Goal: Task Accomplishment & Management: Complete application form

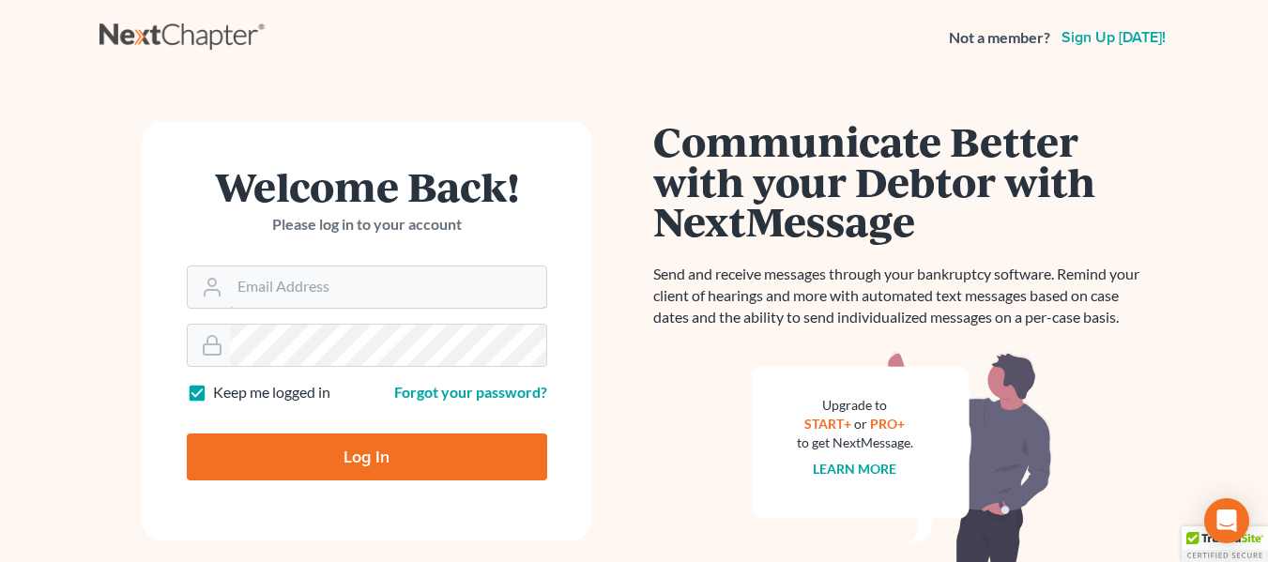
type input "[EMAIL_ADDRESS][DOMAIN_NAME]"
click at [213, 391] on label "Keep me logged in" at bounding box center [271, 393] width 117 height 22
click at [221, 391] on input "Keep me logged in" at bounding box center [227, 388] width 12 height 12
checkbox input "false"
click at [370, 461] on input "Log In" at bounding box center [367, 457] width 360 height 47
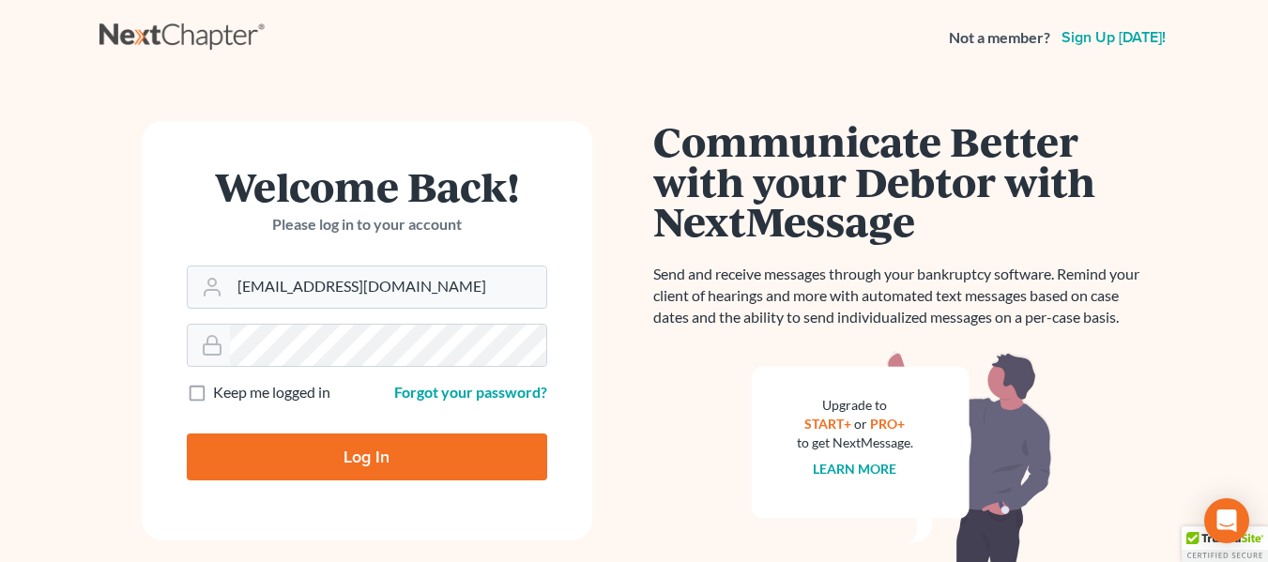
type input "Thinking..."
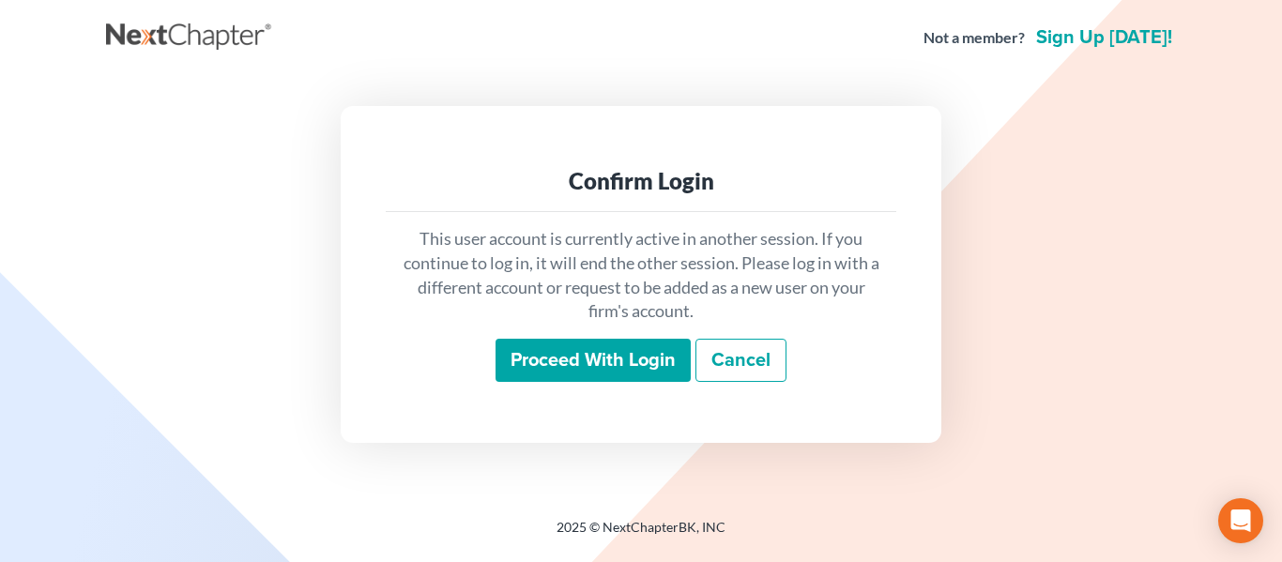
click at [620, 354] on input "Proceed with login" at bounding box center [593, 360] width 195 height 43
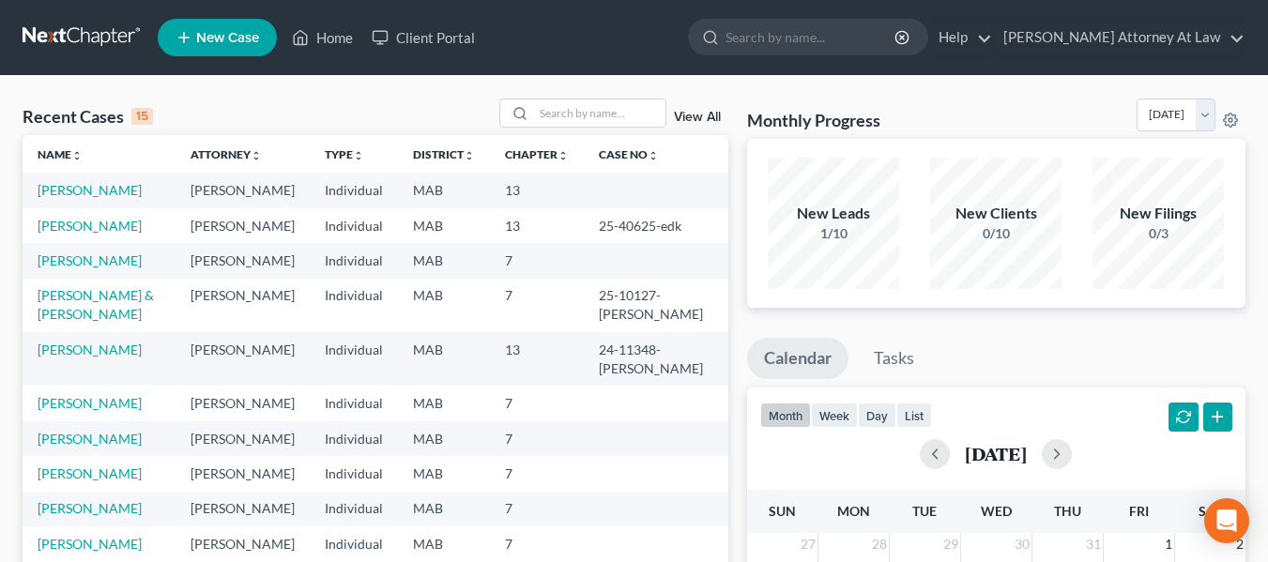
click at [189, 35] on icon at bounding box center [183, 37] width 17 height 23
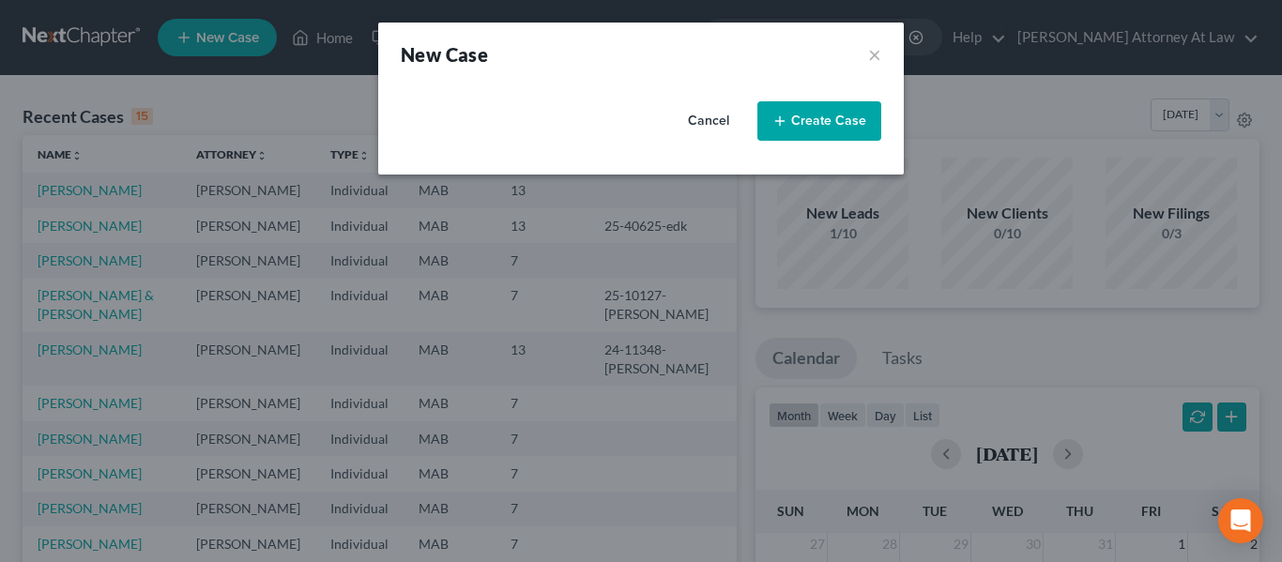
select select "39"
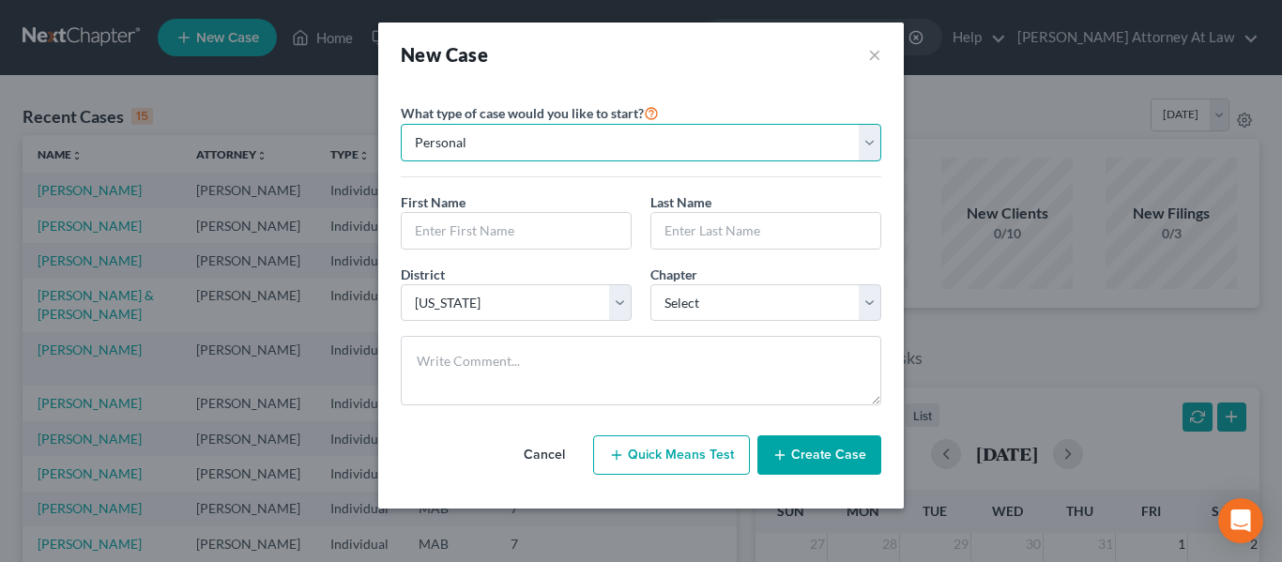
click at [873, 142] on select "Personal Business" at bounding box center [641, 143] width 481 height 38
click at [401, 124] on select "Personal Business" at bounding box center [641, 143] width 481 height 38
click at [498, 232] on input "text" at bounding box center [516, 231] width 229 height 36
type input "Glen"
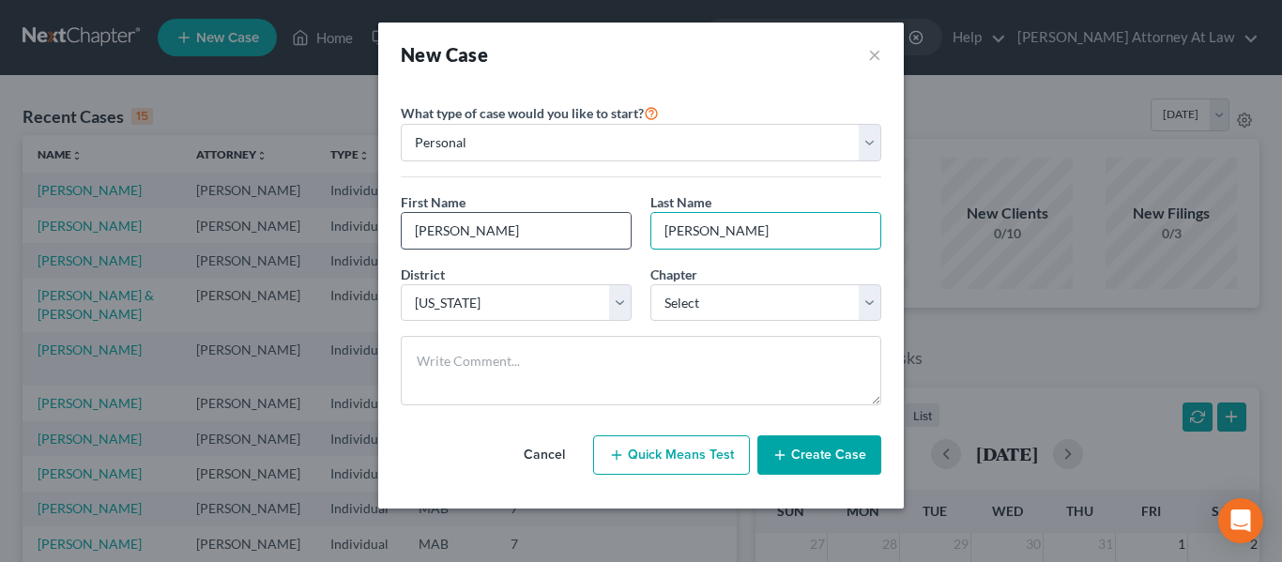
type input "McAuliffe"
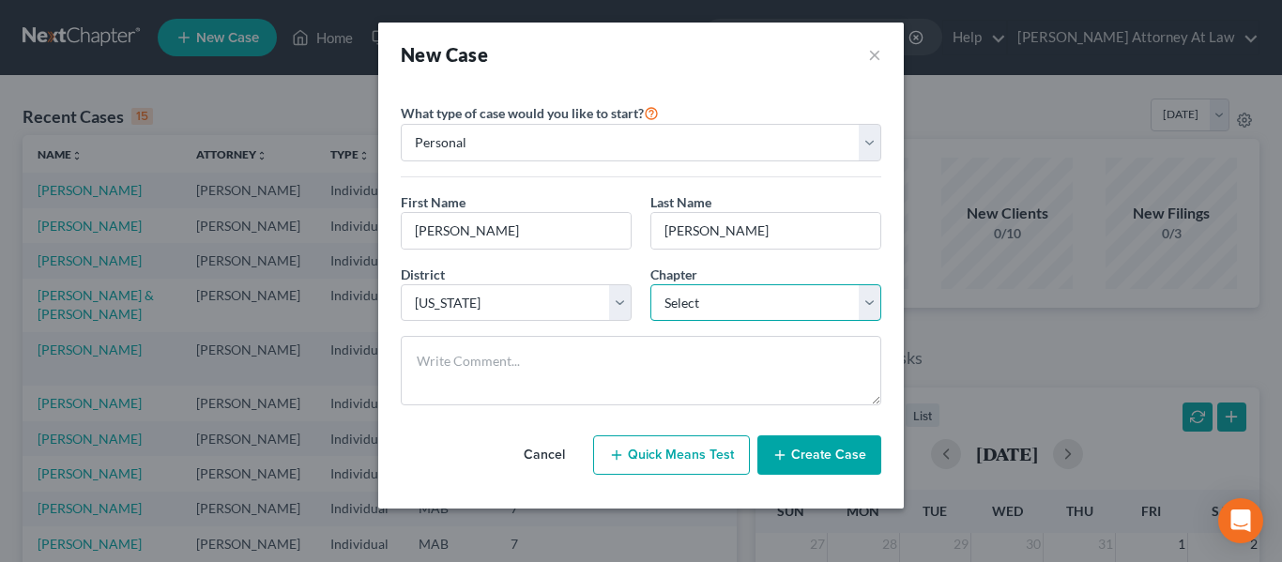
click at [869, 299] on select "Select 7 11 12 13" at bounding box center [765, 303] width 231 height 38
select select "3"
click at [650, 284] on select "Select 7 11 12 13" at bounding box center [765, 303] width 231 height 38
click at [816, 457] on button "Create Case" at bounding box center [819, 454] width 124 height 39
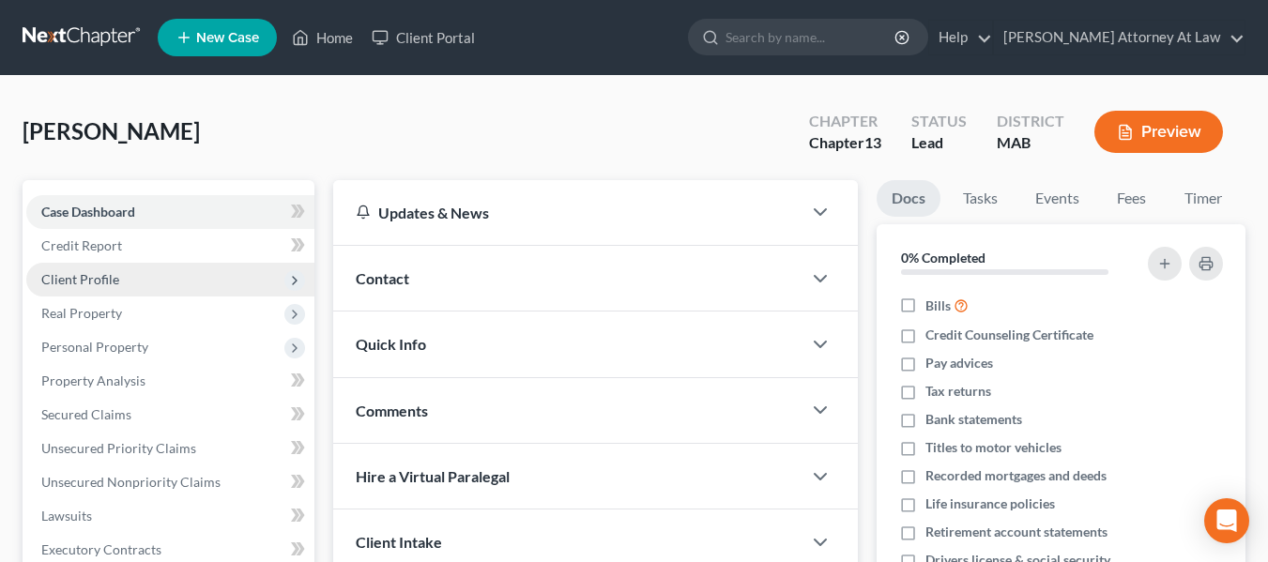
click at [90, 282] on span "Client Profile" at bounding box center [80, 279] width 78 height 16
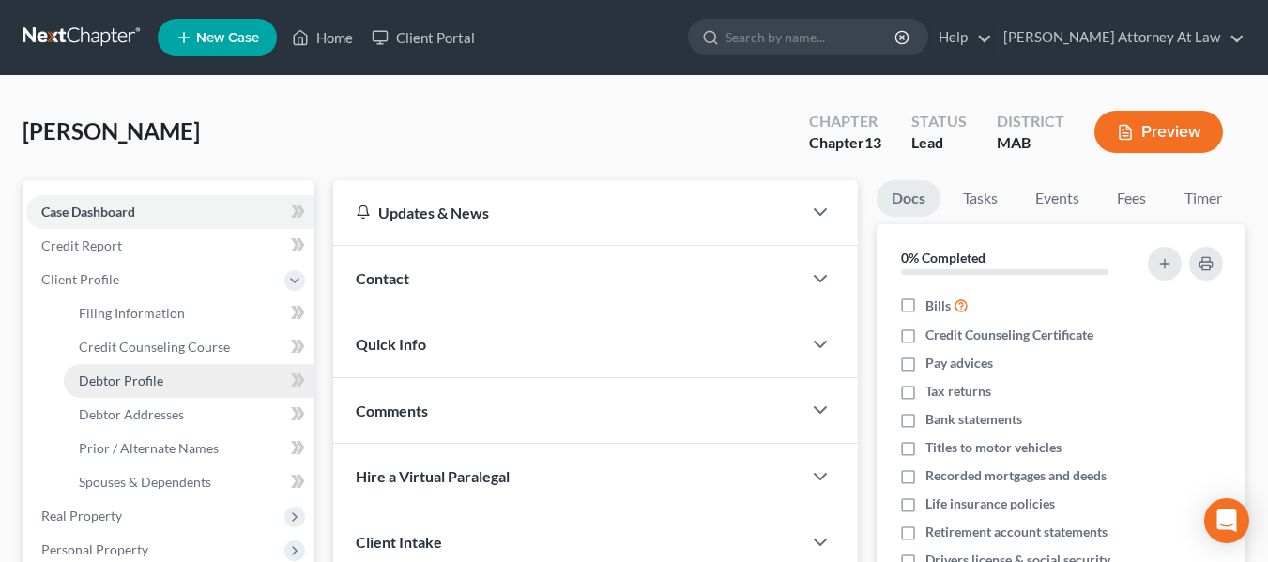
click at [132, 377] on span "Debtor Profile" at bounding box center [121, 381] width 84 height 16
select select "0"
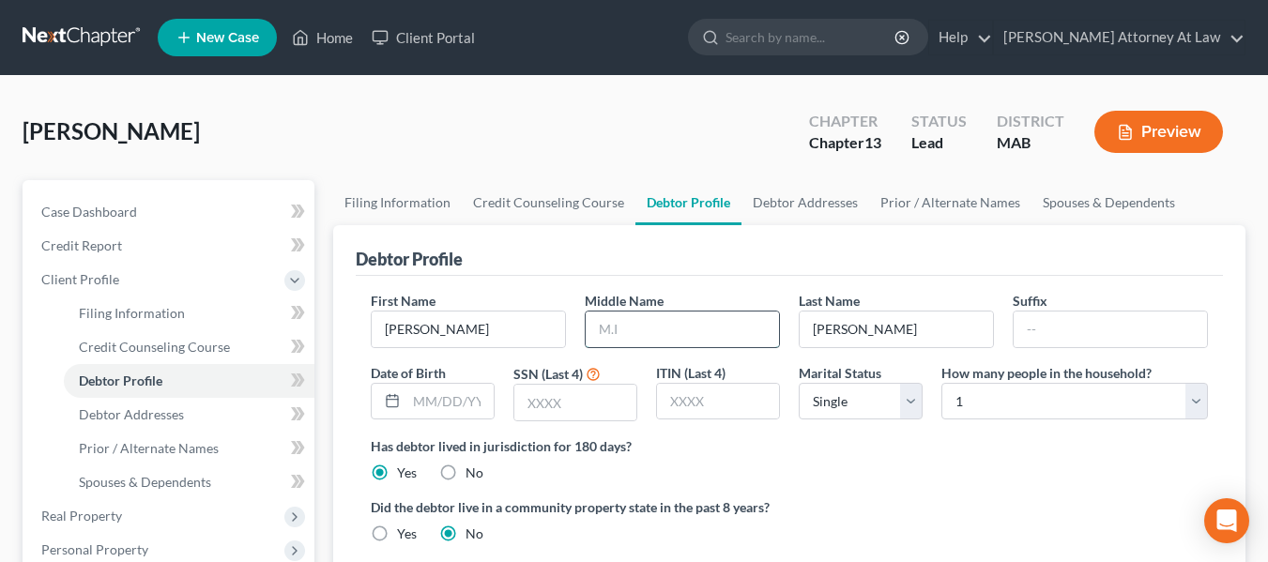
click at [626, 322] on input "text" at bounding box center [682, 330] width 193 height 36
type input "R."
click at [571, 400] on input "text" at bounding box center [575, 403] width 122 height 36
type input "3320"
click at [909, 401] on select "Select Single Married Separated Divorced Widowed" at bounding box center [861, 402] width 124 height 38
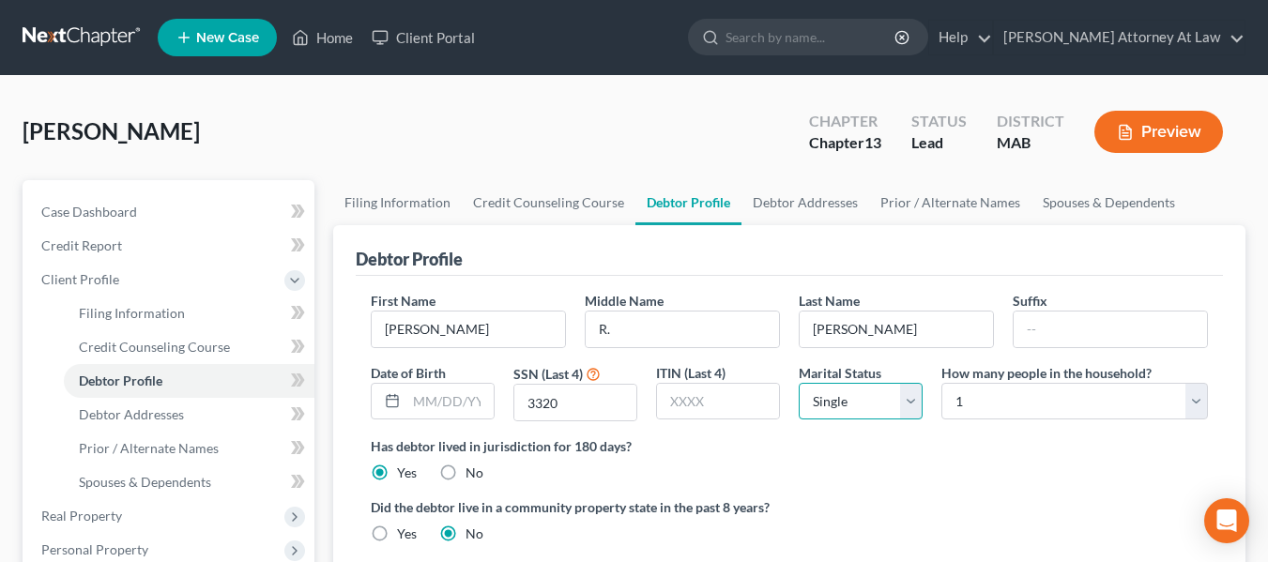
select select "1"
click at [799, 383] on select "Select Single Married Separated Divorced Widowed" at bounding box center [861, 402] width 124 height 38
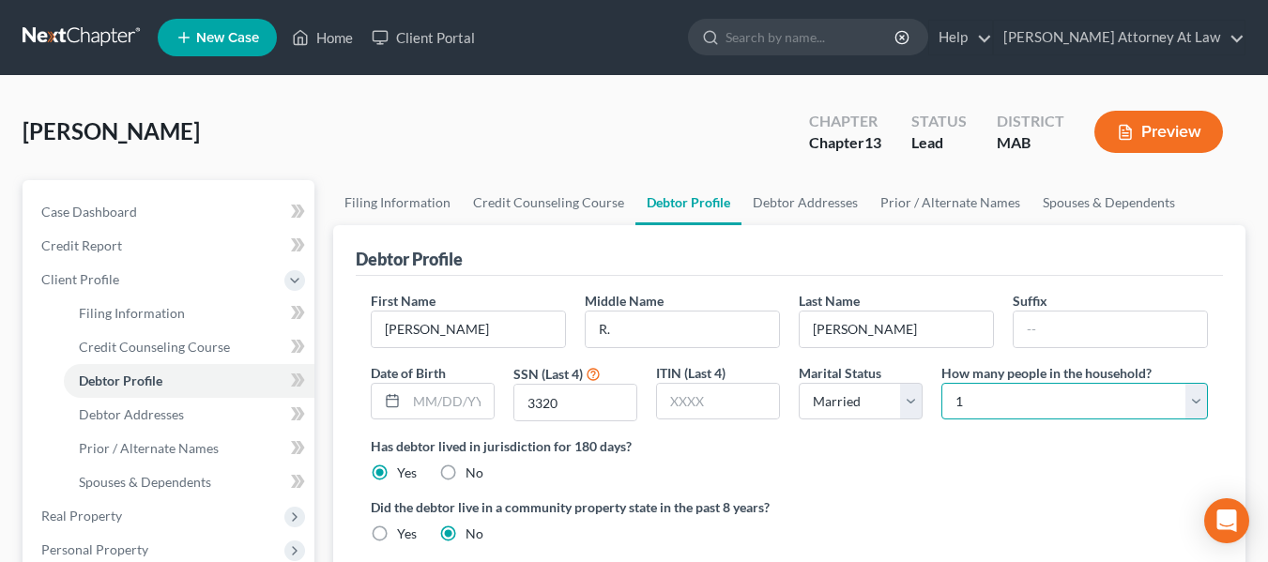
click at [1196, 397] on select "Select 1 2 3 4 5 6 7 8 9 10 11 12 13 14 15 16 17 18 19 20" at bounding box center [1074, 402] width 267 height 38
select select "1"
click at [941, 383] on select "Select 1 2 3 4 5 6 7 8 9 10 11 12 13 14 15 16 17 18 19 20" at bounding box center [1074, 402] width 267 height 38
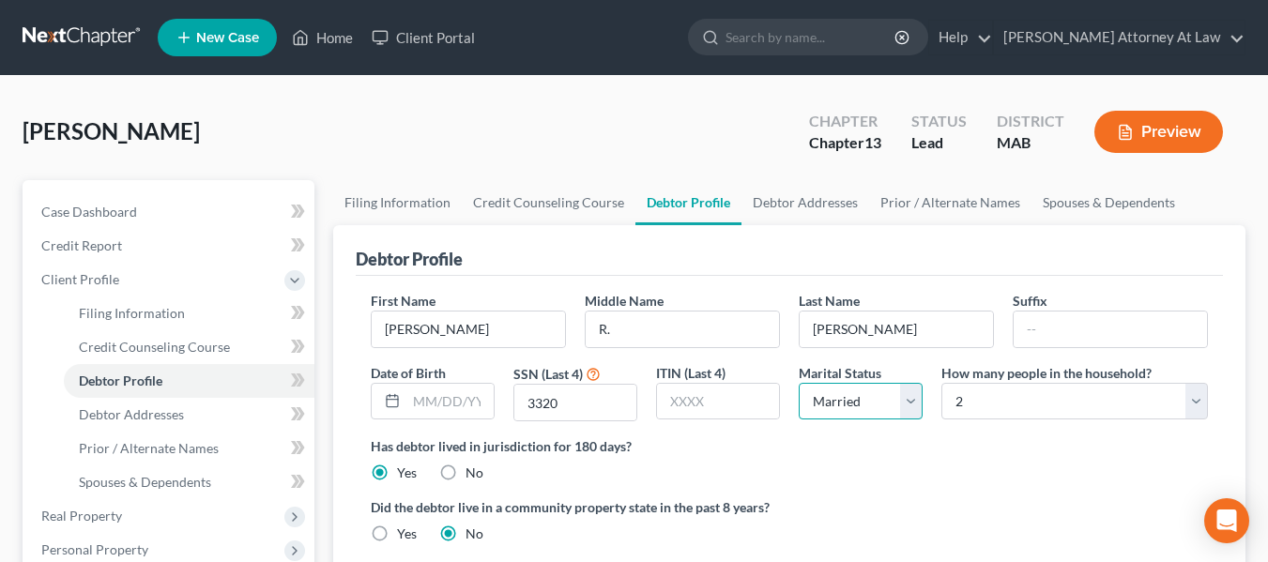
click at [913, 402] on select "Select Single Married Separated Divorced Widowed" at bounding box center [861, 402] width 124 height 38
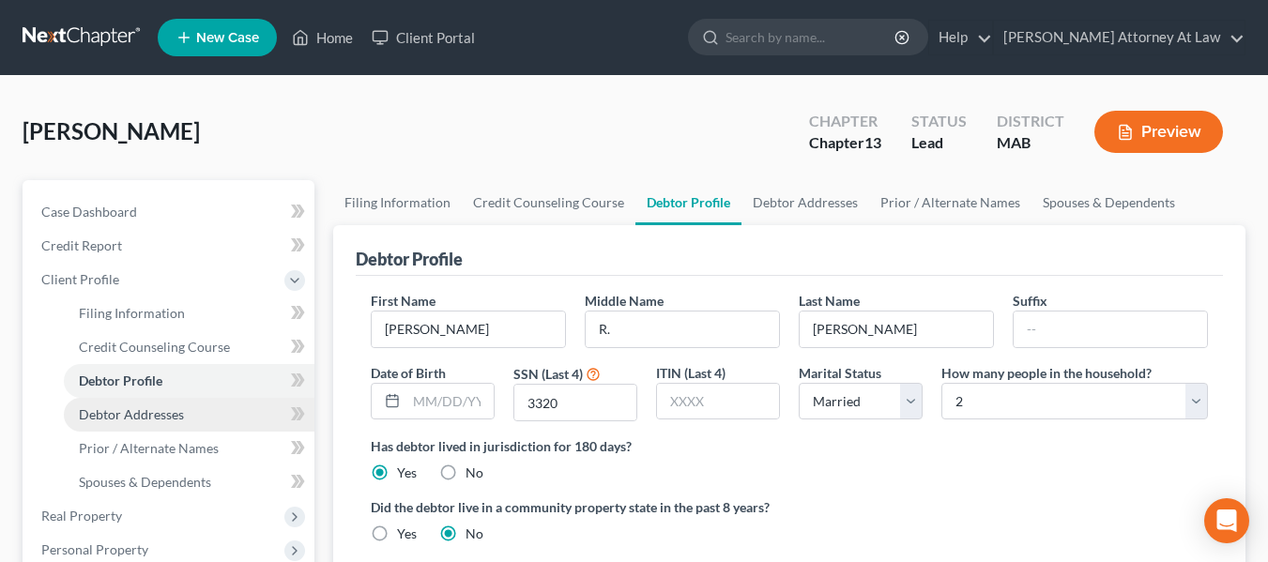
drag, startPoint x: 130, startPoint y: 414, endPoint x: 145, endPoint y: 420, distance: 16.4
click at [130, 414] on span "Debtor Addresses" at bounding box center [131, 414] width 105 height 16
select select "0"
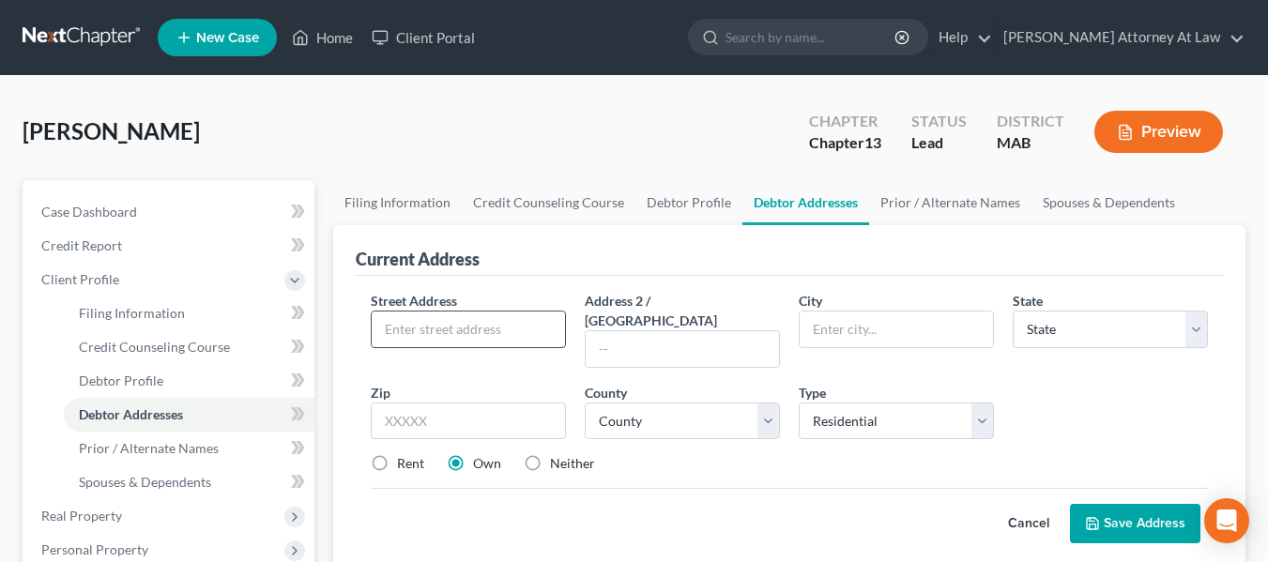
click at [527, 328] on input "text" at bounding box center [468, 330] width 193 height 36
type input "30 Cleveland Avenue"
type input "Braintree"
select select "22"
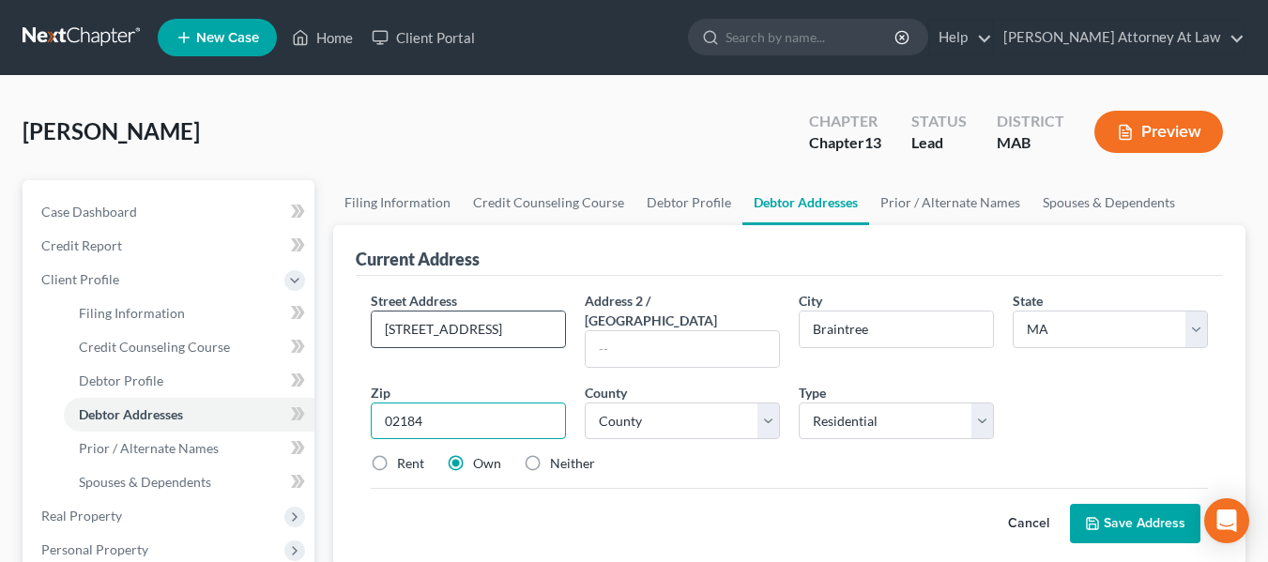
type input "02184"
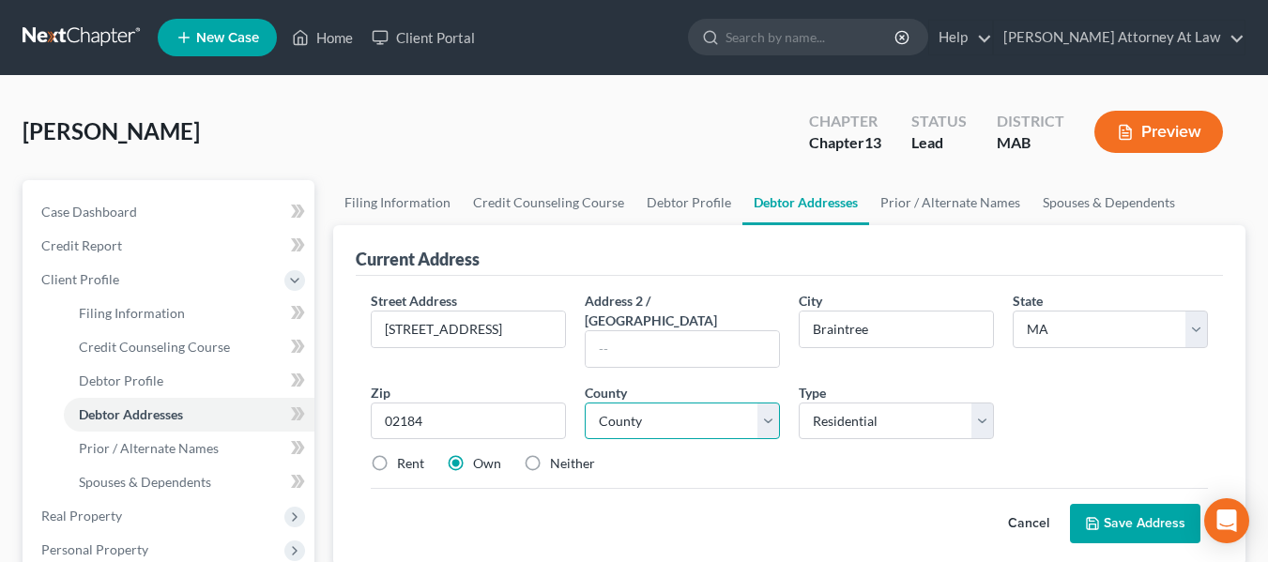
click at [768, 403] on select "County Barnstable County Berkshire County Bristol County Dukes County Essex Cou…" at bounding box center [682, 422] width 195 height 38
select select "10"
click at [585, 403] on select "County Barnstable County Berkshire County Bristol County Dukes County Essex Cou…" at bounding box center [682, 422] width 195 height 38
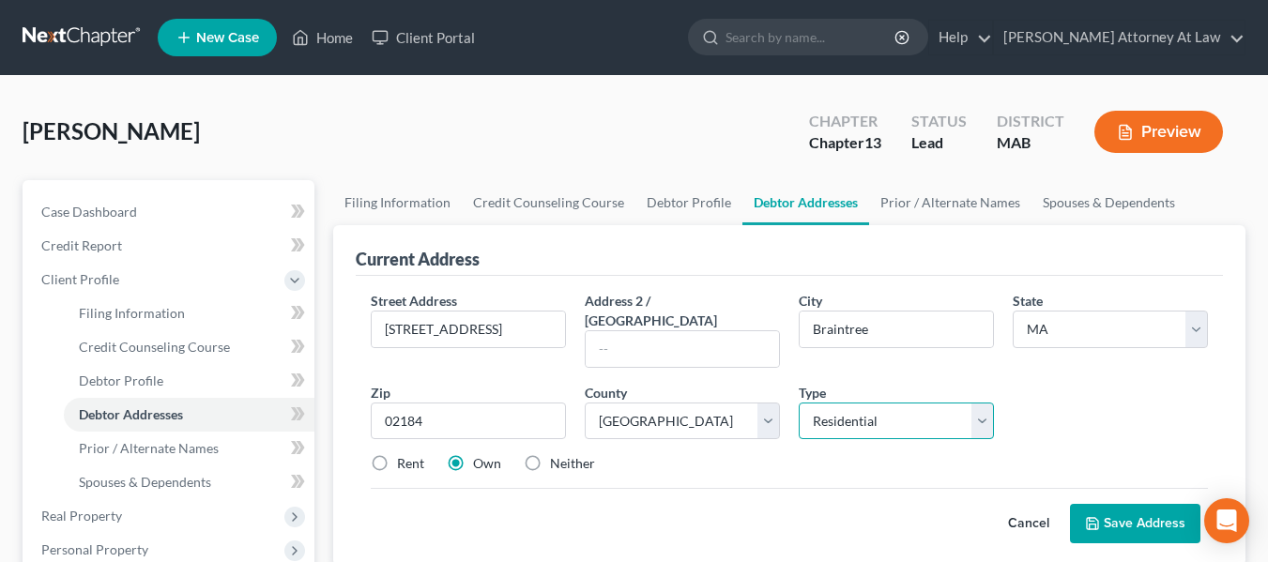
click at [988, 403] on select "Select Residential Mailing Rental Business" at bounding box center [896, 422] width 195 height 38
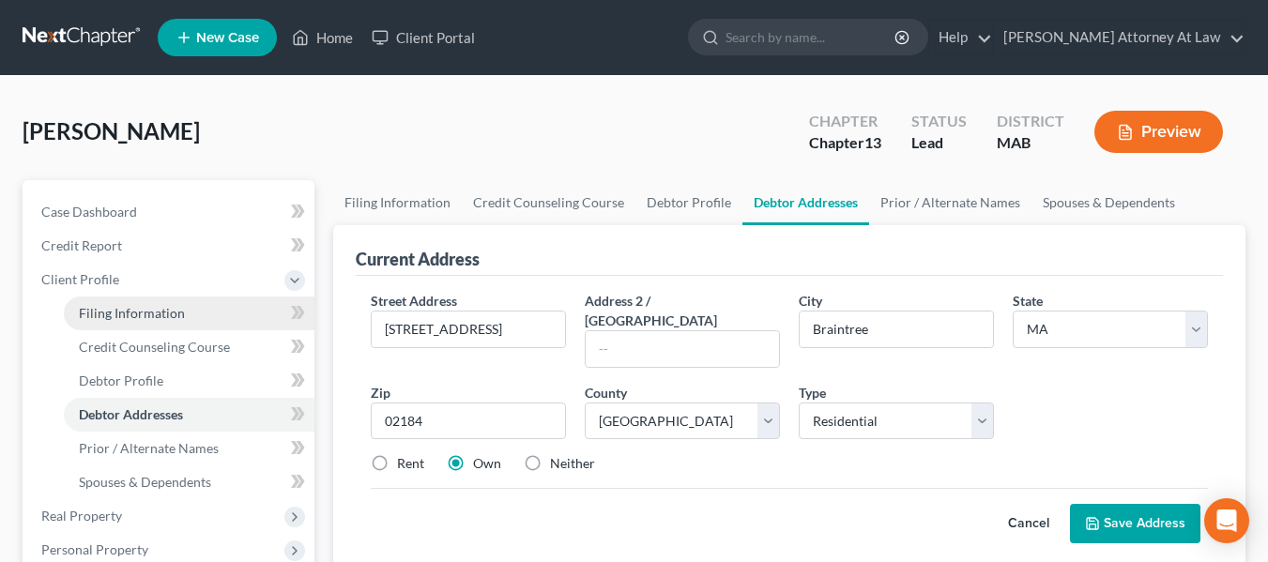
click at [108, 311] on span "Filing Information" at bounding box center [132, 313] width 106 height 16
select select "1"
select select "0"
select select "3"
select select "39"
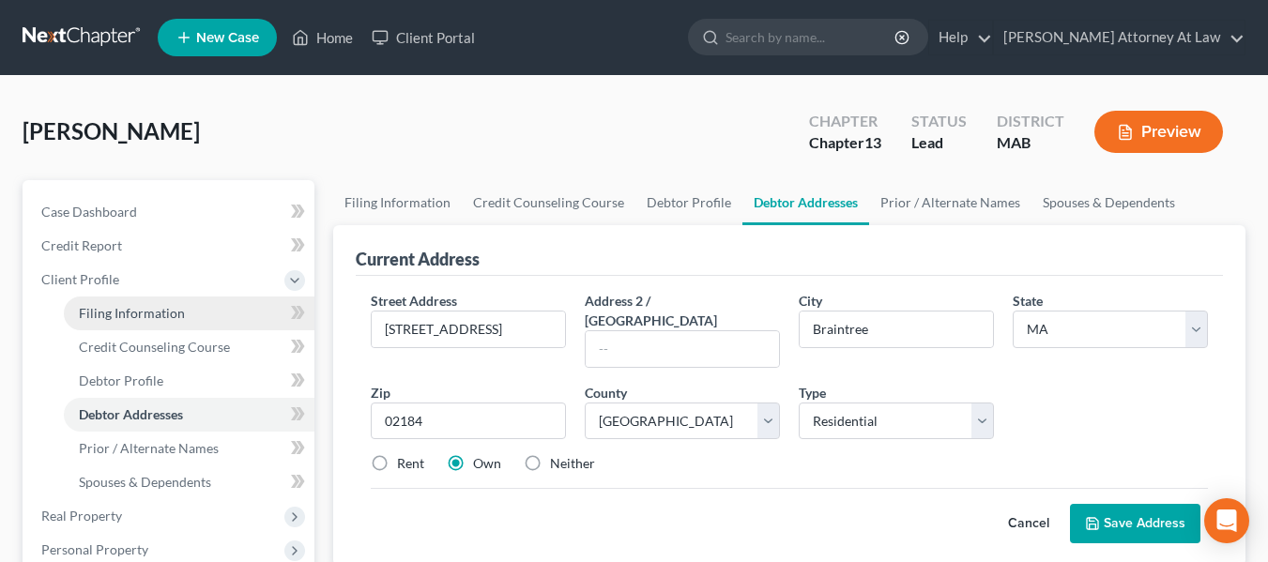
select select "22"
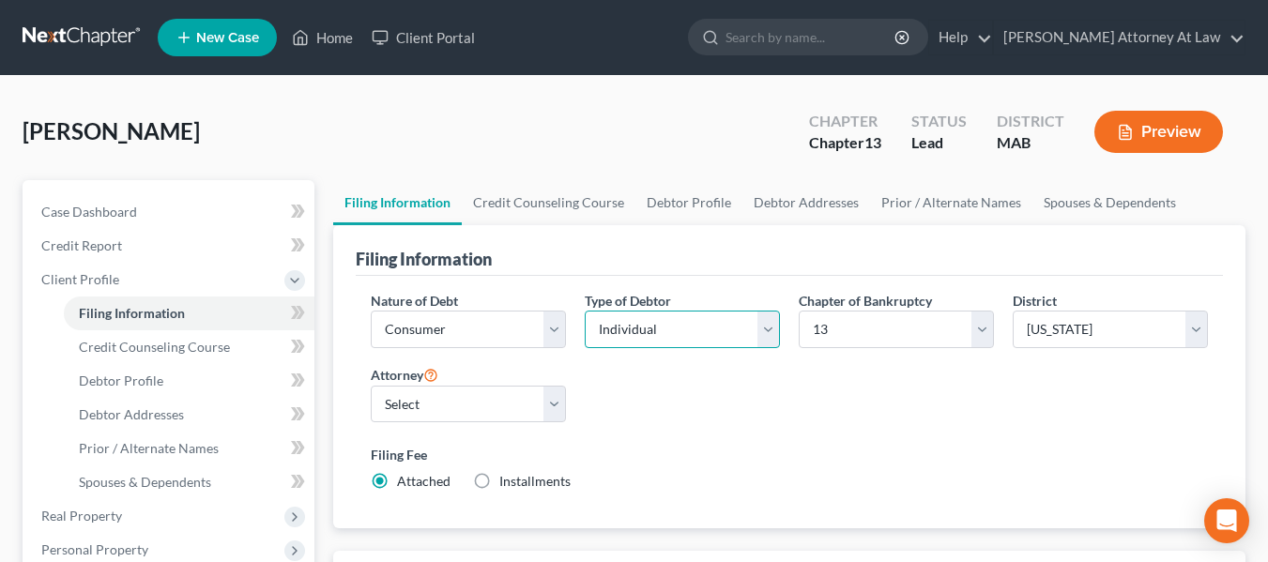
click at [772, 328] on select "Select Individual Joint" at bounding box center [682, 330] width 195 height 38
select select "1"
click at [585, 348] on select "Select Individual Joint" at bounding box center [682, 330] width 195 height 38
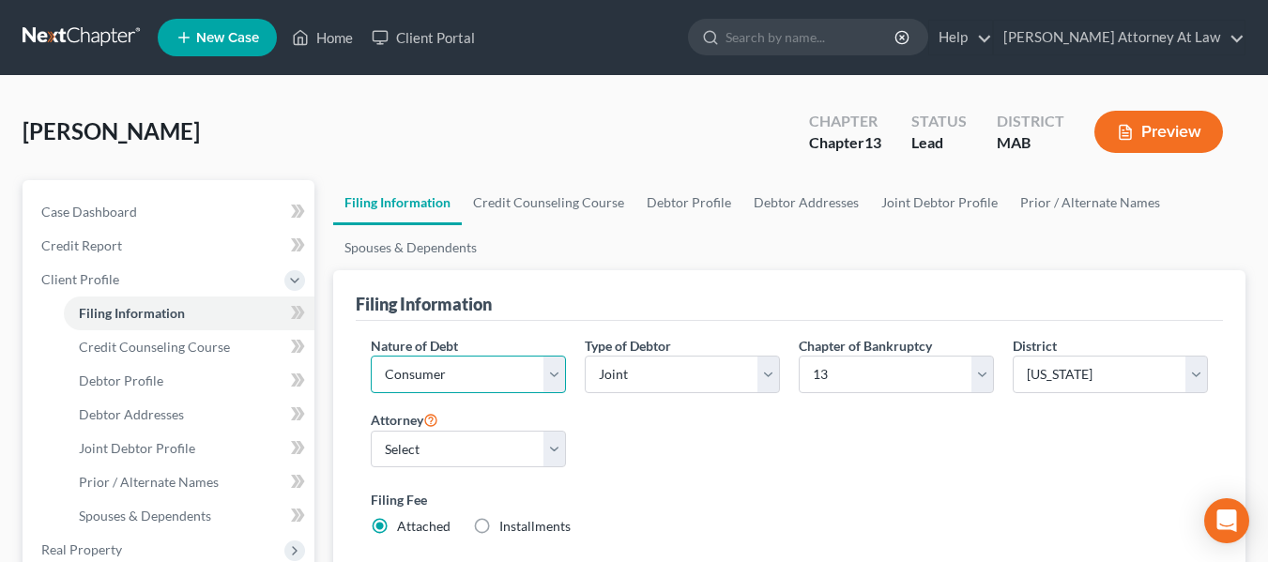
click at [556, 374] on select "Select Business Consumer Other" at bounding box center [468, 375] width 195 height 38
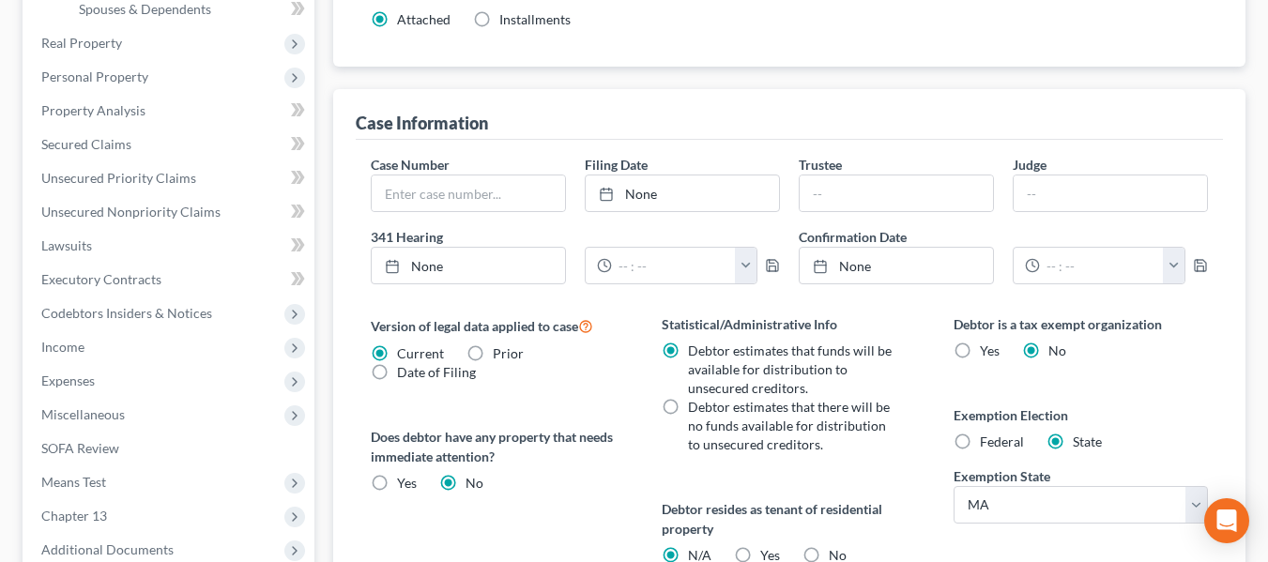
scroll to position [563, 0]
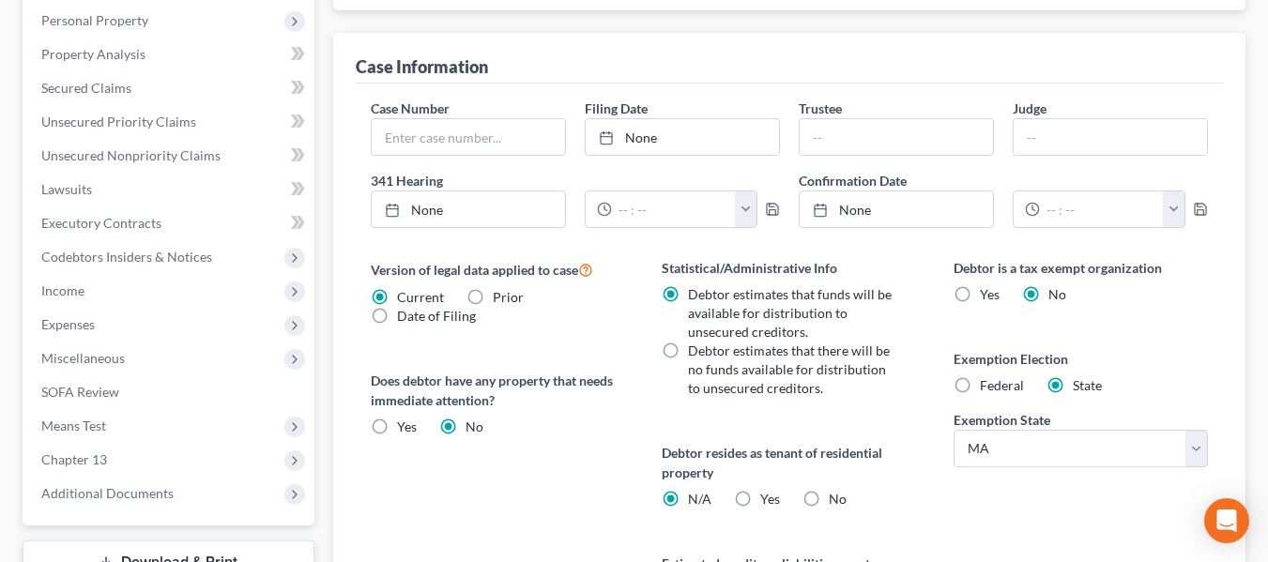
click at [688, 350] on label "Debtor estimates that there will be no funds available for distribution to unse…" at bounding box center [791, 370] width 206 height 56
click at [695, 350] on input "Debtor estimates that there will be no funds available for distribution to unse…" at bounding box center [701, 348] width 12 height 12
radio input "true"
radio input "false"
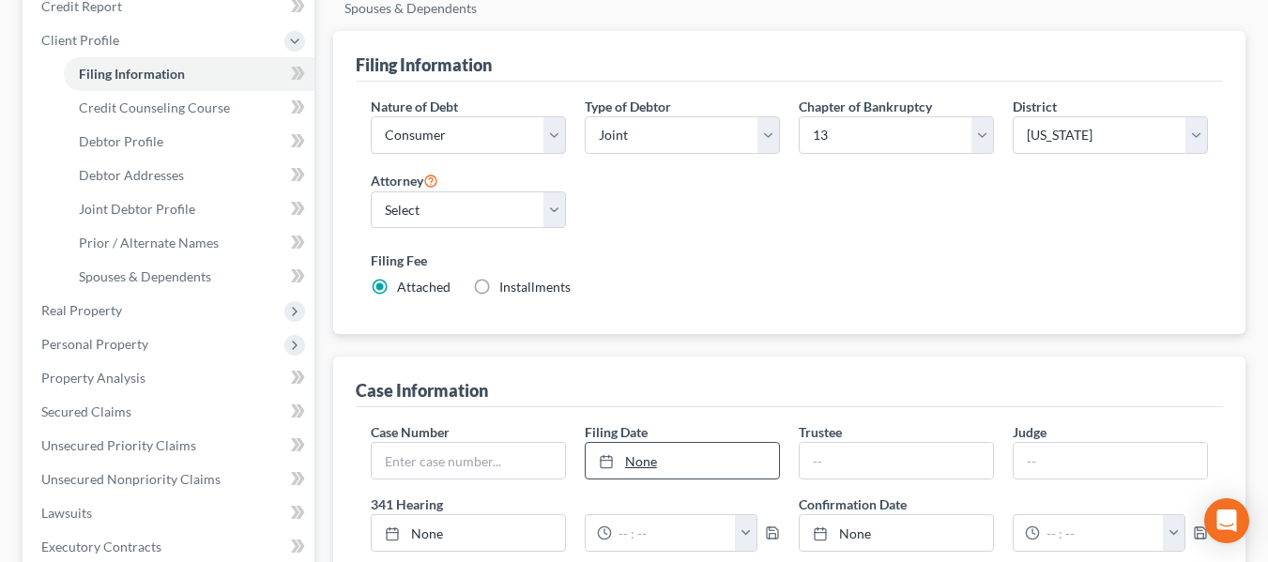
scroll to position [0, 0]
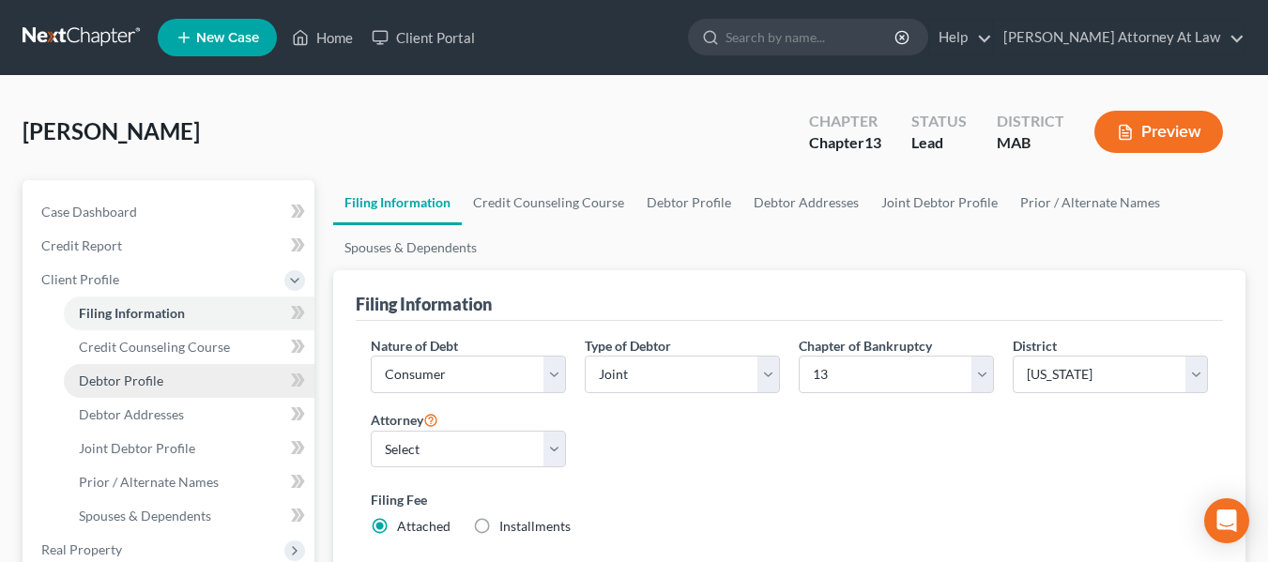
click at [130, 380] on span "Debtor Profile" at bounding box center [121, 381] width 84 height 16
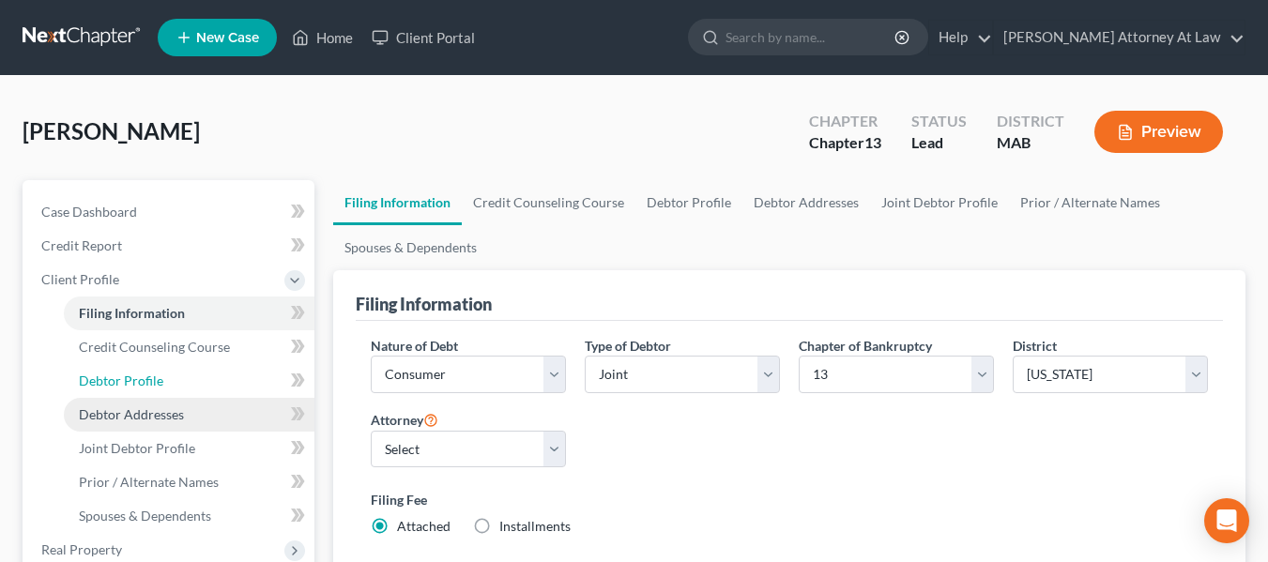
select select "1"
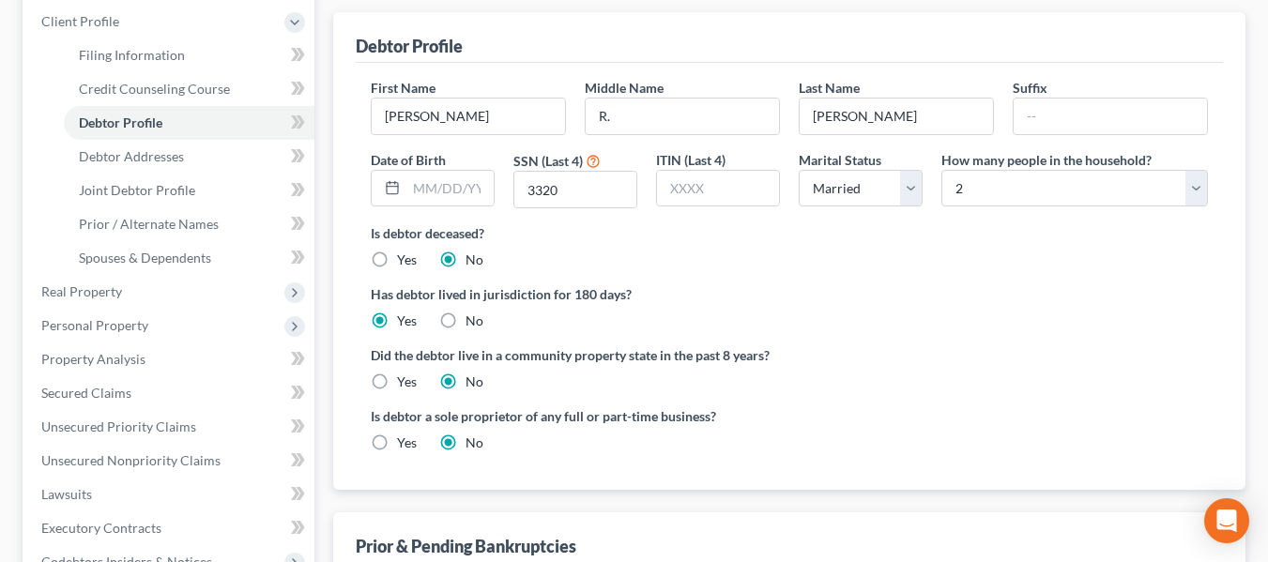
scroll to position [237, 0]
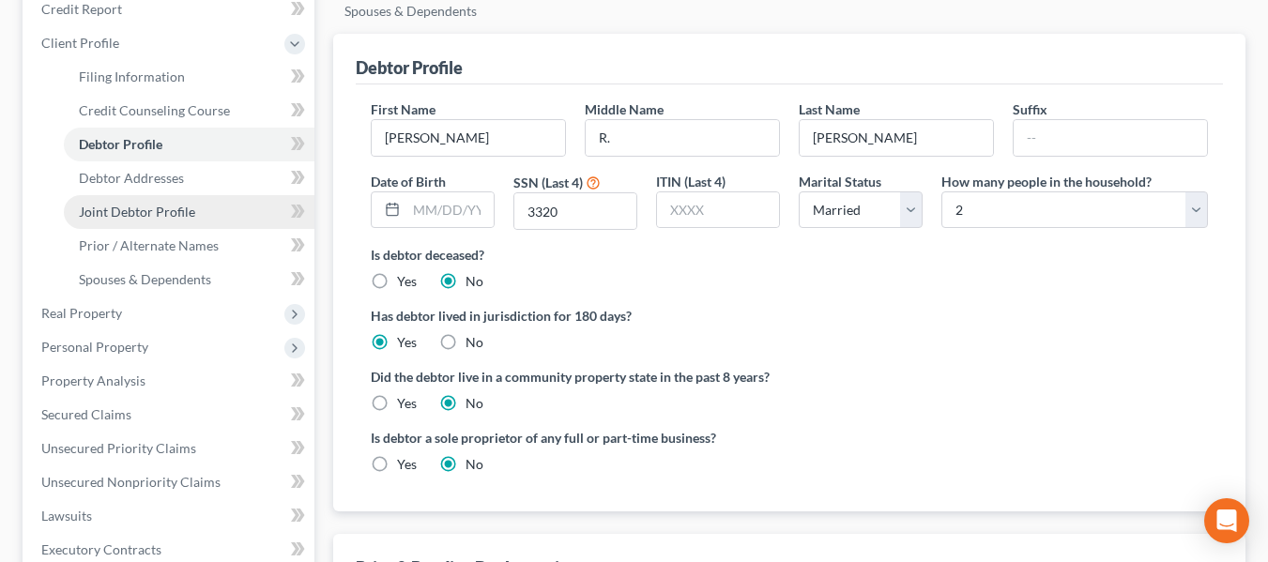
click at [176, 210] on span "Joint Debtor Profile" at bounding box center [137, 212] width 116 height 16
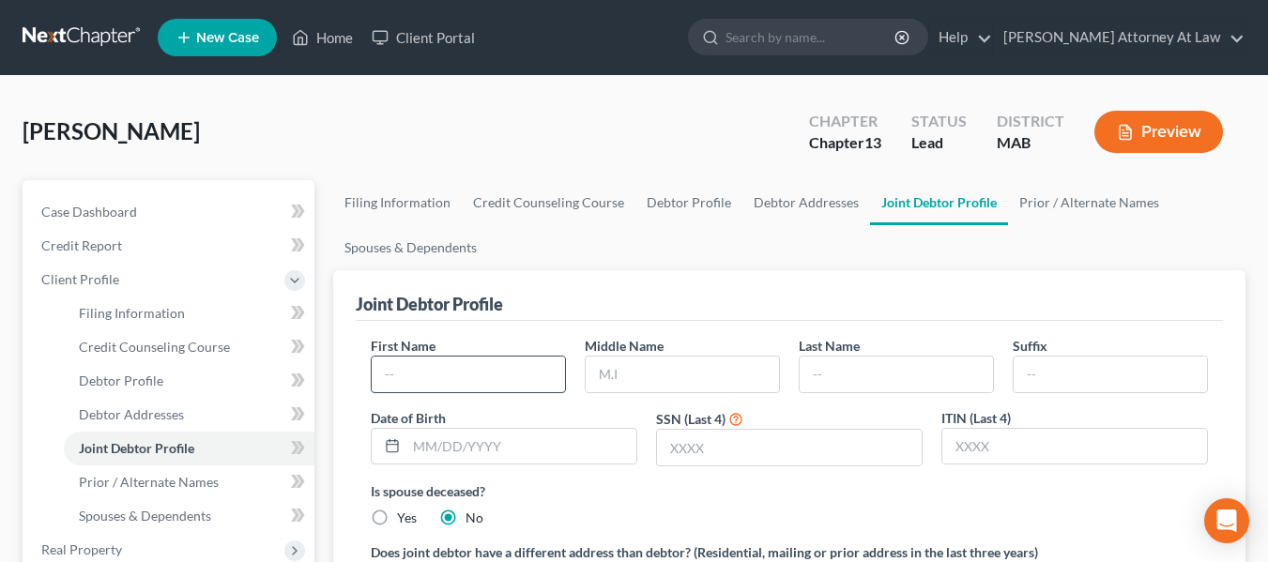
click at [508, 376] on input "text" at bounding box center [468, 375] width 193 height 36
type input "Theresa"
type input "A. S."
type input "McAuliffe"
type input "2203"
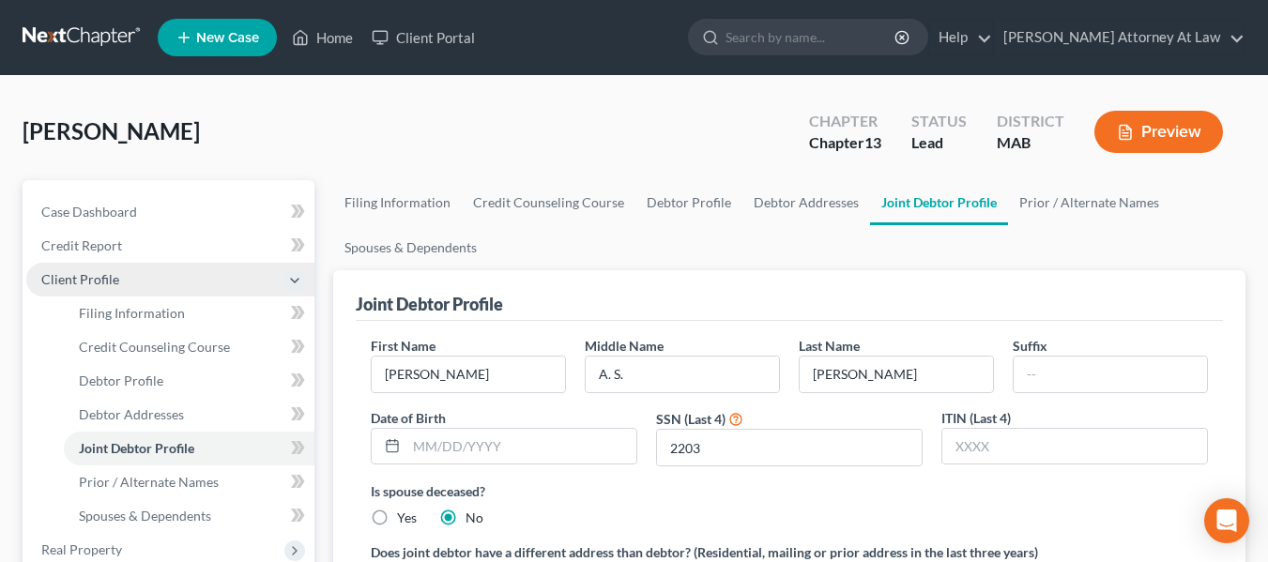
click at [296, 278] on icon at bounding box center [294, 280] width 15 height 15
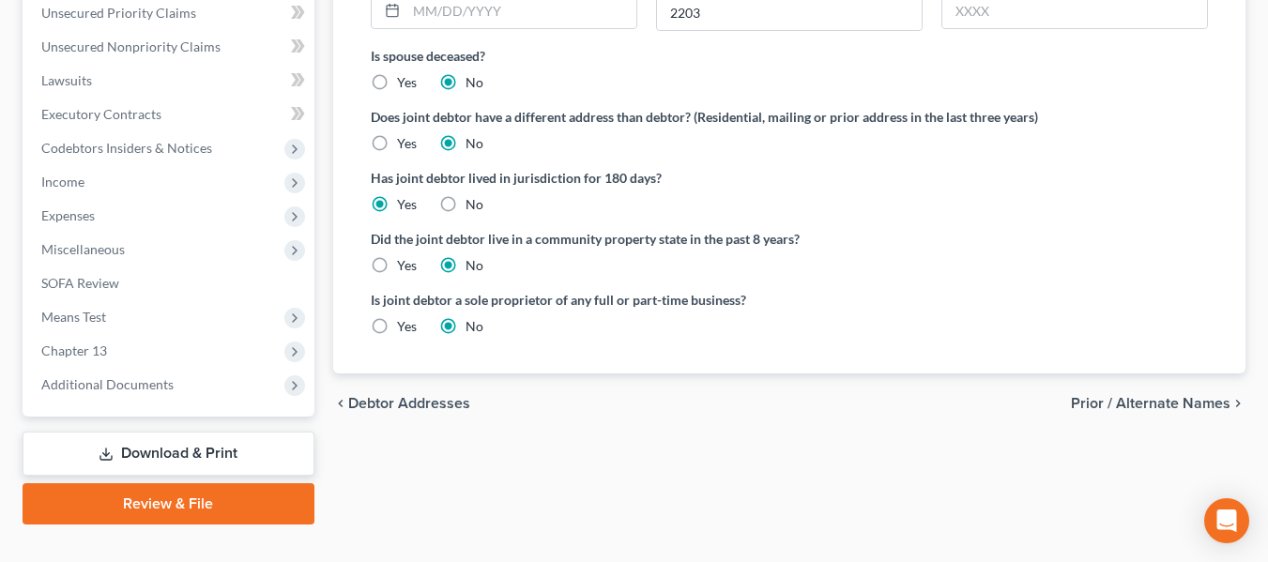
scroll to position [469, 0]
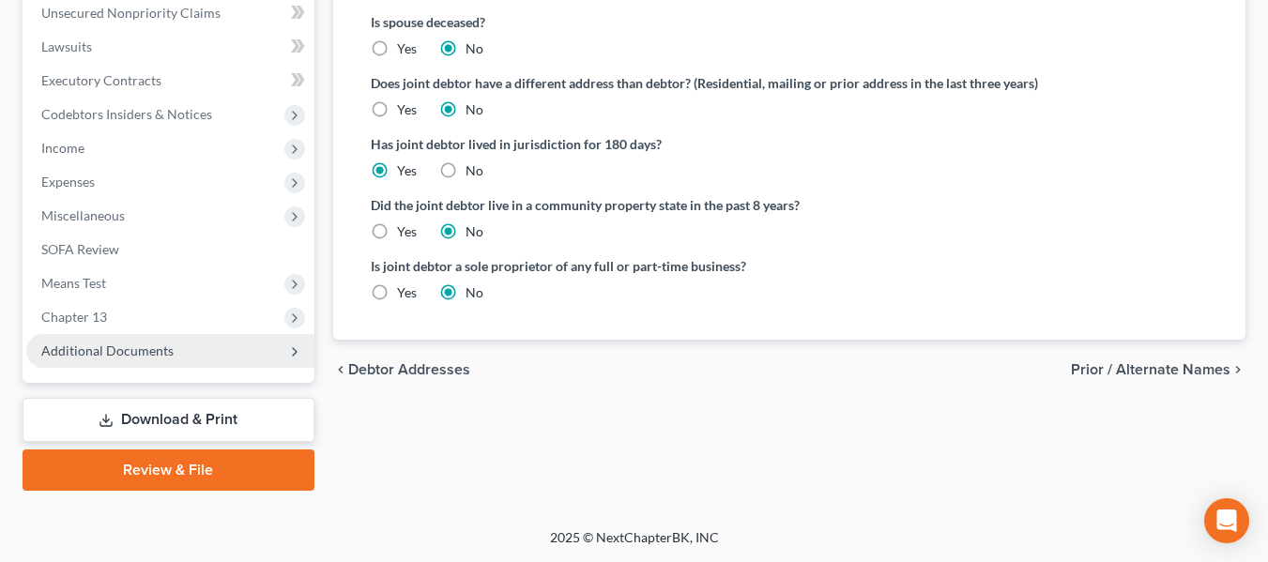
click at [87, 350] on span "Additional Documents" at bounding box center [107, 351] width 132 height 16
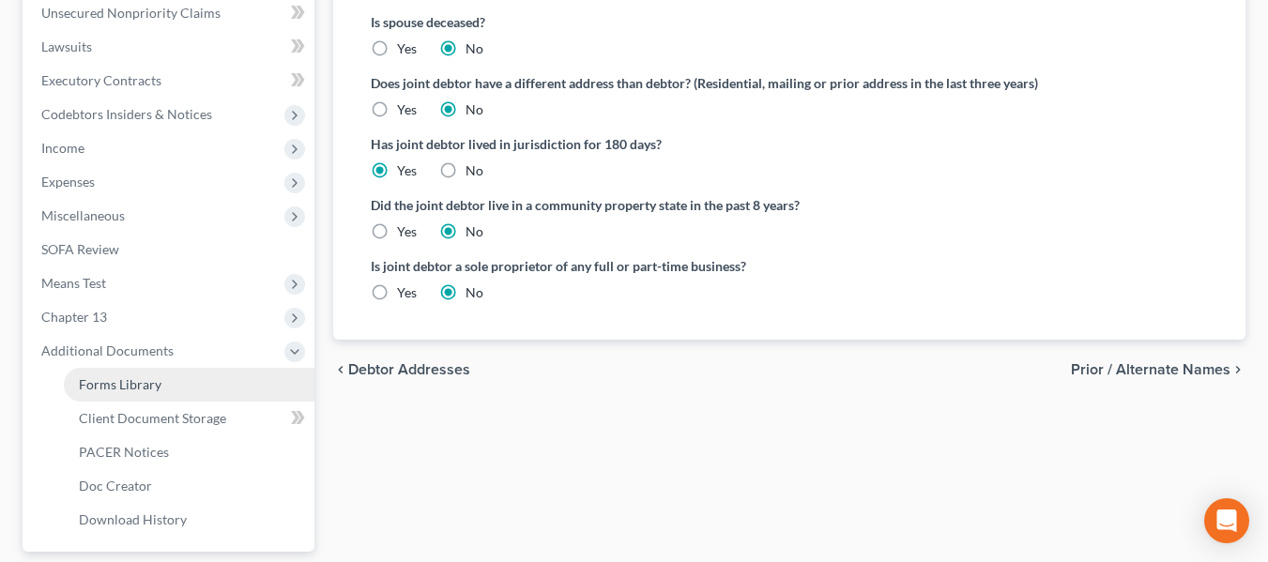
click at [96, 385] on span "Forms Library" at bounding box center [120, 384] width 83 height 16
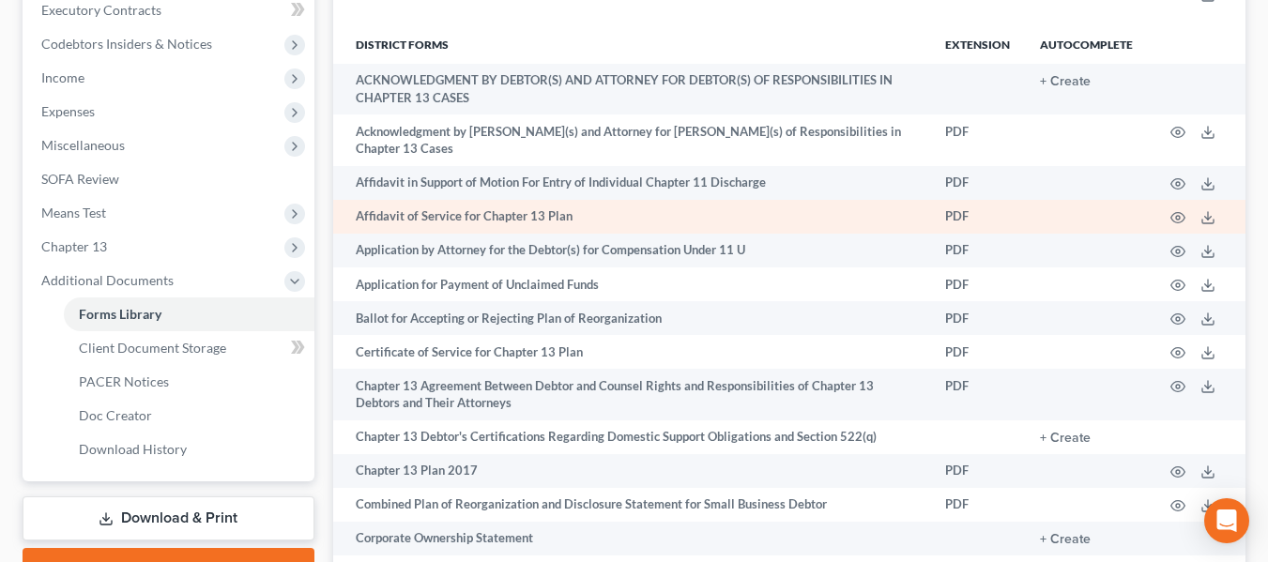
scroll to position [563, 0]
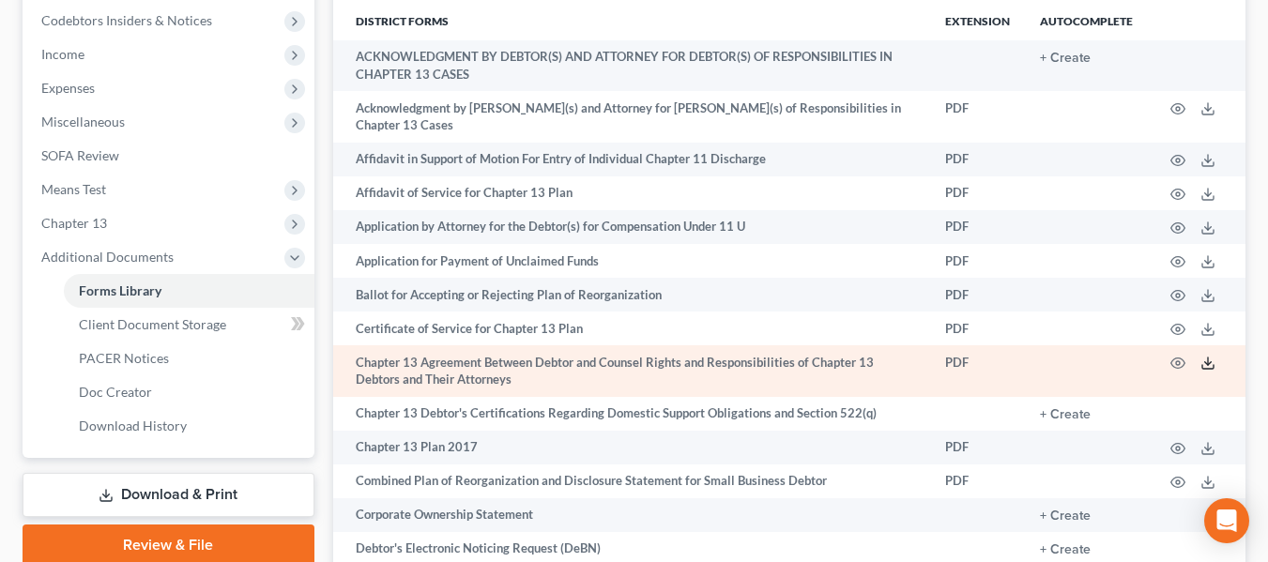
click at [1209, 356] on icon at bounding box center [1207, 363] width 15 height 15
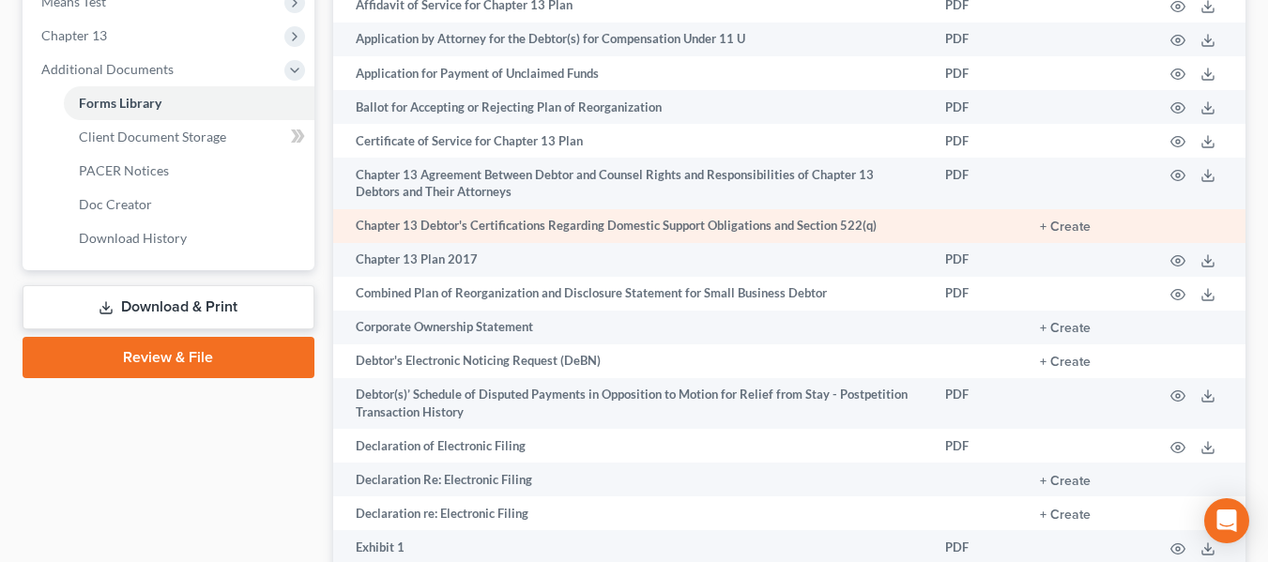
scroll to position [845, 0]
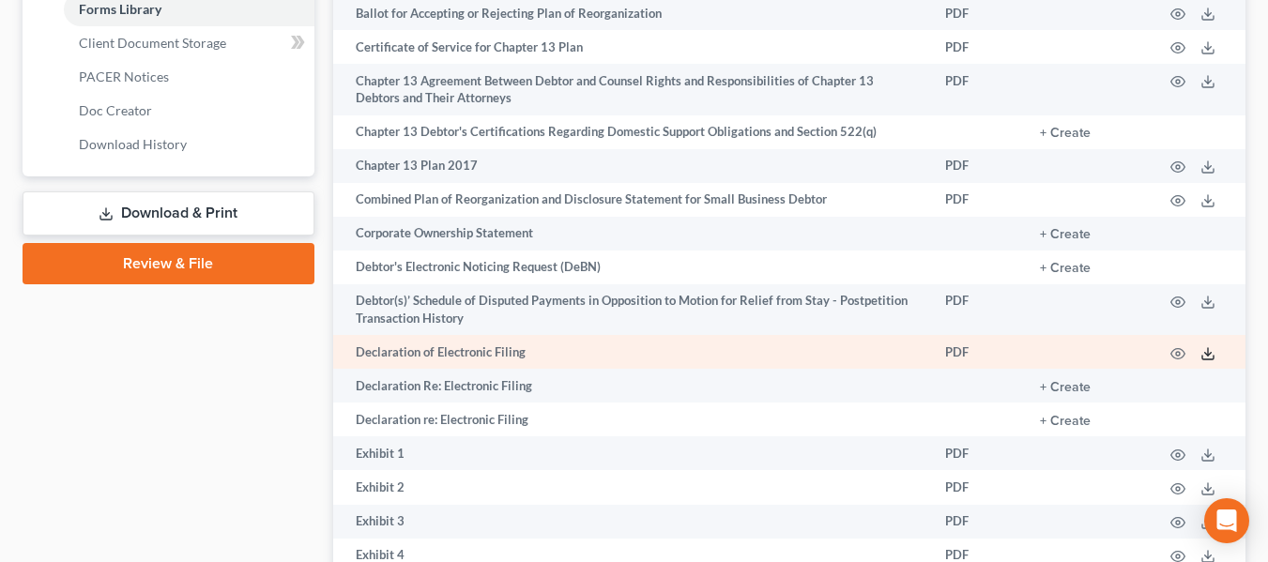
click at [1209, 346] on icon at bounding box center [1207, 353] width 15 height 15
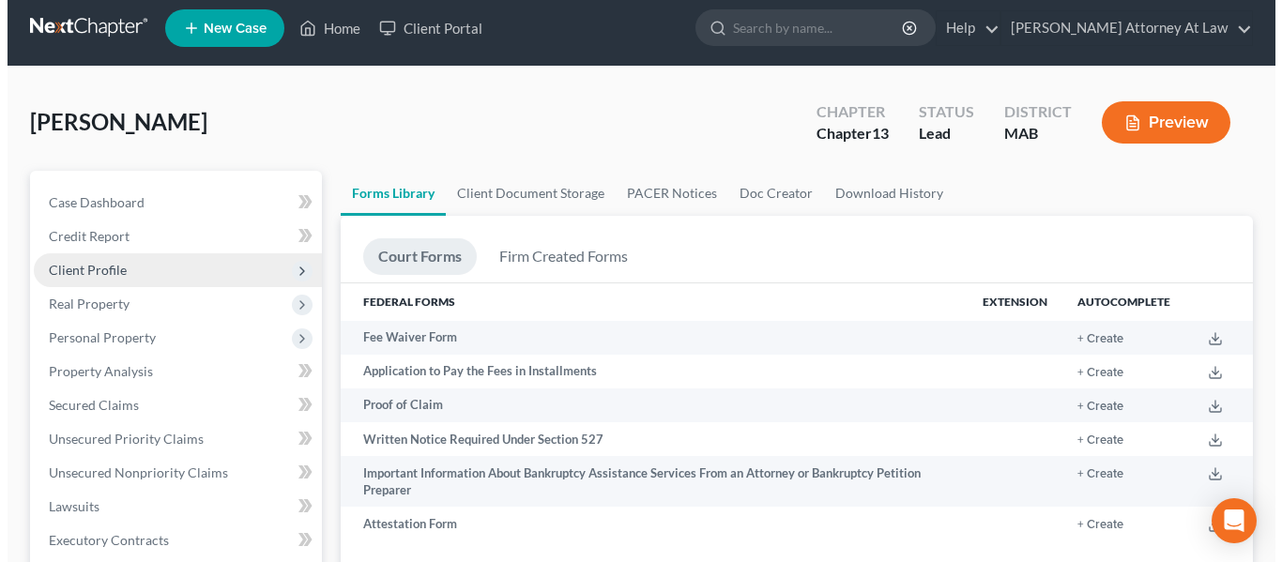
scroll to position [0, 0]
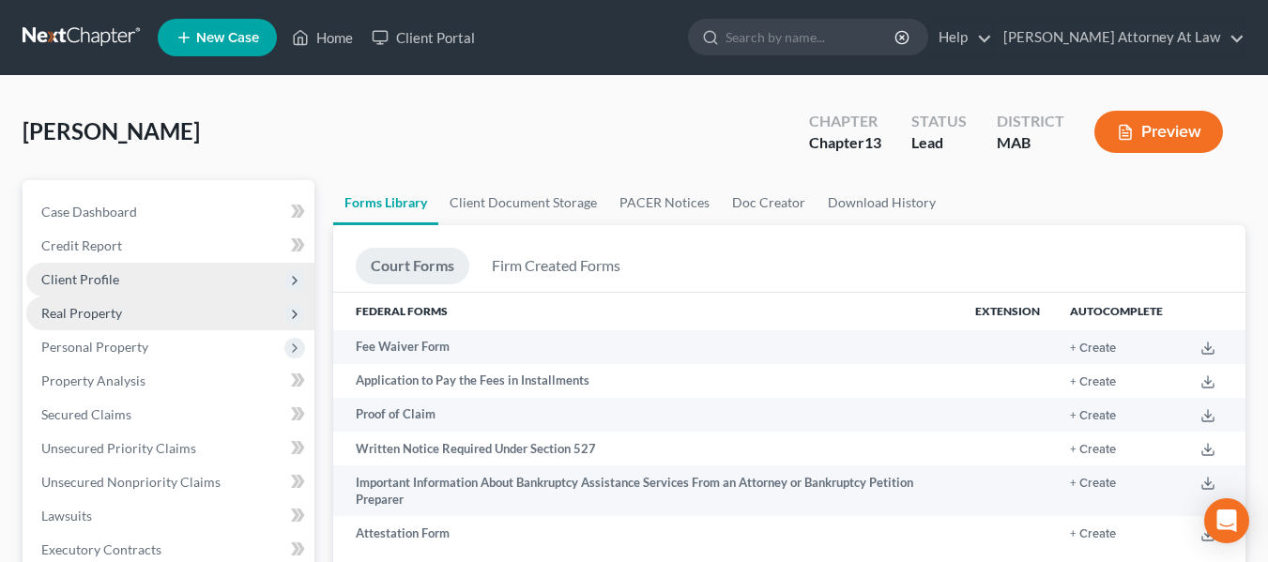
click at [83, 312] on span "Real Property" at bounding box center [81, 313] width 81 height 16
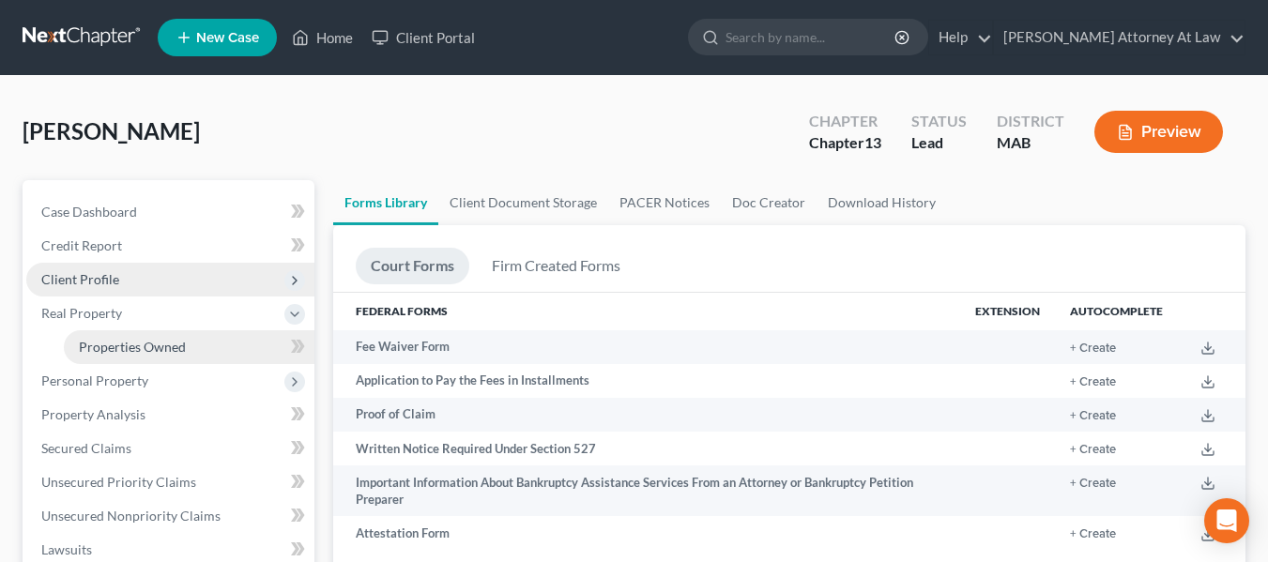
click at [129, 346] on span "Properties Owned" at bounding box center [132, 347] width 107 height 16
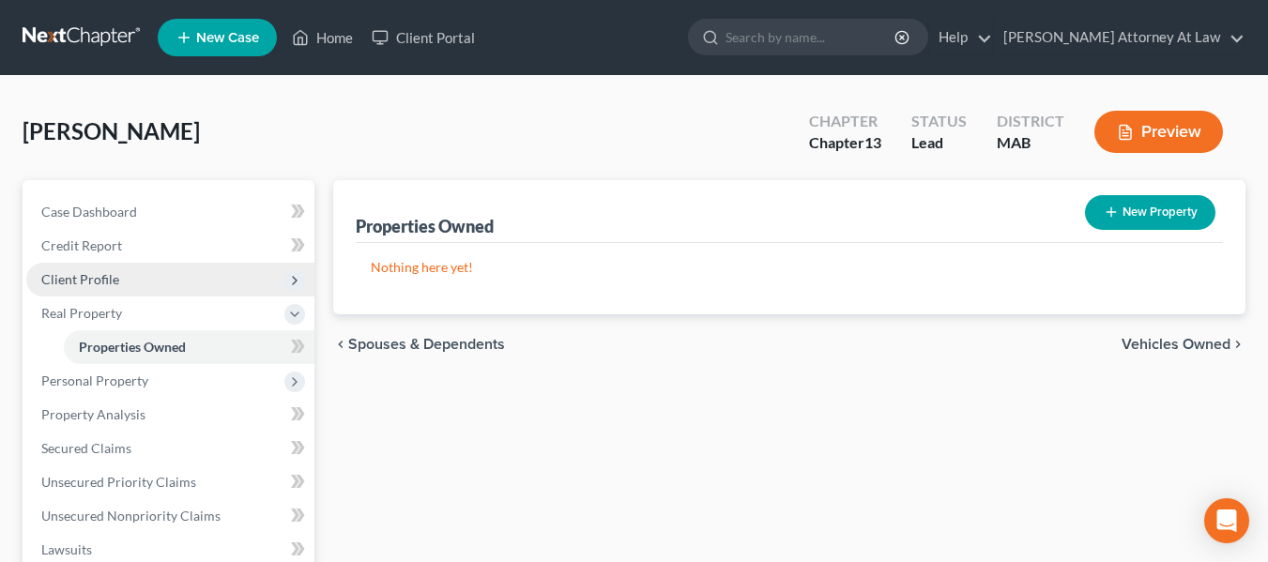
click at [1115, 215] on icon "button" at bounding box center [1111, 212] width 15 height 15
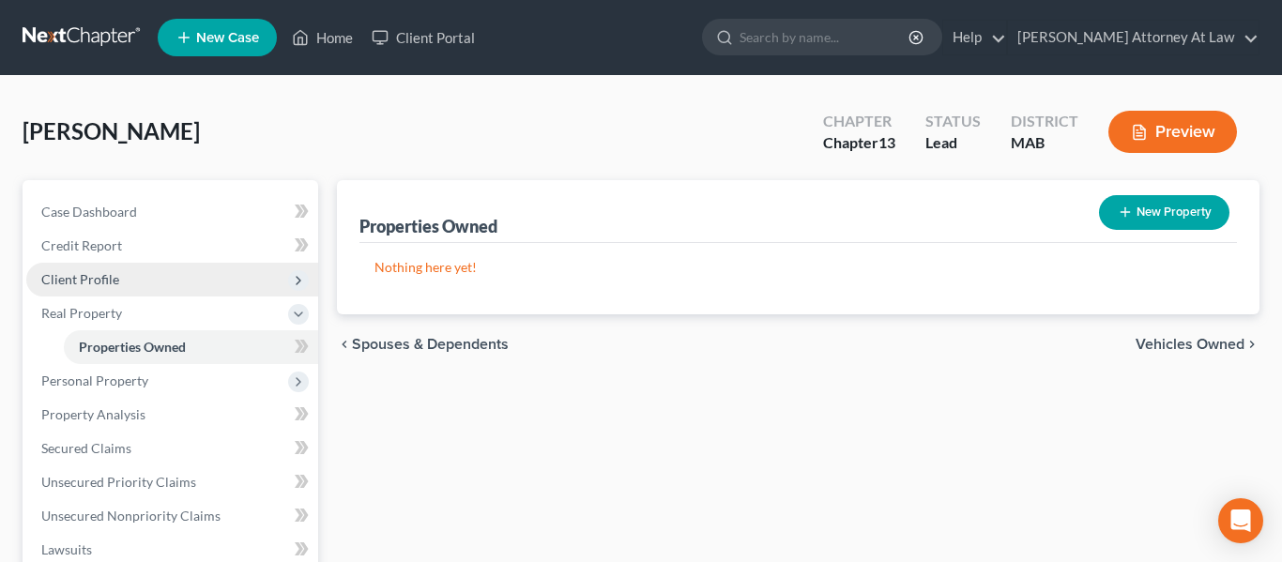
select select "2"
select select "0"
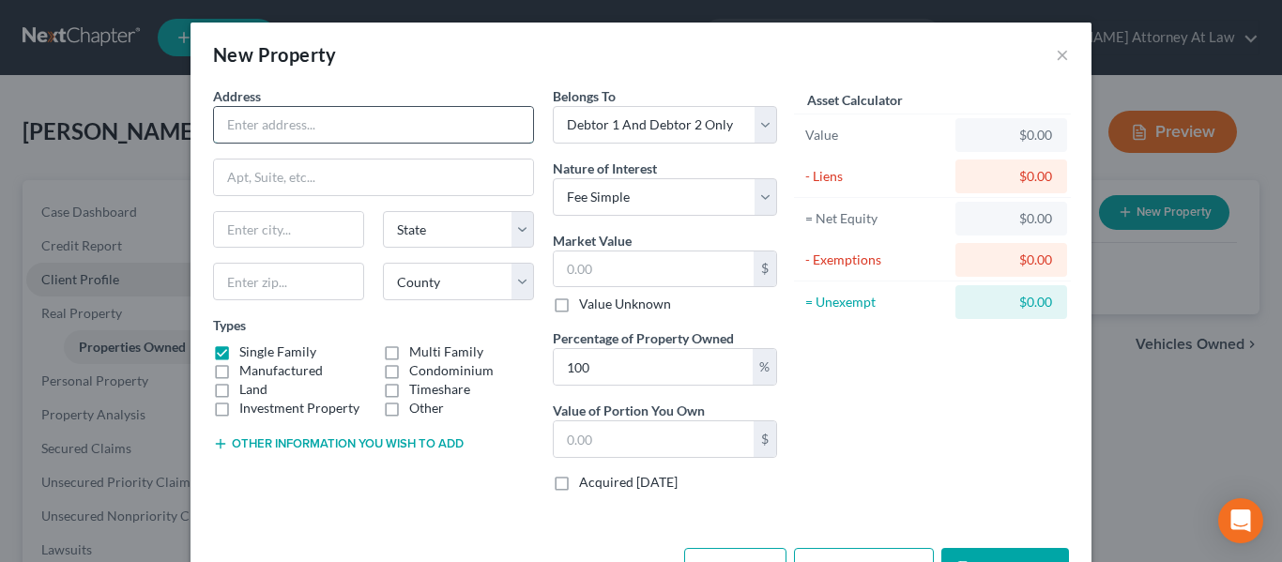
click at [338, 134] on input "text" at bounding box center [373, 125] width 319 height 36
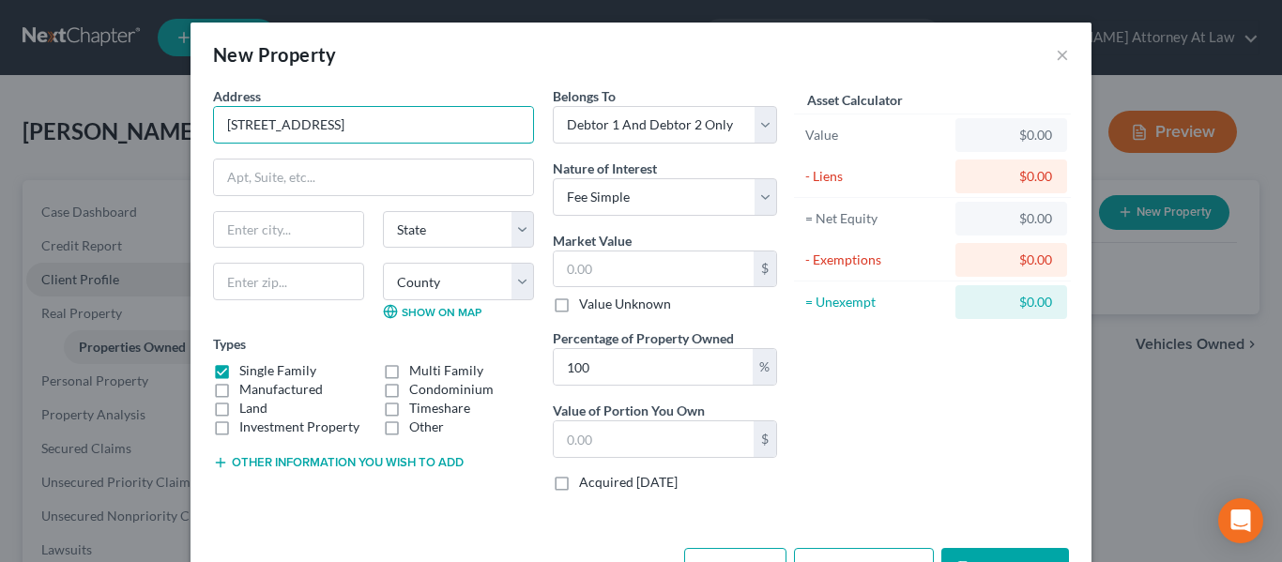
type input "30 Cleveland Avenue"
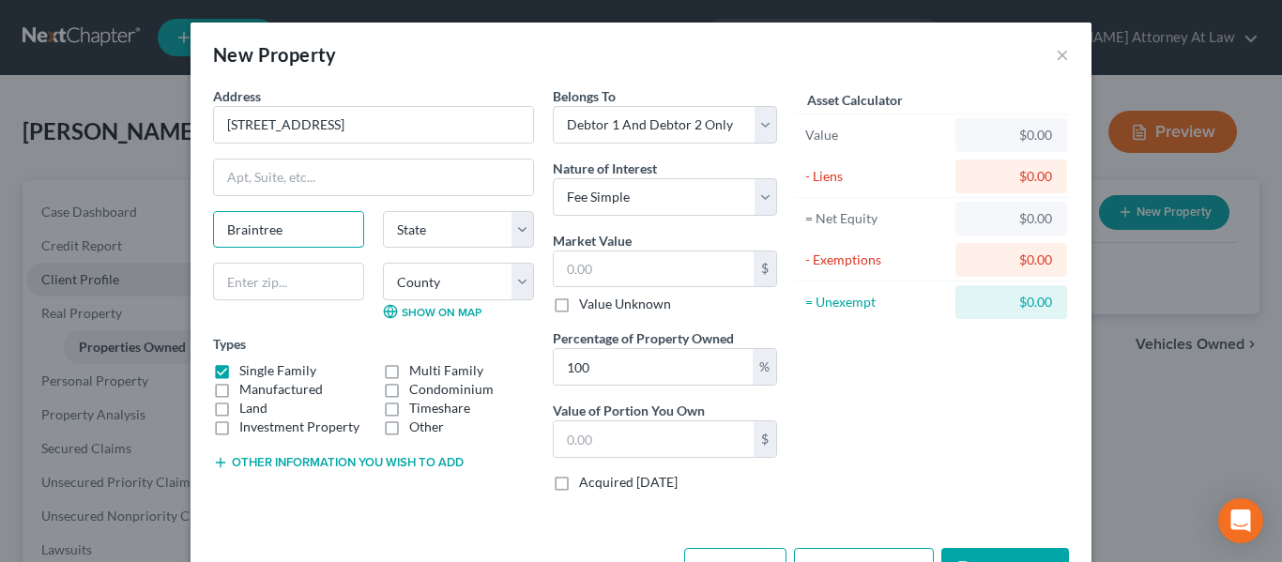
type input "Braintree"
select select "22"
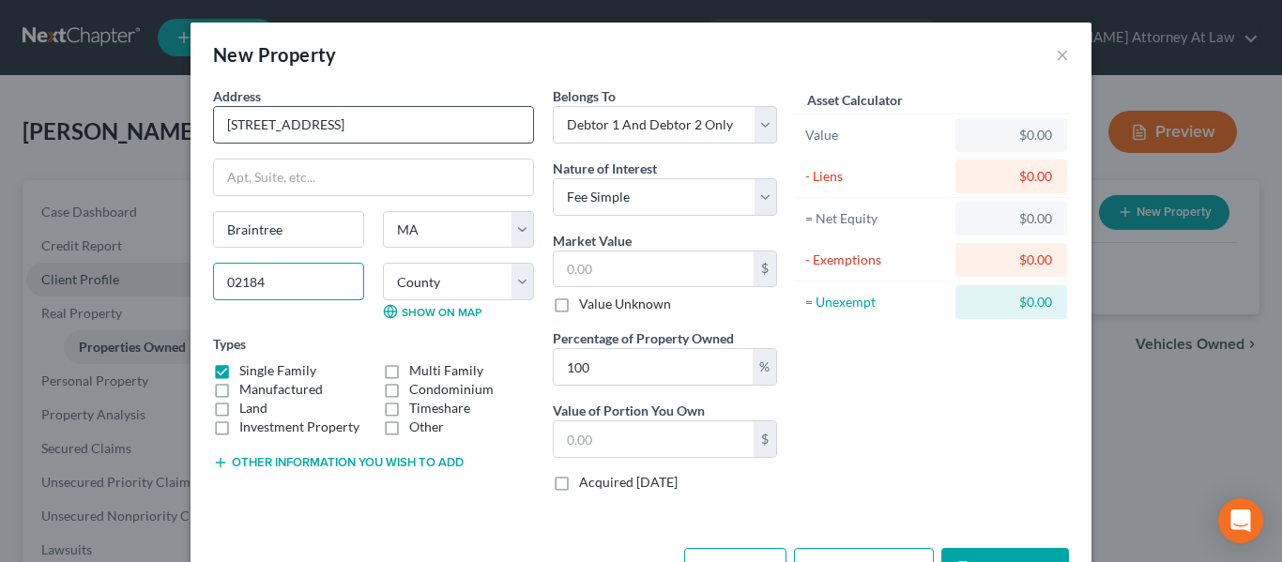
type input "02184"
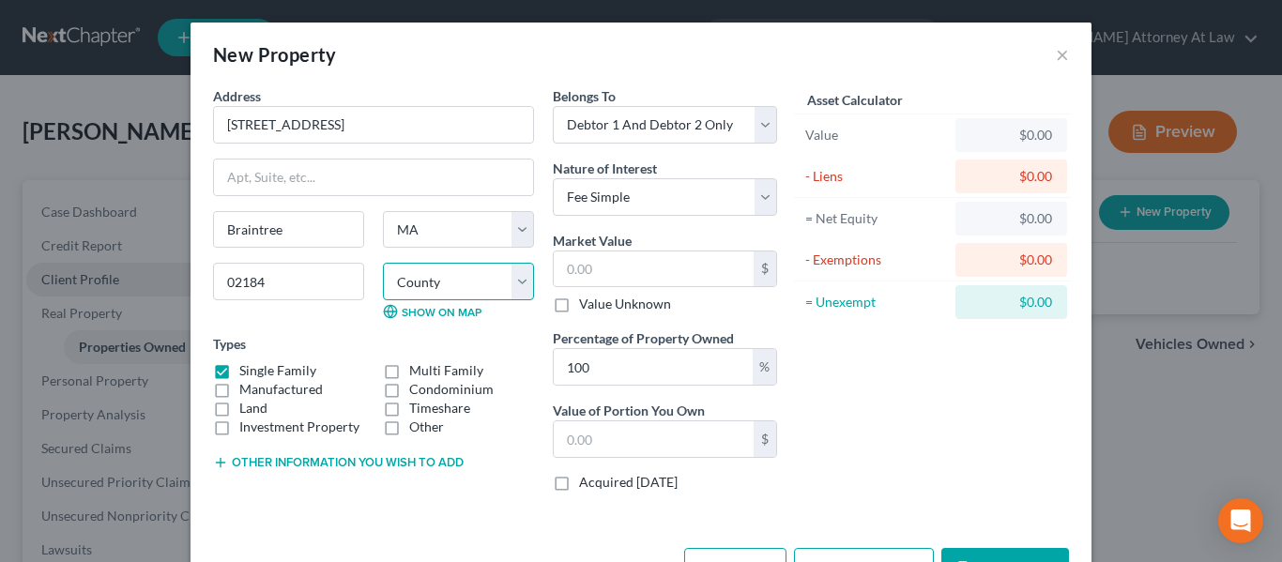
click at [514, 270] on select "County Barnstable County Berkshire County Bristol County Dukes County Essex Cou…" at bounding box center [458, 282] width 151 height 38
select select "10"
click at [383, 263] on select "County Barnstable County Berkshire County Bristol County Dukes County Essex Cou…" at bounding box center [458, 282] width 151 height 38
click at [645, 279] on input "text" at bounding box center [654, 270] width 200 height 36
click at [786, 397] on div "Asset Calculator Value $0.00 - Liens $0.00 = Net Equity $0.00 - Exemptions $0.0…" at bounding box center [932, 296] width 292 height 420
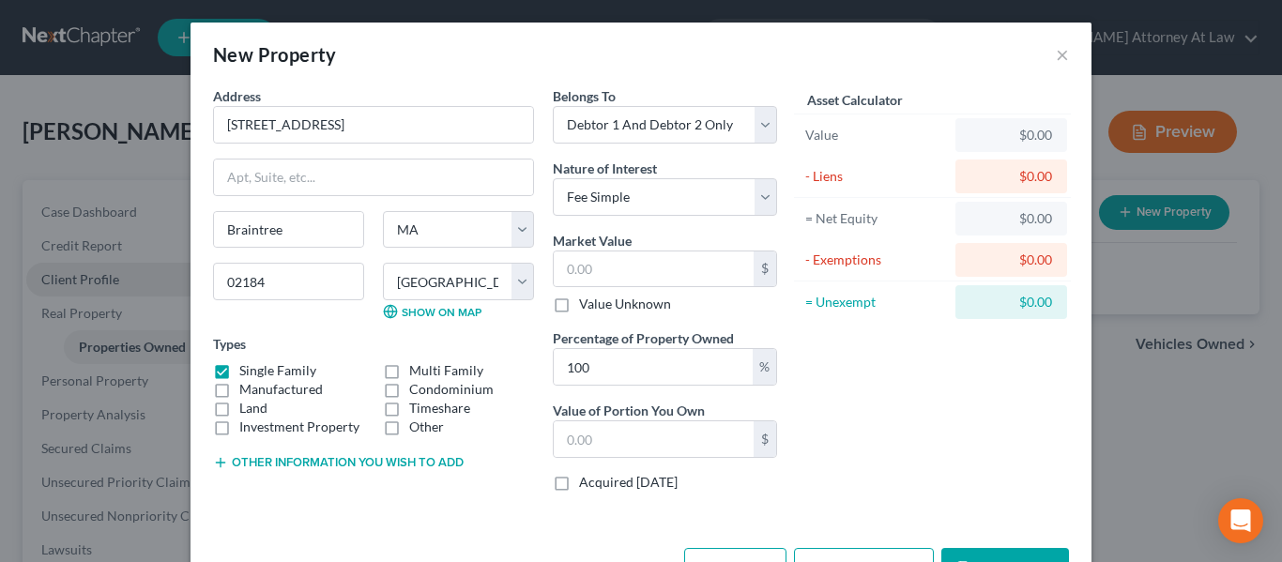
drag, startPoint x: 891, startPoint y: 64, endPoint x: 891, endPoint y: 13, distance: 50.7
click at [891, 13] on div "New Property × Address * 30 Cleveland Avenue Braintree State AL AK AR AZ CA CO …" at bounding box center [641, 281] width 1282 height 562
drag, startPoint x: 903, startPoint y: 46, endPoint x: 903, endPoint y: 30, distance: 16.0
click at [903, 30] on div "New Property ×" at bounding box center [641, 55] width 901 height 64
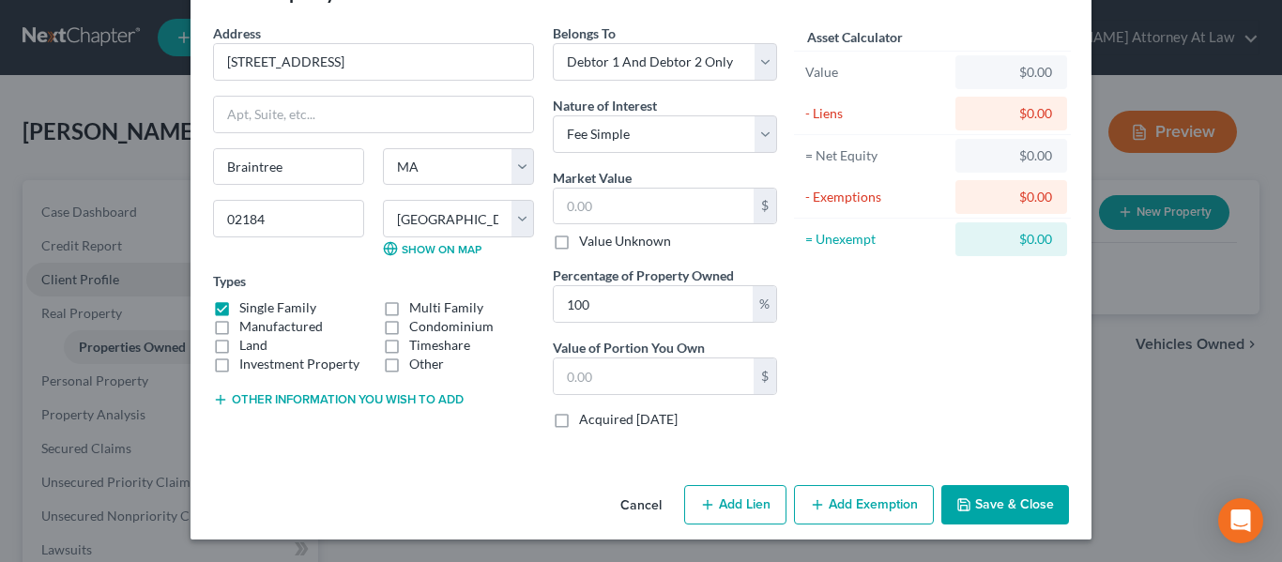
click at [831, 505] on button "Add Exemption" at bounding box center [864, 504] width 140 height 39
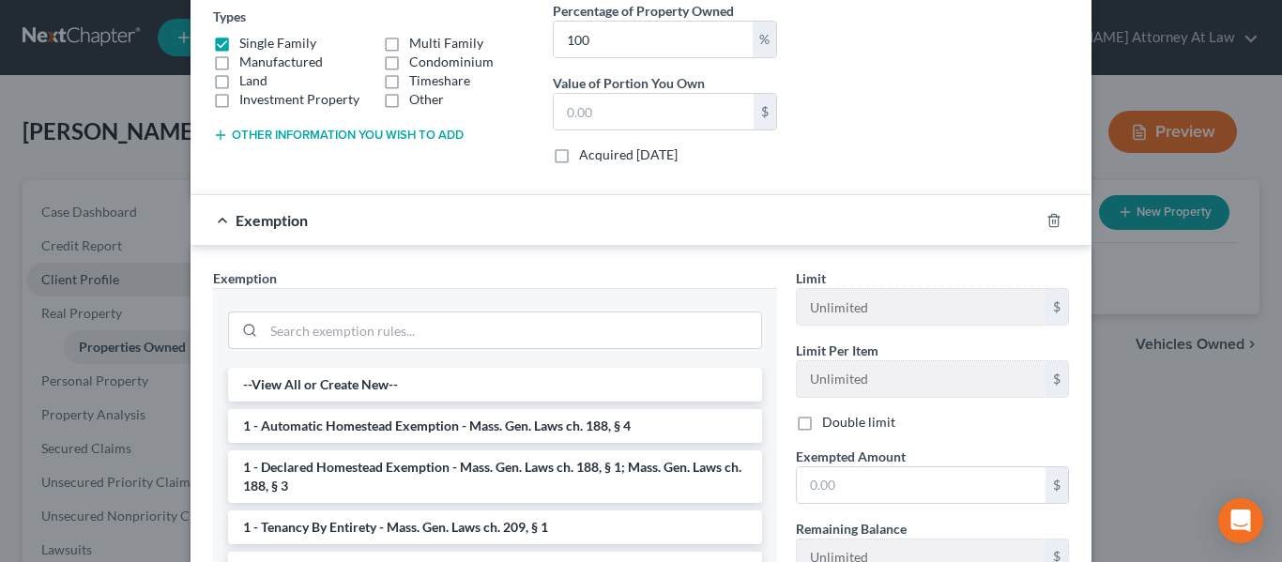
scroll to position [344, 0]
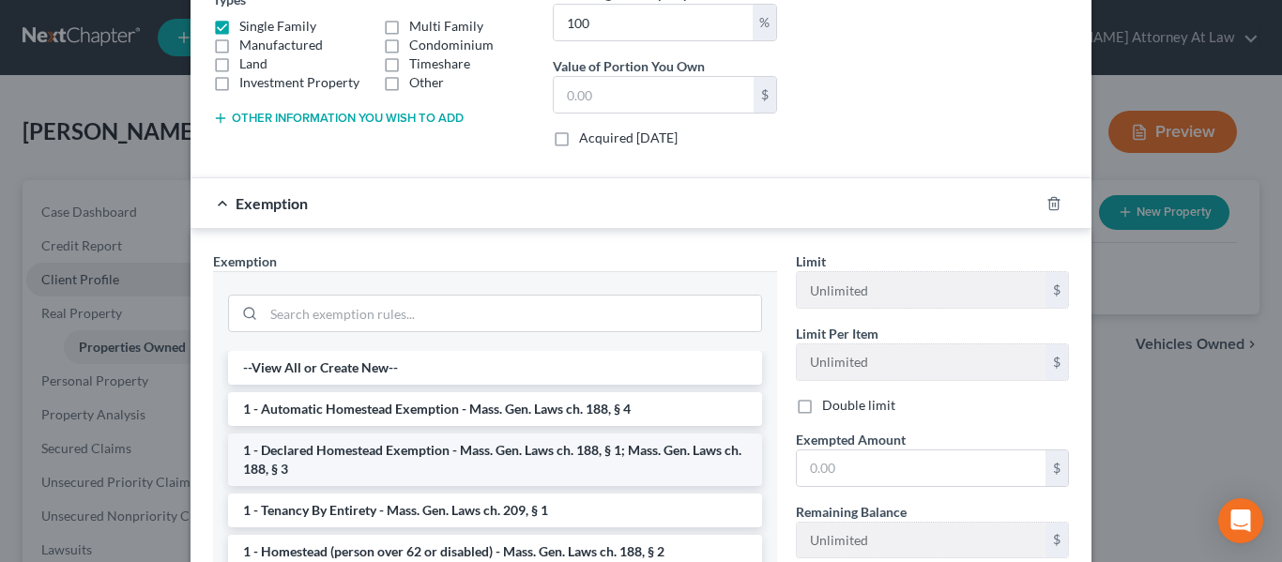
click at [546, 452] on li "1 - Declared Homestead Exemption - Mass. Gen. Laws ch. 188, § 1; Mass. Gen. Law…" at bounding box center [495, 460] width 534 height 53
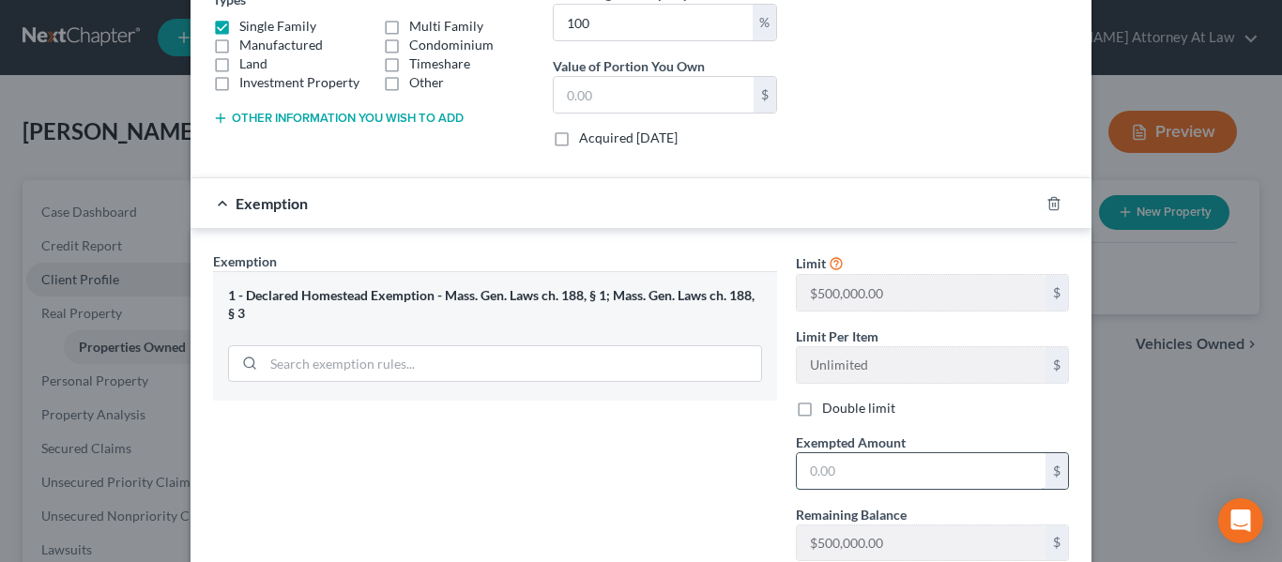
click at [810, 474] on input "text" at bounding box center [921, 471] width 249 height 36
type input "1,000,000."
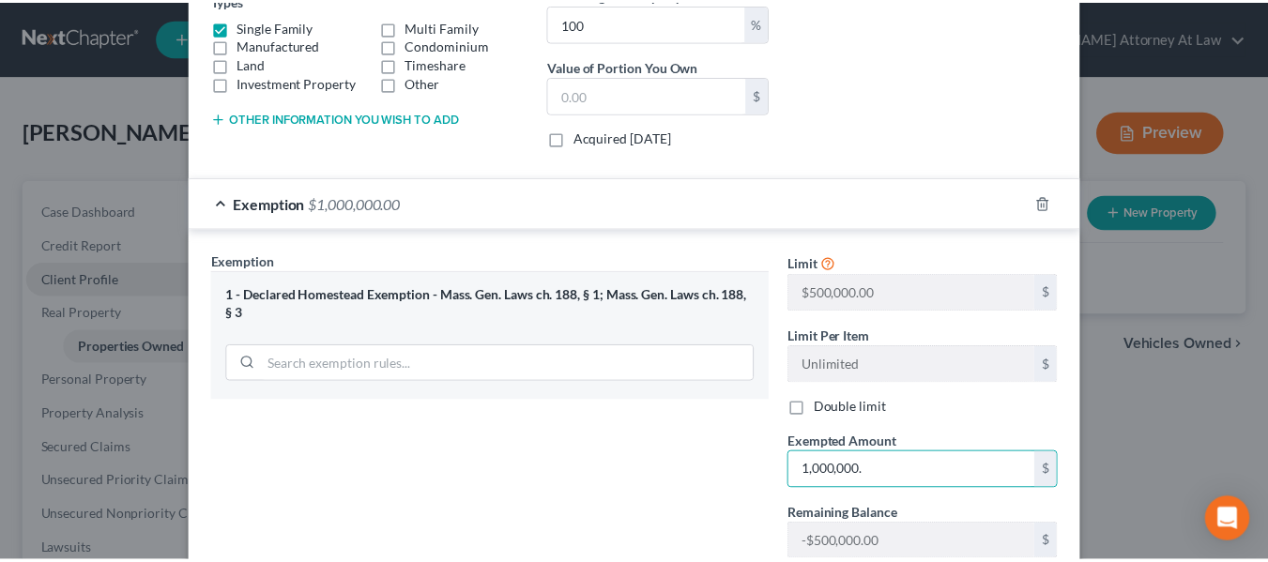
scroll to position [478, 0]
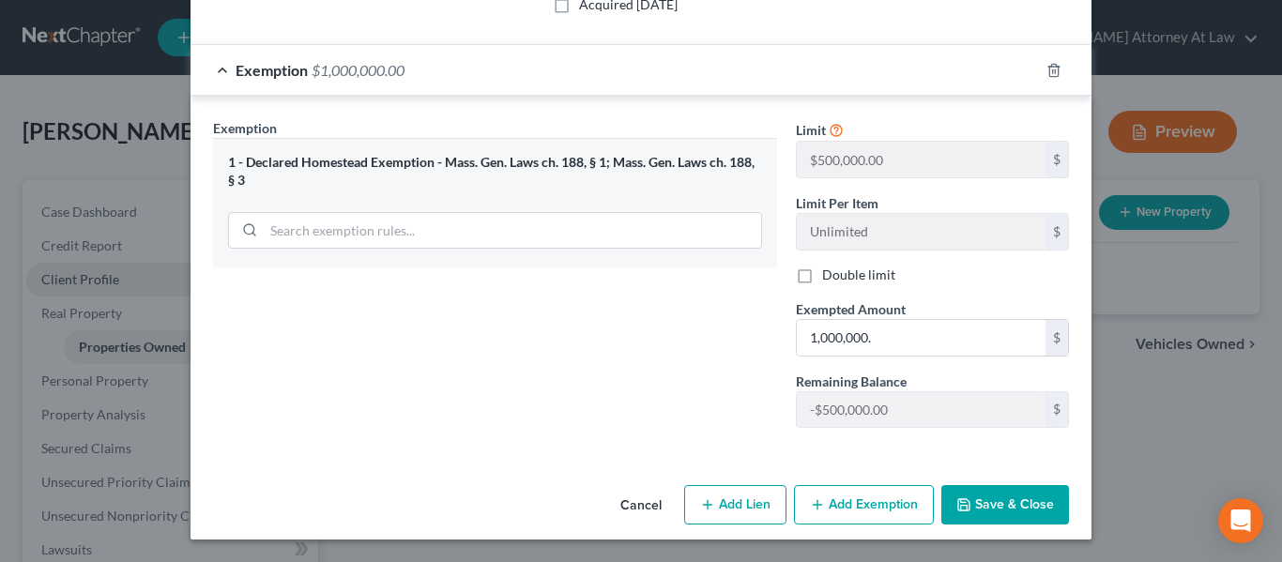
click at [992, 502] on button "Save & Close" at bounding box center [1005, 504] width 128 height 39
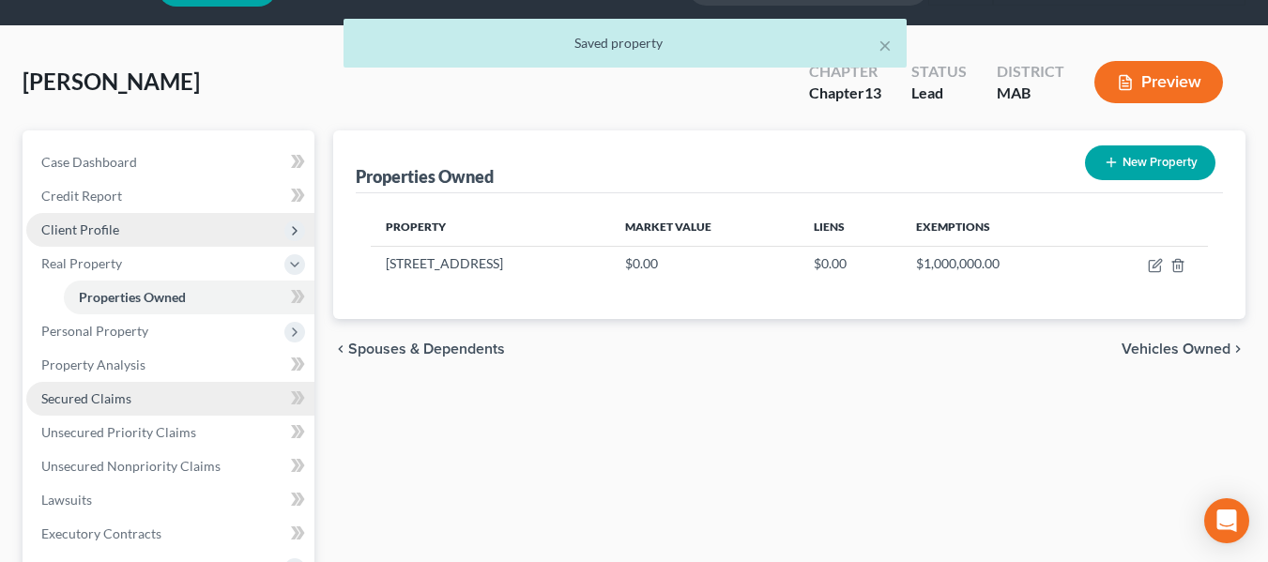
scroll to position [94, 0]
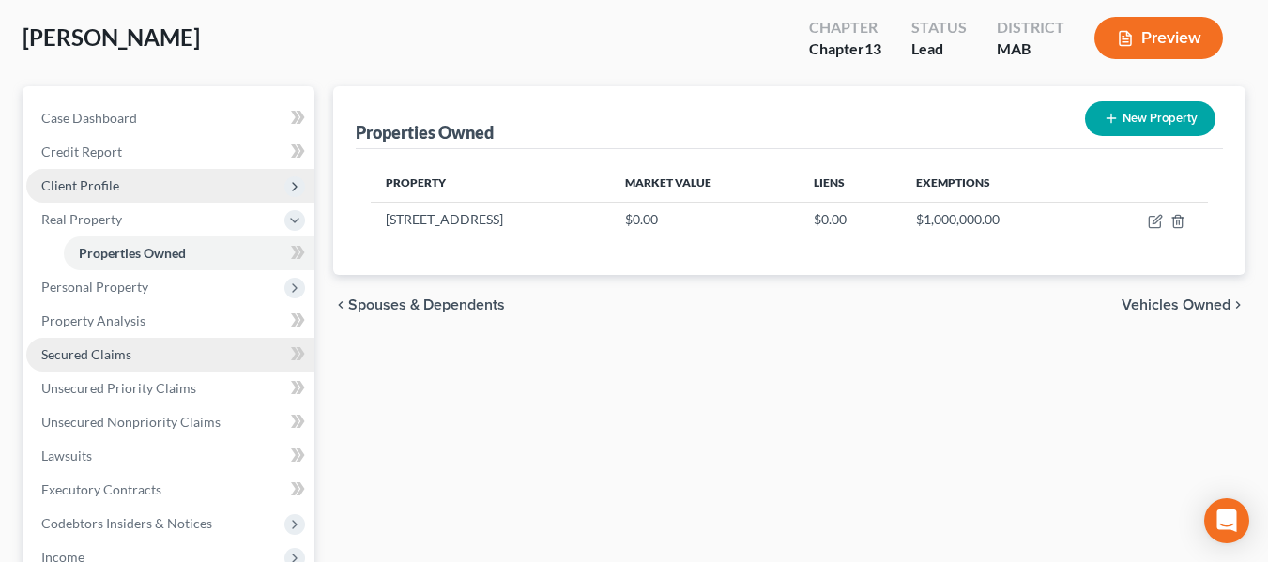
click at [108, 359] on span "Secured Claims" at bounding box center [86, 354] width 90 height 16
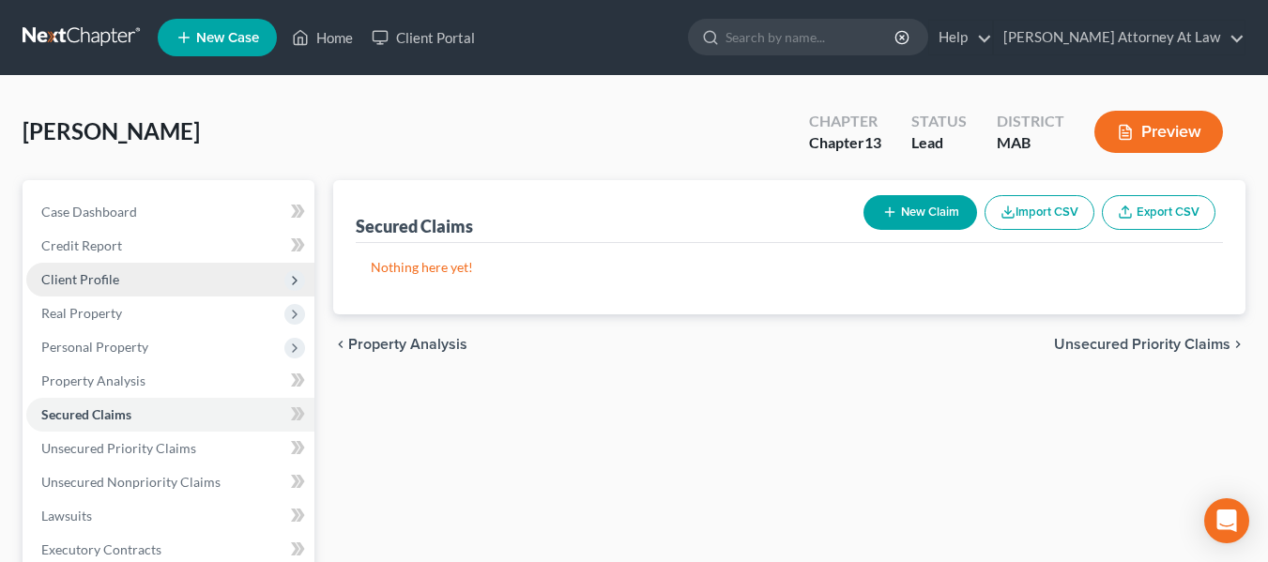
click at [921, 204] on button "New Claim" at bounding box center [920, 212] width 114 height 35
select select "0"
select select "2"
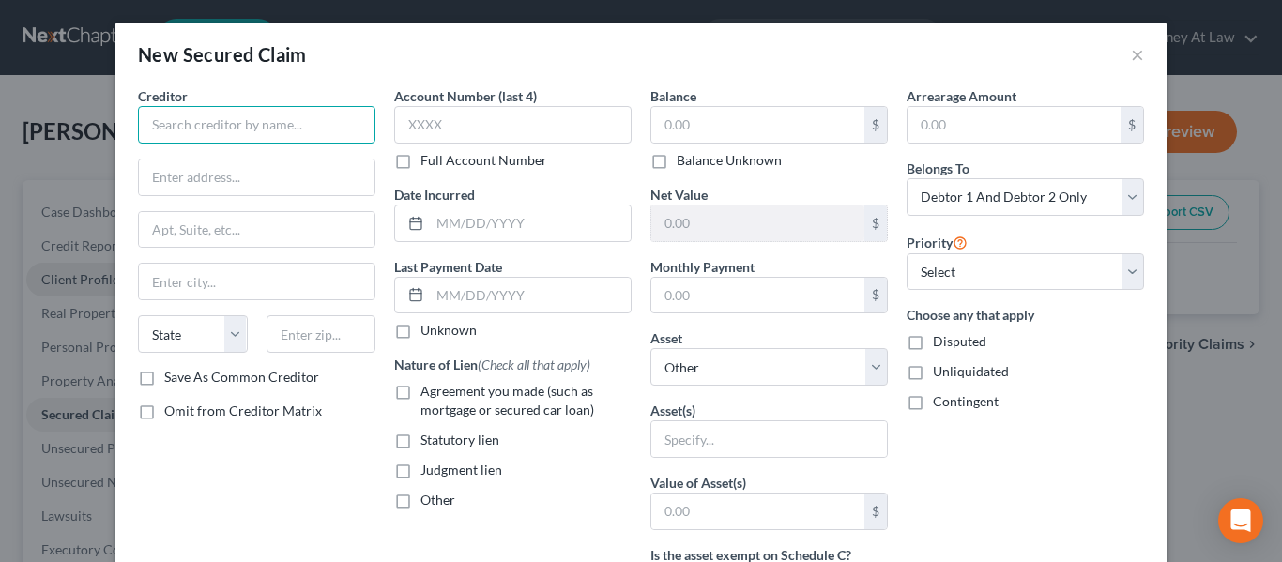
click at [255, 123] on input "text" at bounding box center [256, 125] width 237 height 38
type input "Selene Finance LP"
type input "P.O. Box 8619"
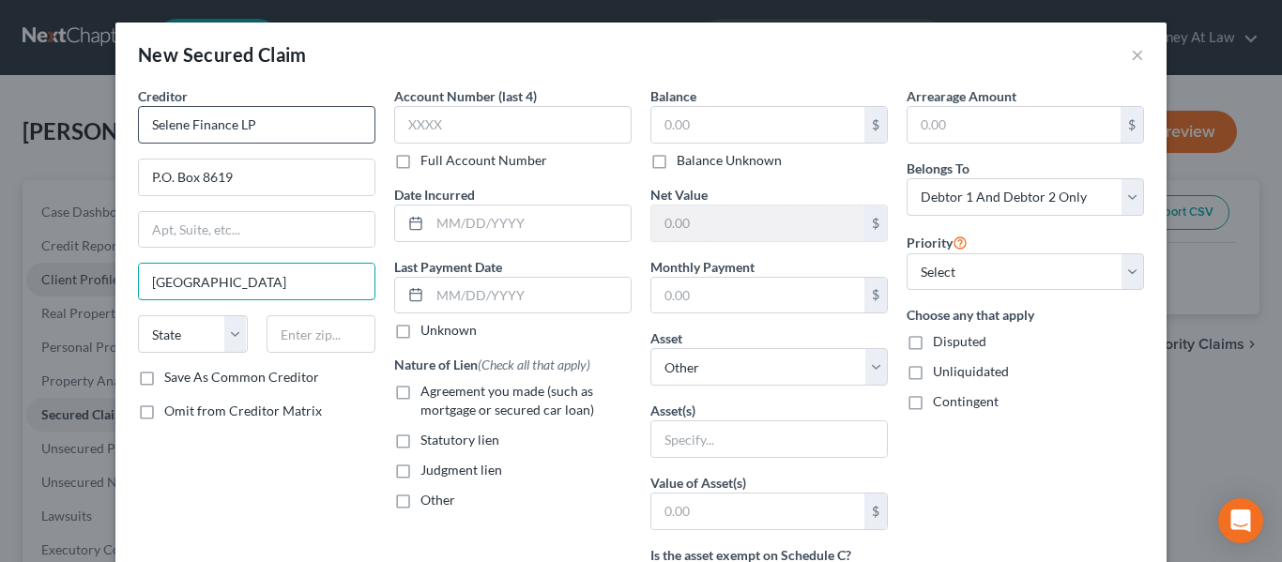
type input "Philadelphia"
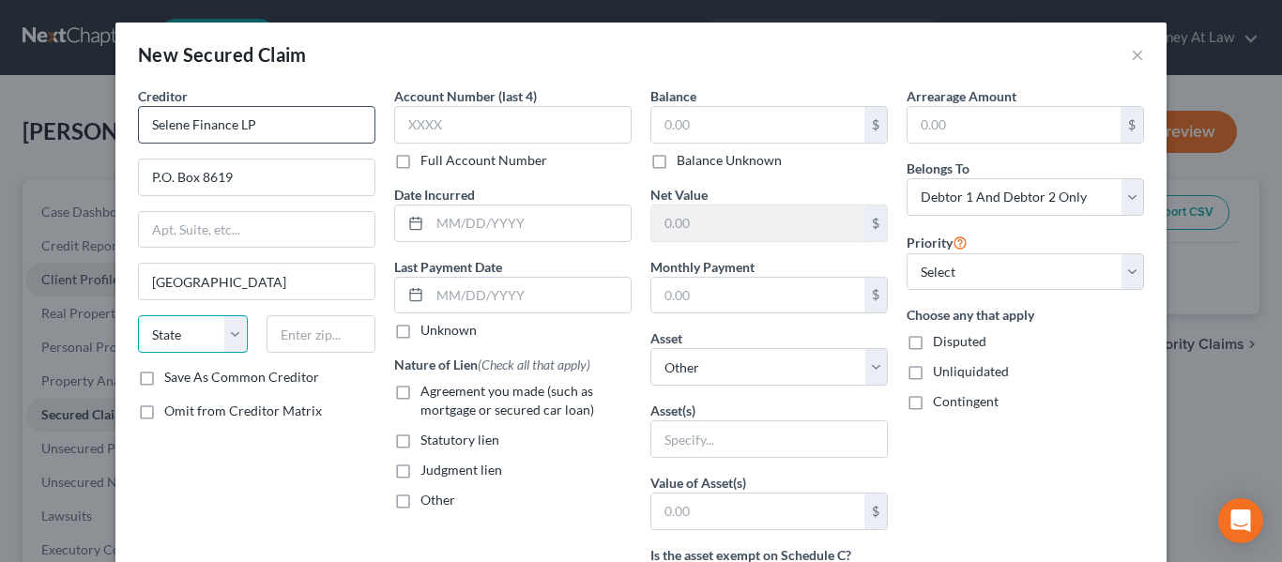
select select "39"
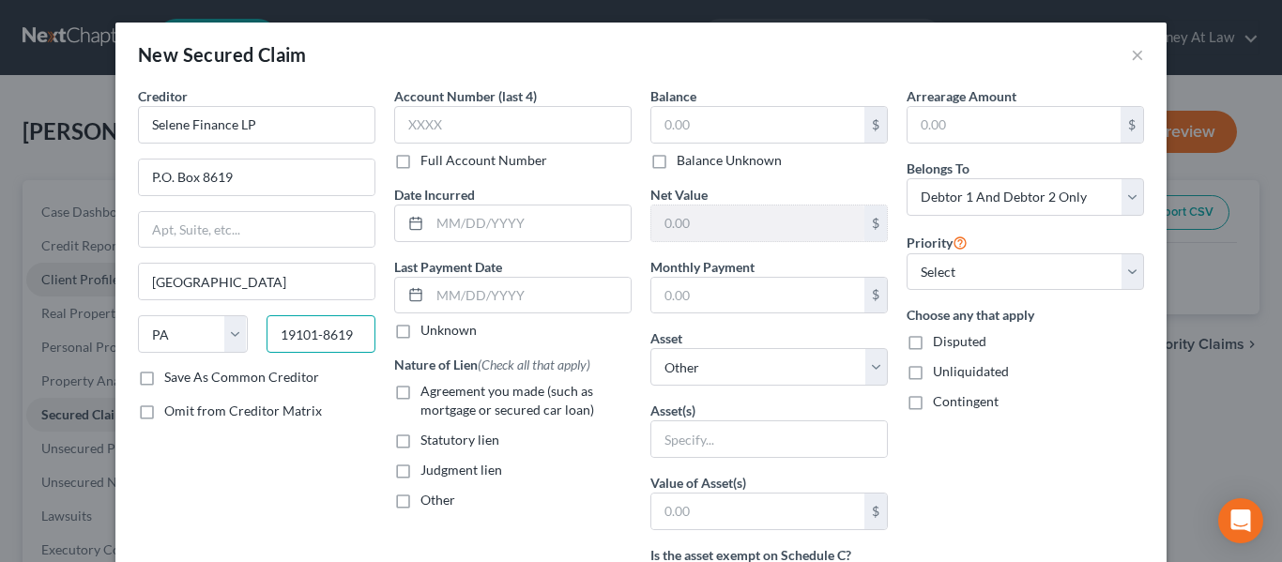
type input "19101-8619"
click at [164, 380] on label "Save As Common Creditor" at bounding box center [241, 377] width 155 height 19
click at [172, 380] on input "Save As Common Creditor" at bounding box center [178, 374] width 12 height 12
checkbox input "true"
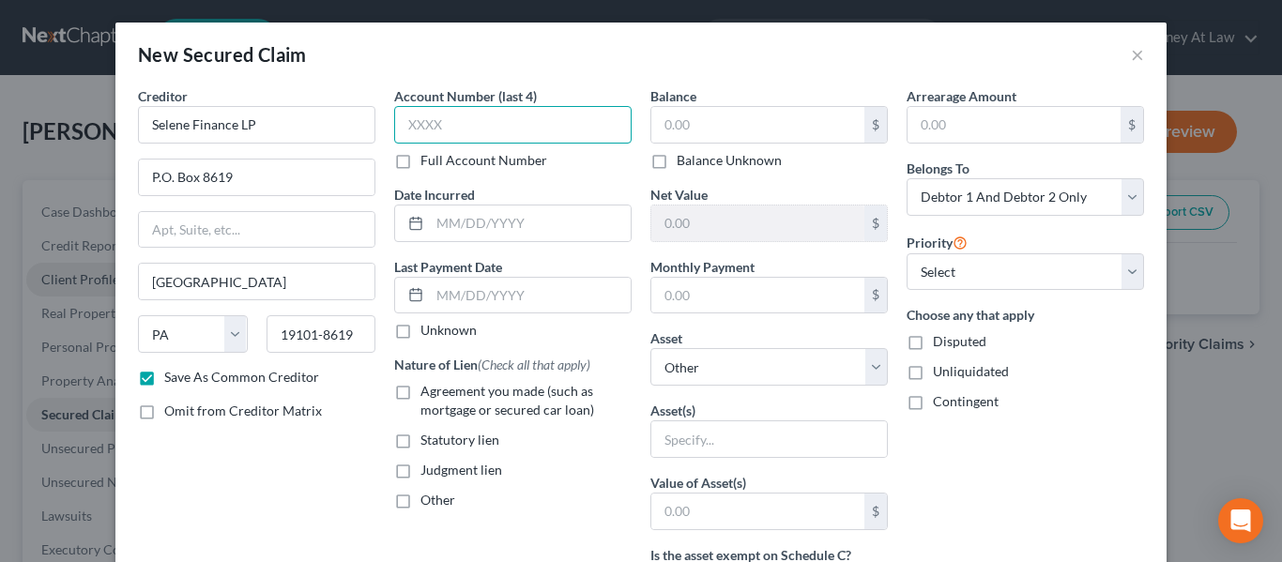
click at [446, 121] on input "text" at bounding box center [512, 125] width 237 height 38
type input "9380"
click at [509, 226] on input "text" at bounding box center [530, 224] width 201 height 36
click at [579, 510] on div "Other" at bounding box center [512, 500] width 237 height 19
click at [420, 394] on label "Agreement you made (such as mortgage or secured car loan)" at bounding box center [525, 401] width 211 height 38
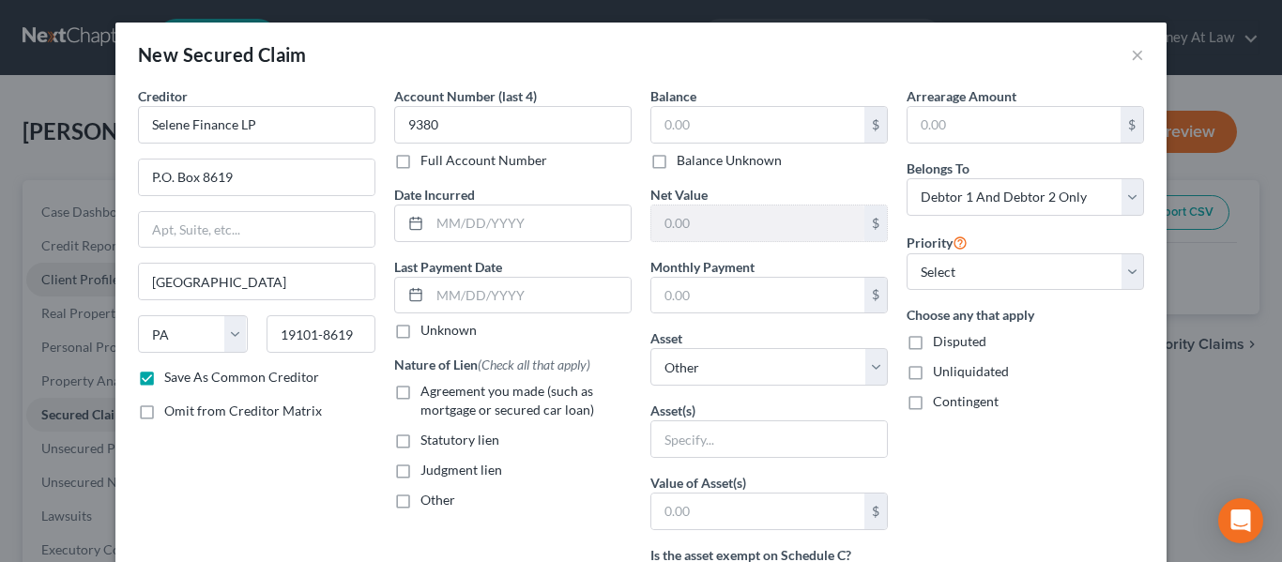
click at [428, 394] on input "Agreement you made (such as mortgage or secured car loan)" at bounding box center [434, 388] width 12 height 12
checkbox input "true"
click at [869, 362] on select "Select Other Multiple Assets 30 Cleveland Avenue - $0.0" at bounding box center [768, 367] width 237 height 38
select select "2"
click at [650, 348] on select "Select Other Multiple Assets 30 Cleveland Avenue - $0.0" at bounding box center [768, 367] width 237 height 38
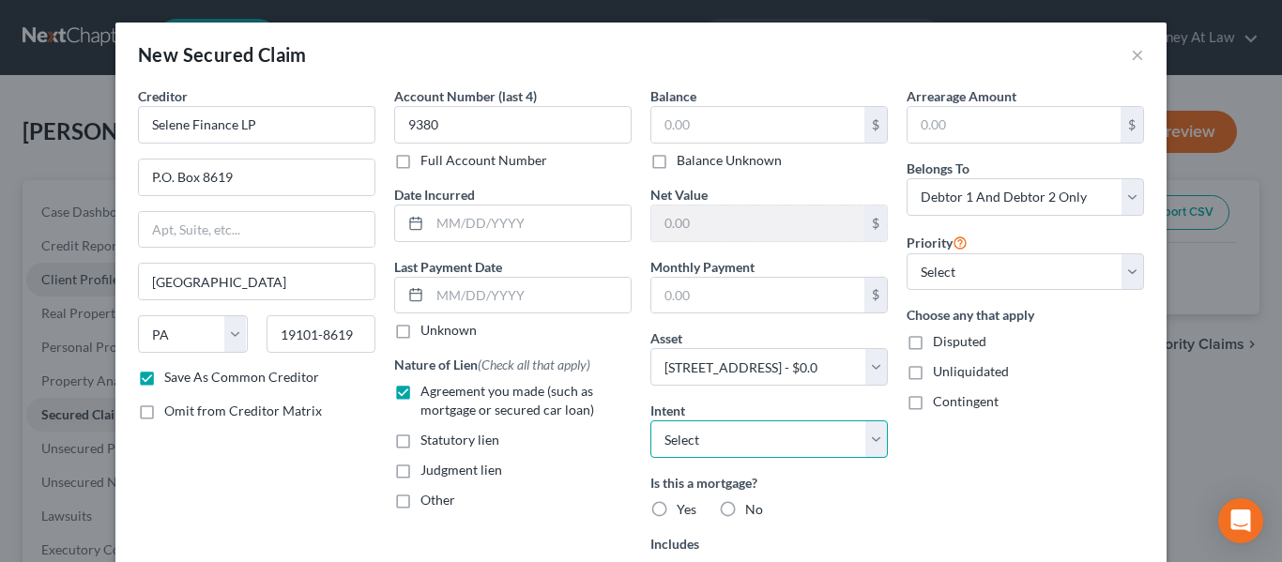
click at [868, 438] on select "Select Surrender Redeem Reaffirm Avoid Other" at bounding box center [768, 439] width 237 height 38
click at [882, 507] on div "Balance $ Balance Unknown Balance Undetermined $ Balance Unknown Net Value $ Mo…" at bounding box center [769, 402] width 256 height 633
click at [677, 509] on label "Yes" at bounding box center [687, 509] width 20 height 19
click at [684, 509] on input "Yes" at bounding box center [690, 506] width 12 height 12
radio input "true"
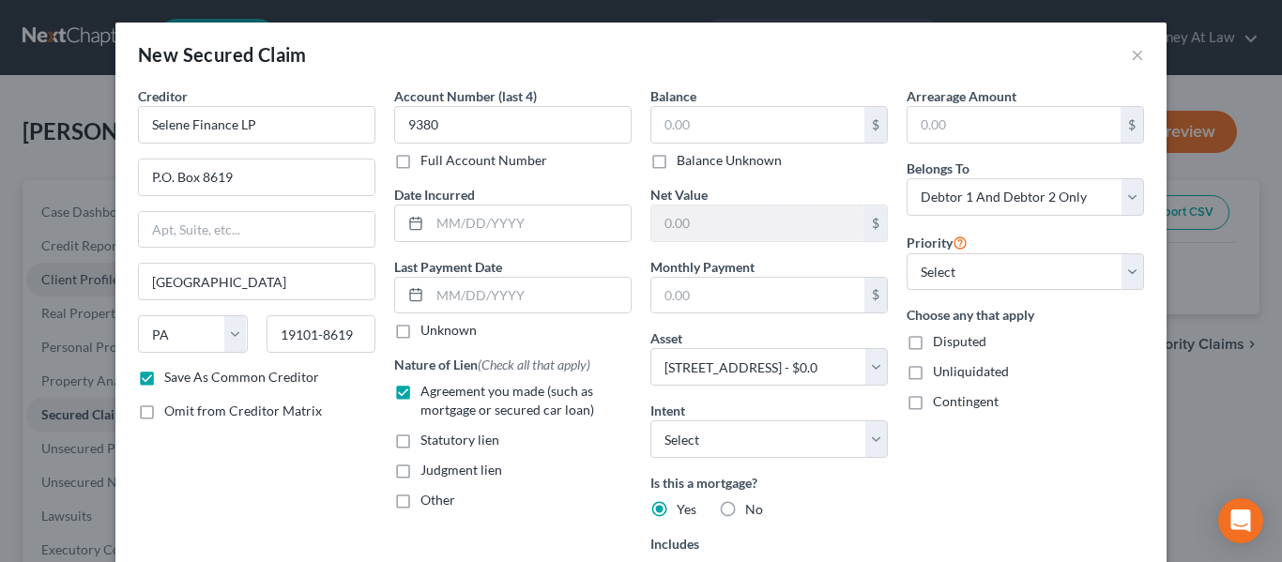
scroll to position [94, 0]
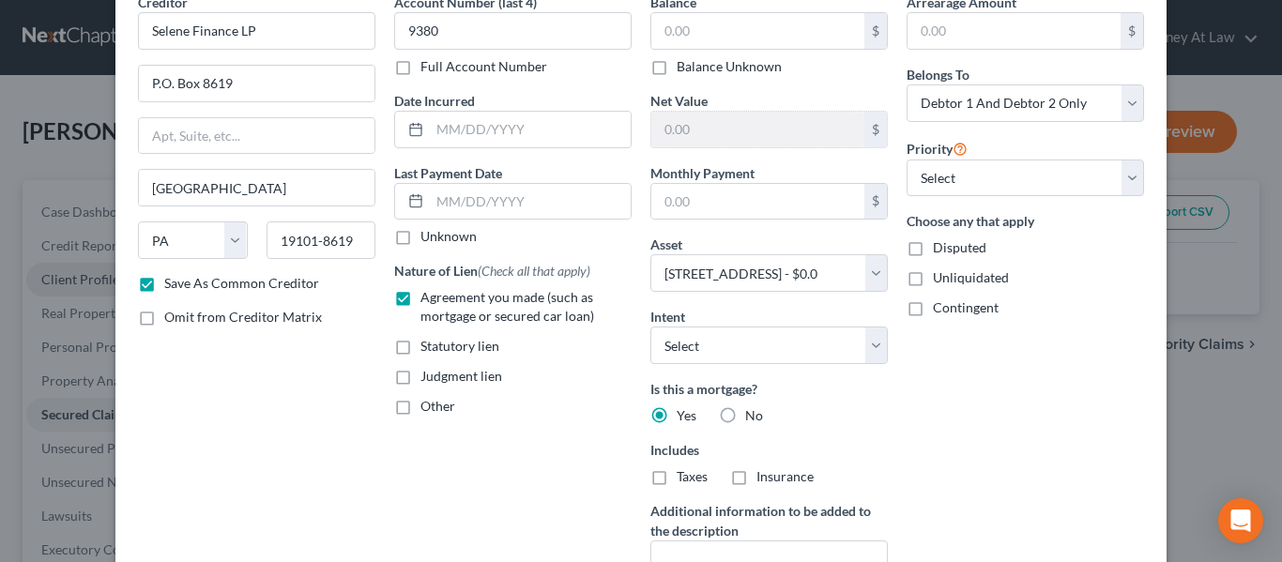
click at [677, 477] on label "Taxes" at bounding box center [692, 476] width 31 height 19
click at [684, 477] on input "Taxes" at bounding box center [690, 473] width 12 height 12
checkbox input "true"
click at [756, 478] on label "Insurance" at bounding box center [784, 476] width 57 height 19
click at [764, 478] on input "Insurance" at bounding box center [770, 473] width 12 height 12
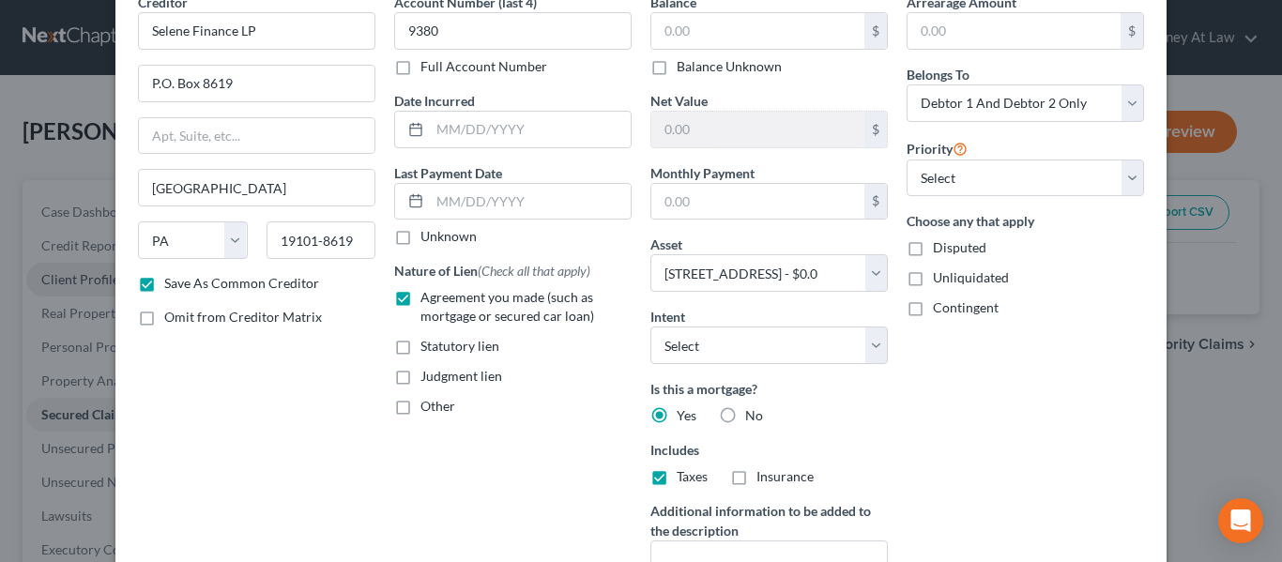
checkbox input "true"
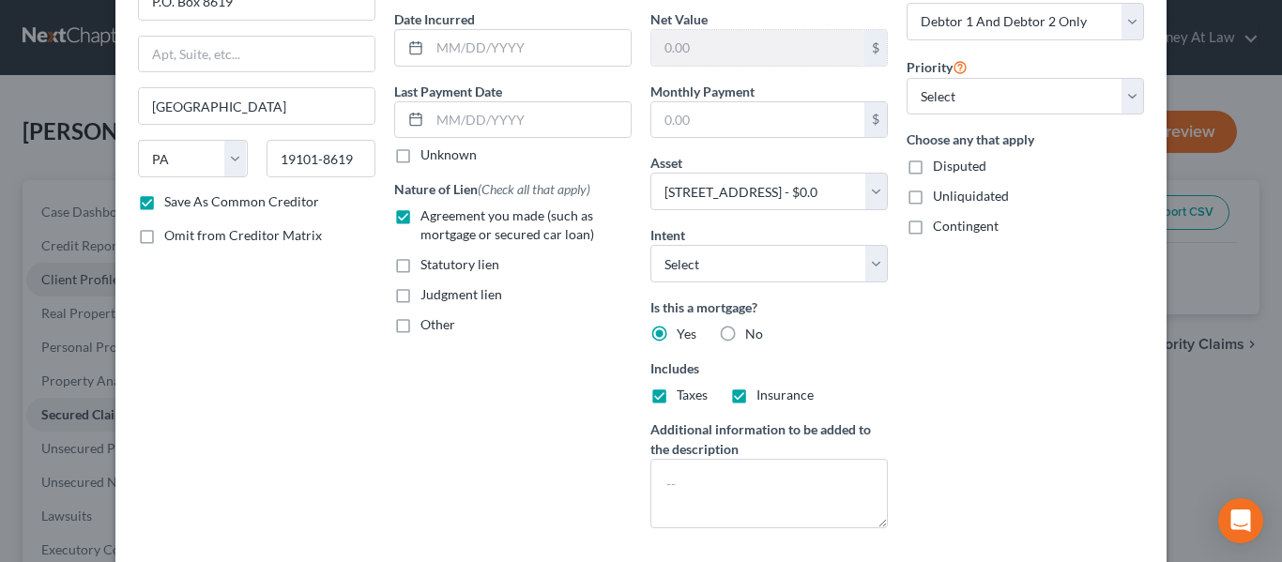
scroll to position [0, 0]
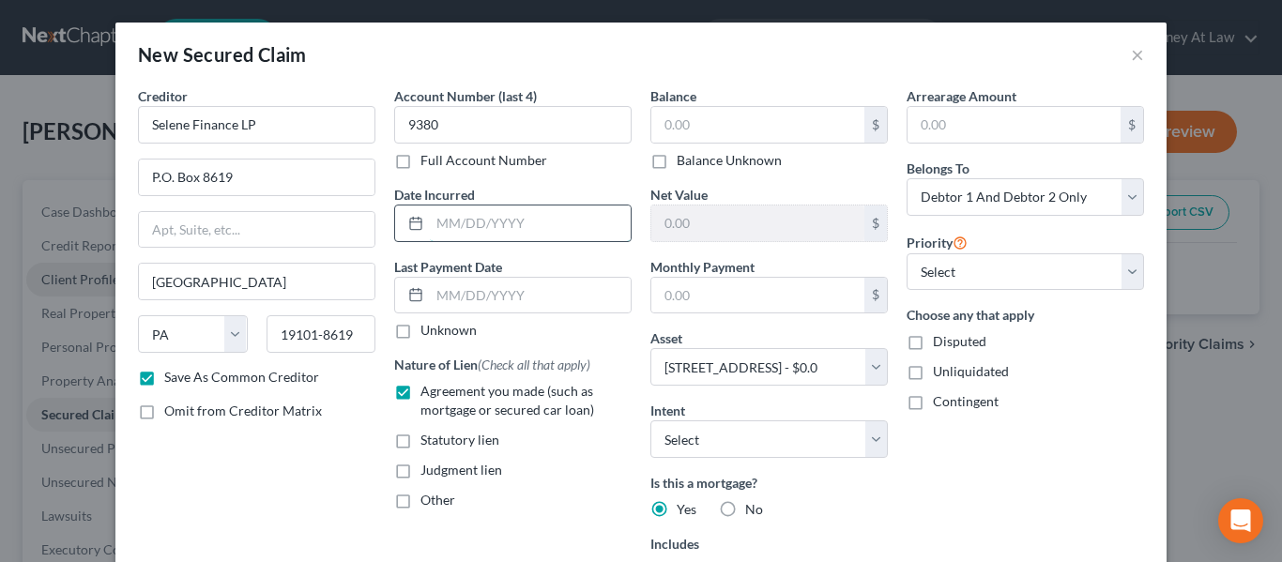
click at [450, 237] on input "text" at bounding box center [530, 224] width 201 height 36
type input "08/30/2005"
click at [518, 335] on div "Unknown" at bounding box center [512, 330] width 237 height 19
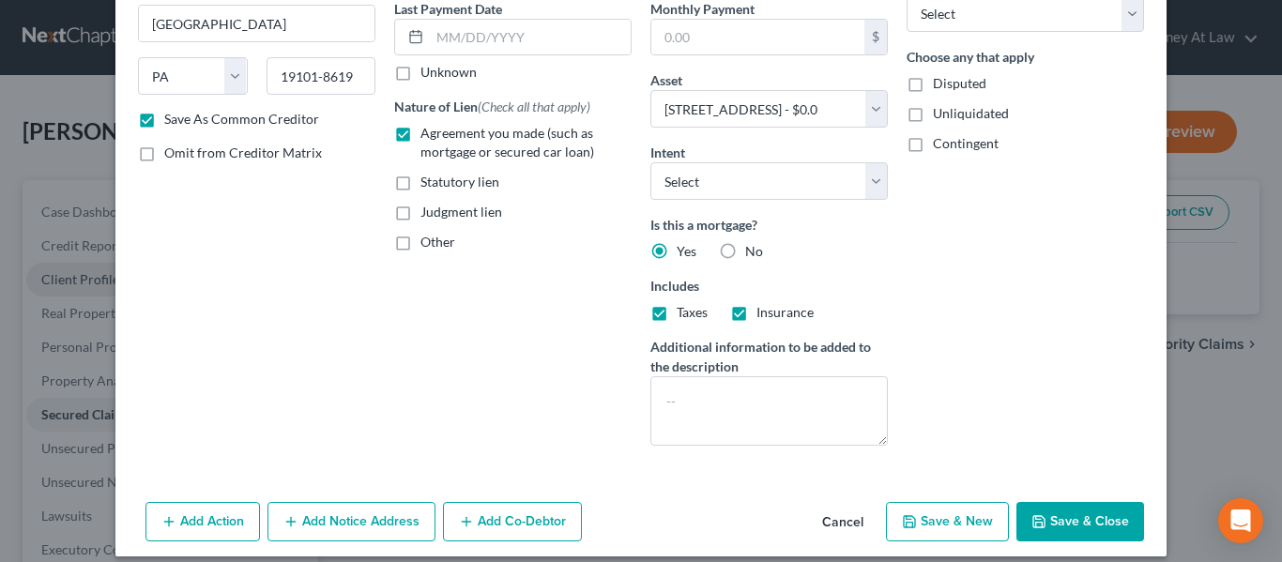
scroll to position [275, 0]
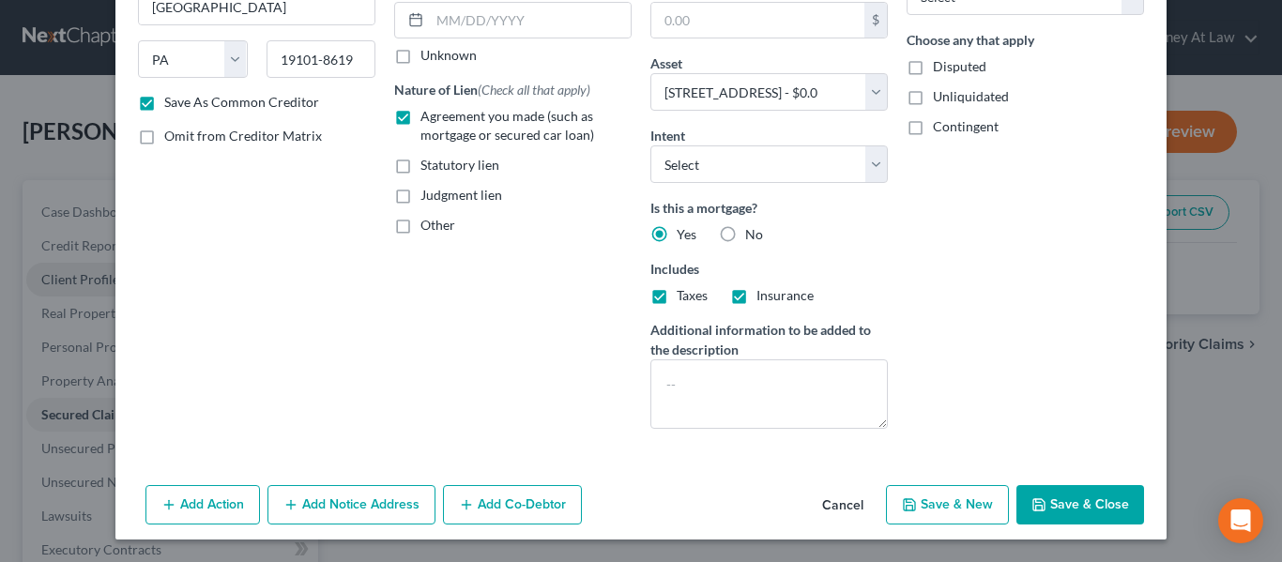
click at [359, 502] on button "Add Notice Address" at bounding box center [351, 504] width 168 height 39
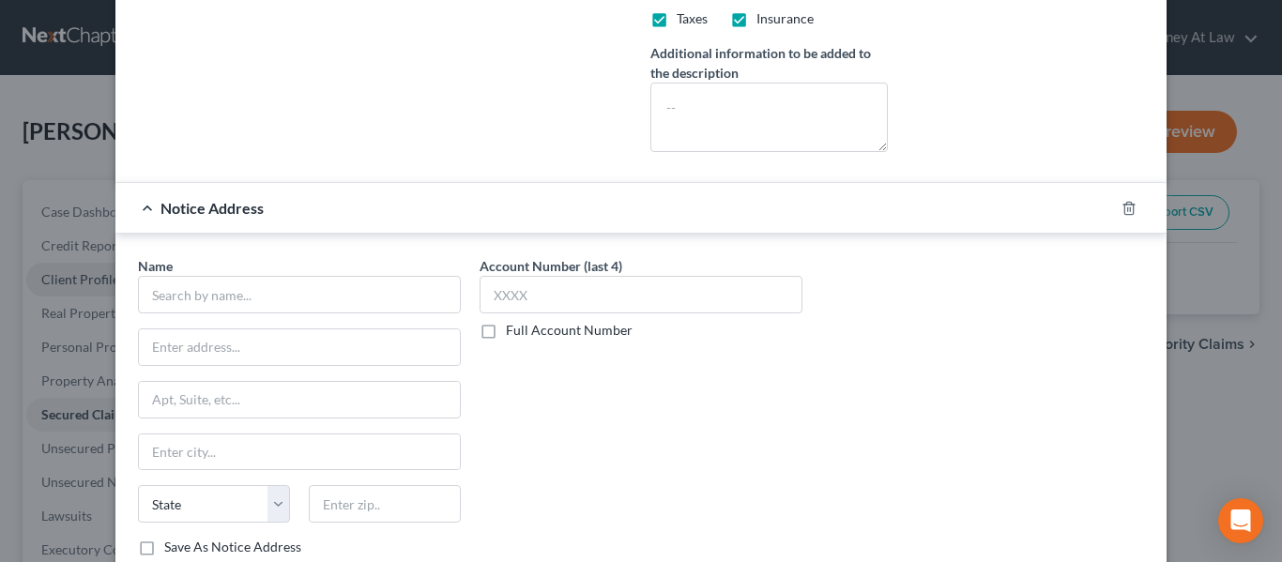
scroll to position [557, 0]
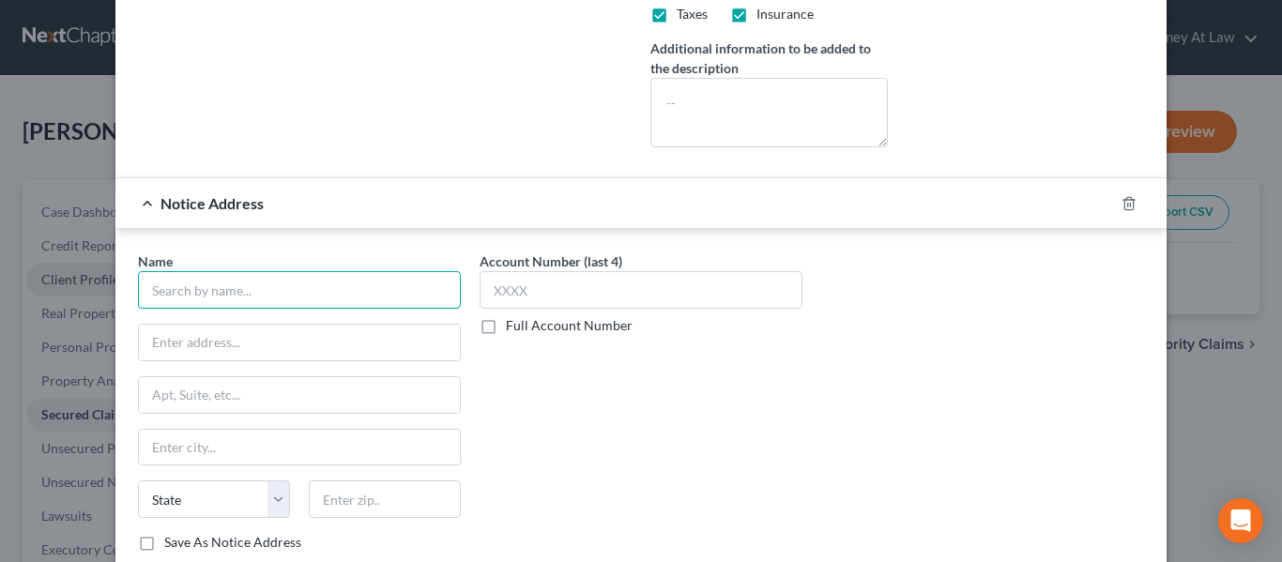
click at [253, 298] on input "text" at bounding box center [299, 290] width 323 height 38
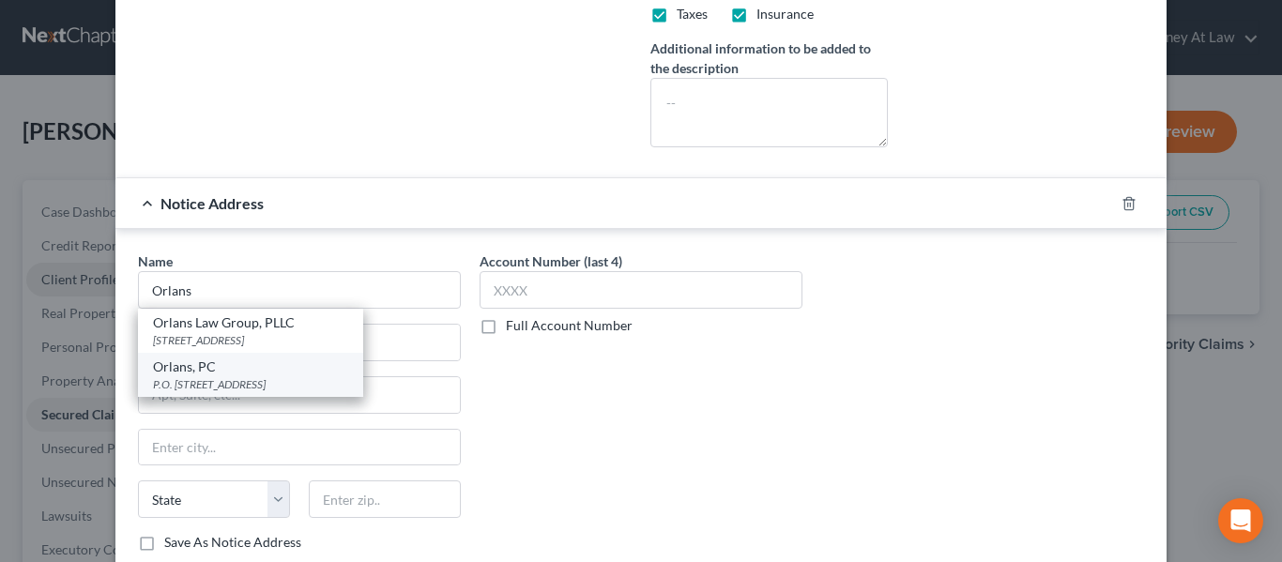
click at [177, 370] on div "Orlans, PC" at bounding box center [250, 367] width 195 height 19
type input "Orlans, PC"
type input "P.O. Box 540540"
type input "Waltham"
select select "22"
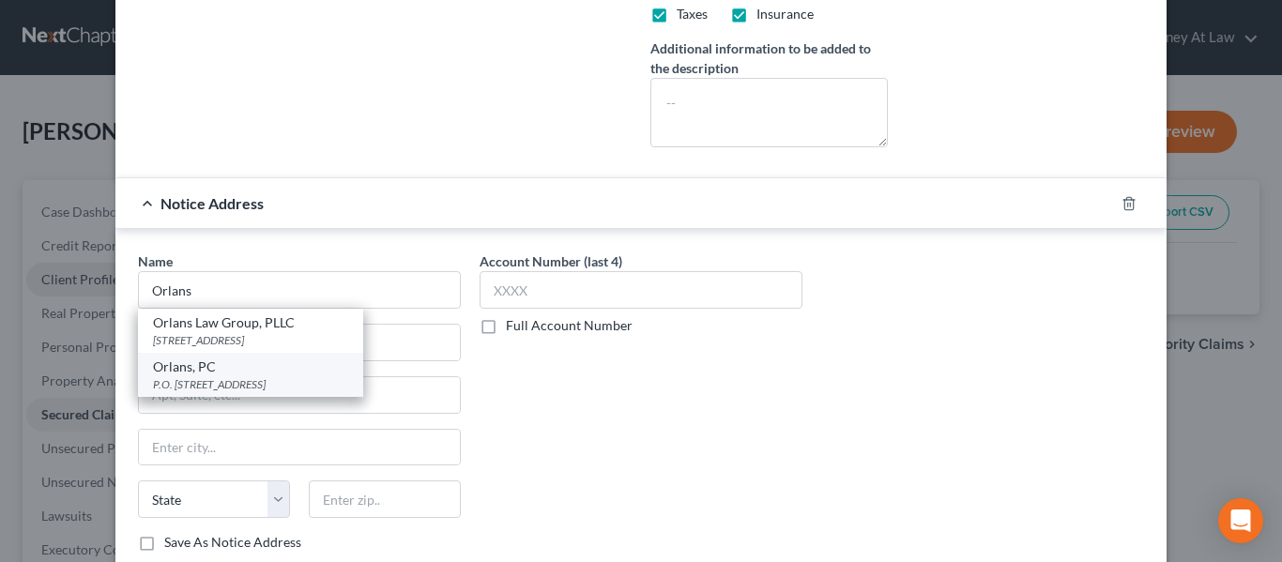
type input "02454"
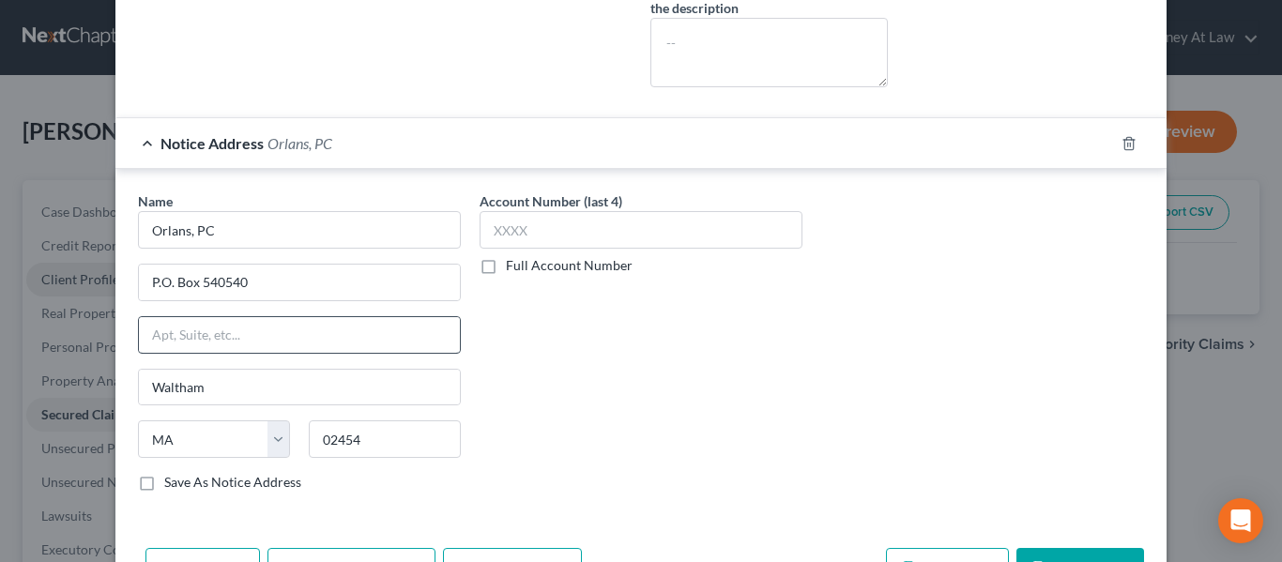
scroll to position [650, 0]
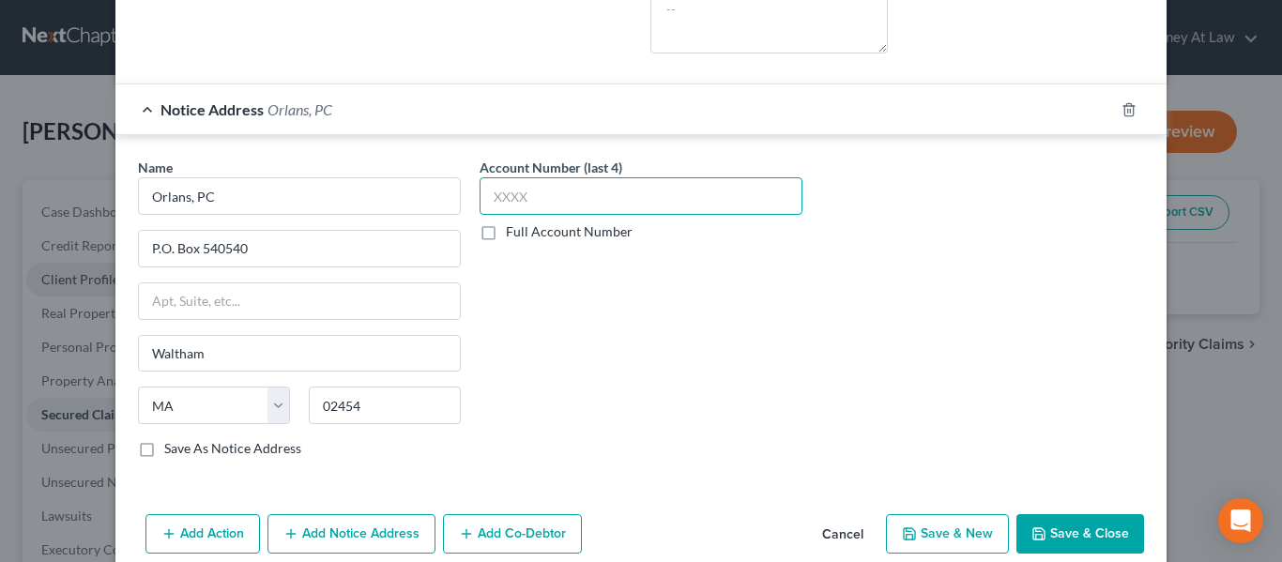
click at [525, 192] on input "text" at bounding box center [641, 196] width 323 height 38
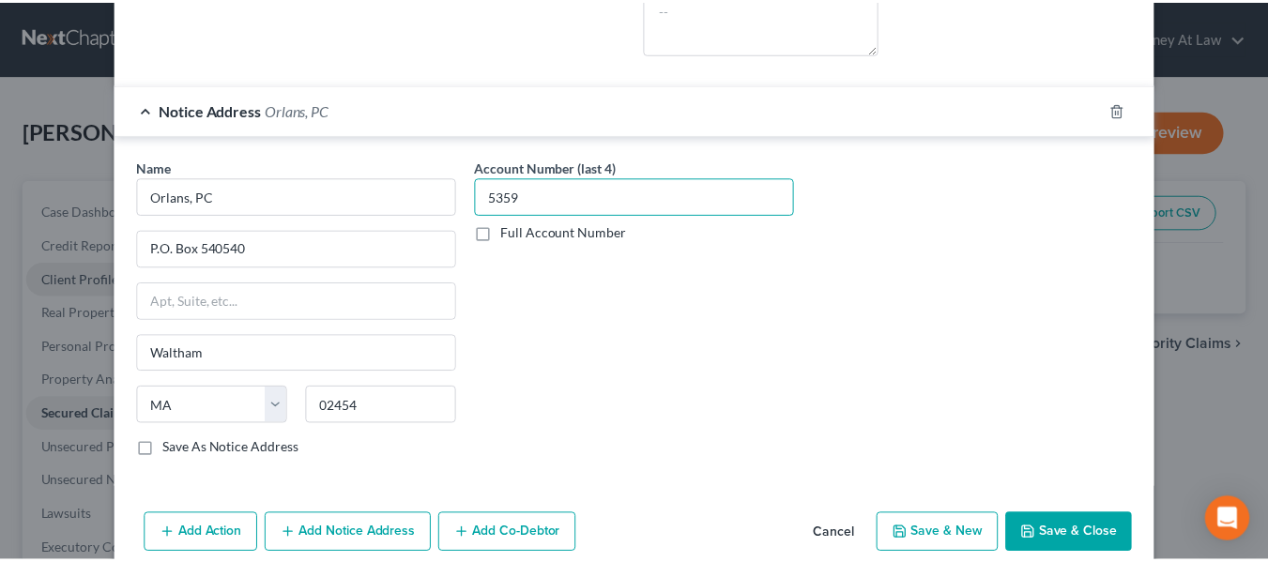
scroll to position [679, 0]
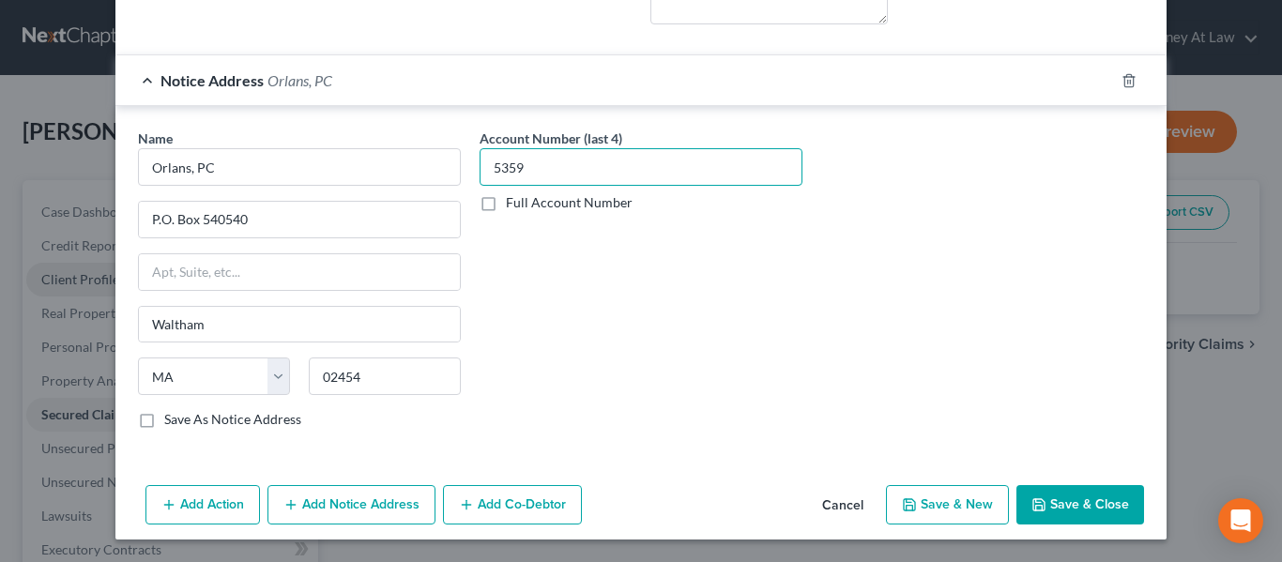
type input "5359"
click at [164, 419] on label "Save As Notice Address" at bounding box center [232, 419] width 137 height 19
click at [172, 419] on input "Save As Notice Address" at bounding box center [178, 416] width 12 height 12
checkbox input "true"
click at [1078, 506] on button "Save & Close" at bounding box center [1080, 504] width 128 height 39
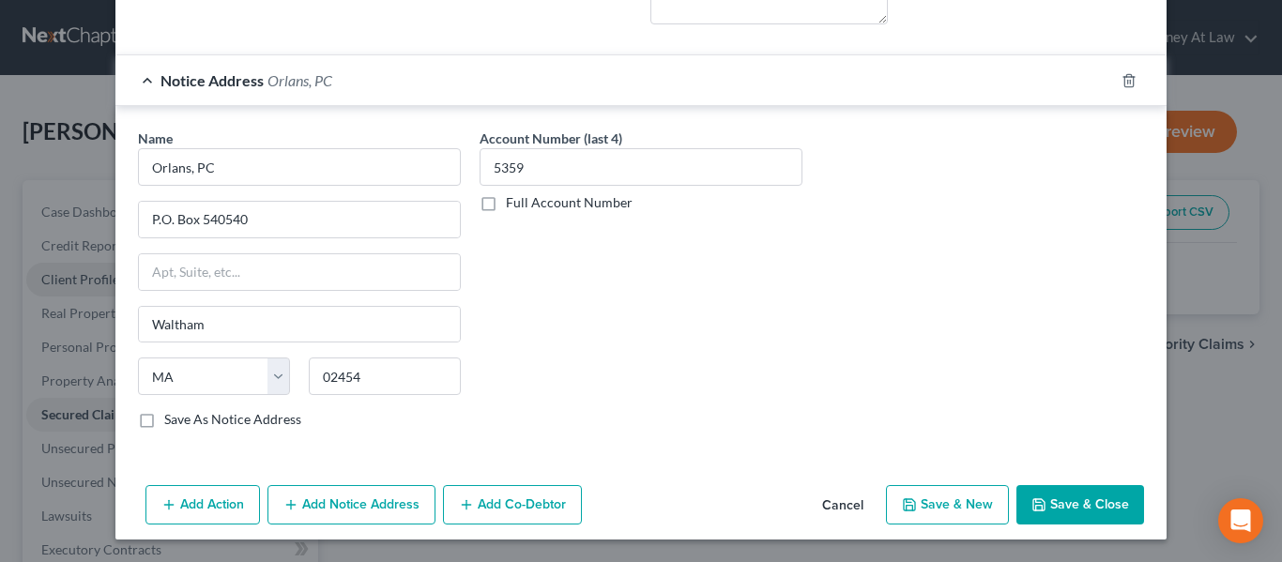
checkbox input "false"
select select
checkbox input "false"
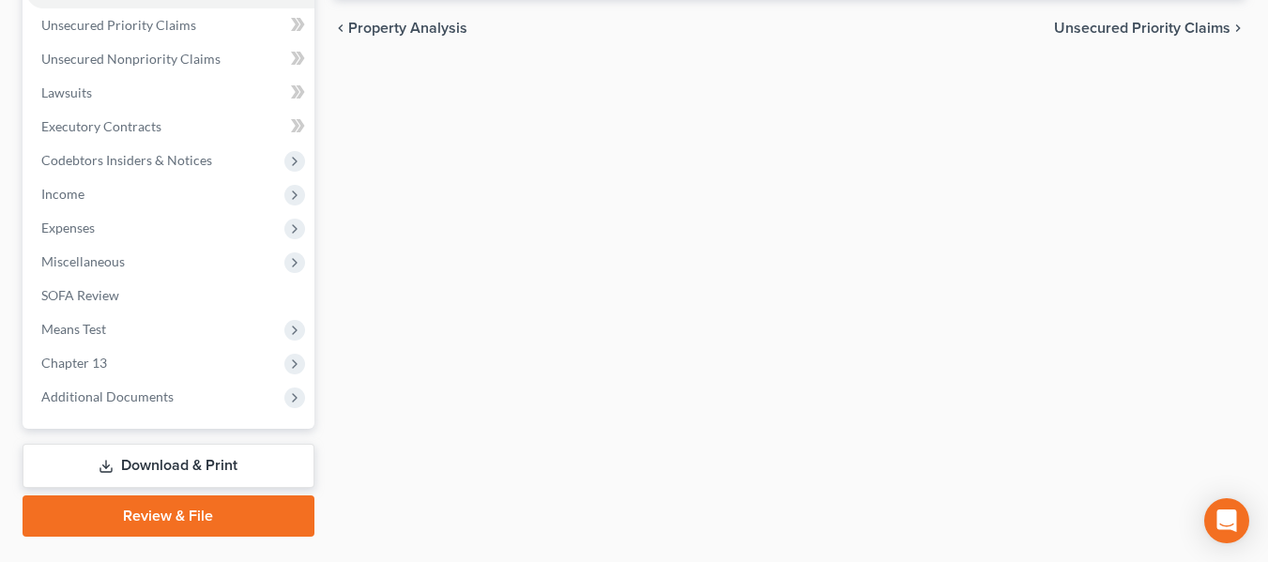
scroll to position [469, 0]
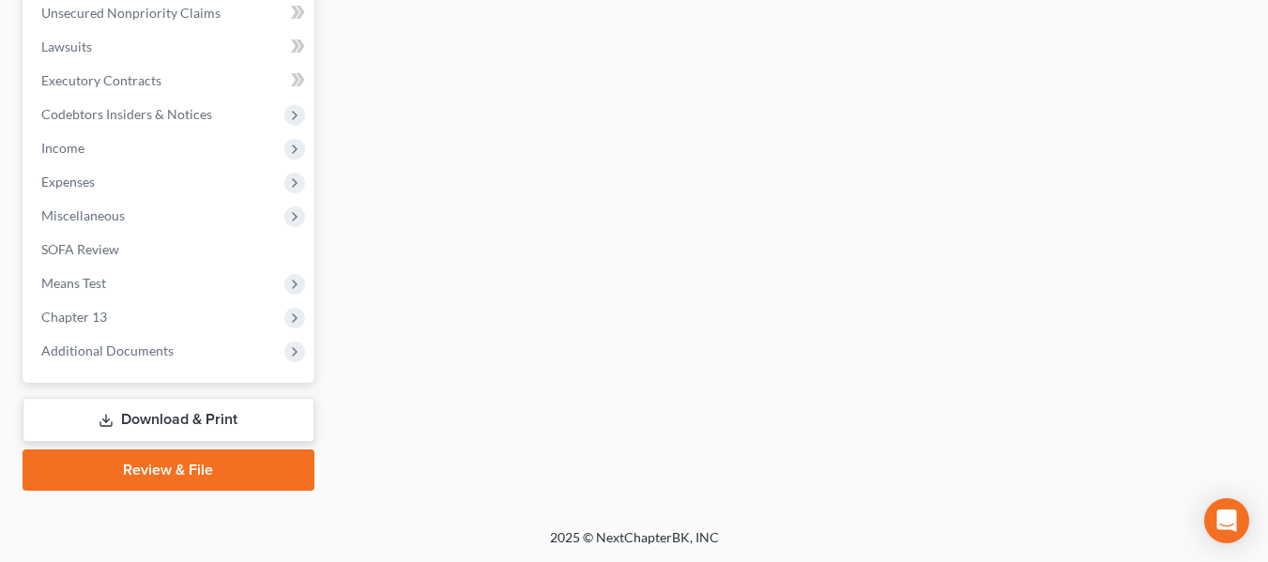
click at [178, 419] on link "Download & Print" at bounding box center [169, 420] width 292 height 44
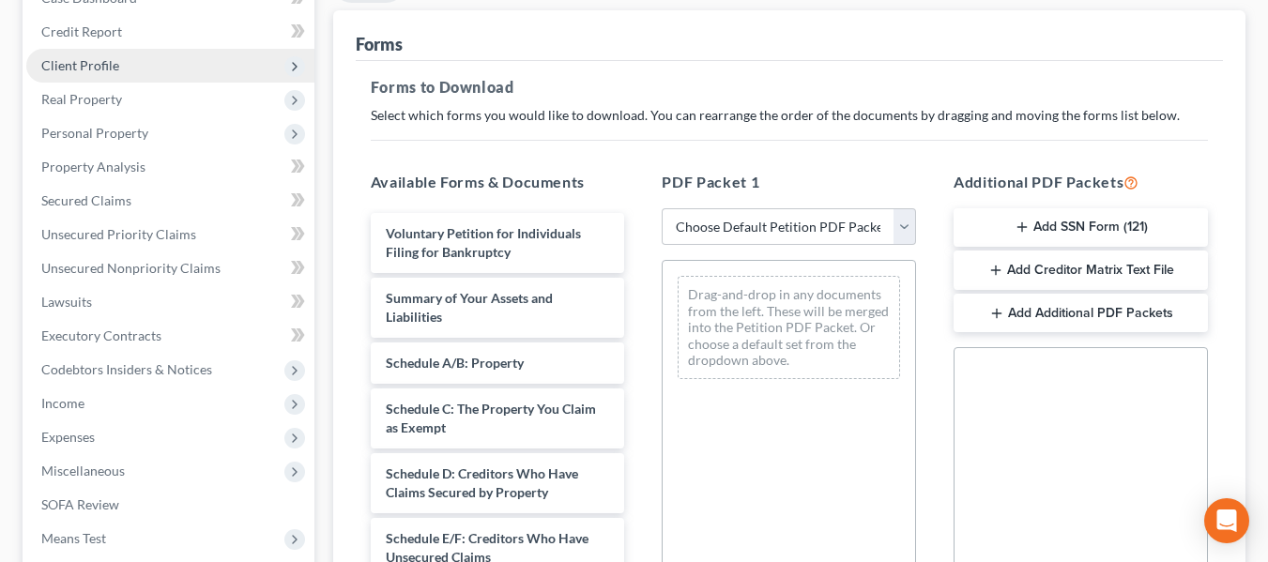
scroll to position [282, 0]
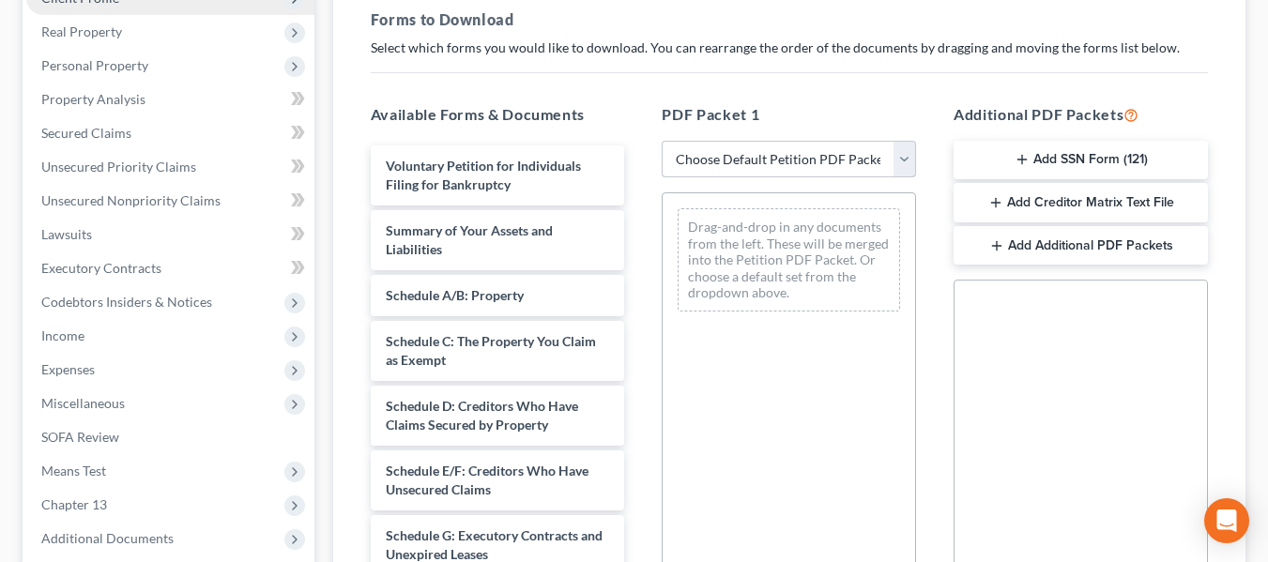
click at [905, 160] on select "Choose Default Petition PDF Packet Complete Bankruptcy Petition (all forms and …" at bounding box center [789, 160] width 254 height 38
select select "1"
click at [668, 141] on select "Choose Default Petition PDF Packet Complete Bankruptcy Petition (all forms and …" at bounding box center [789, 160] width 254 height 38
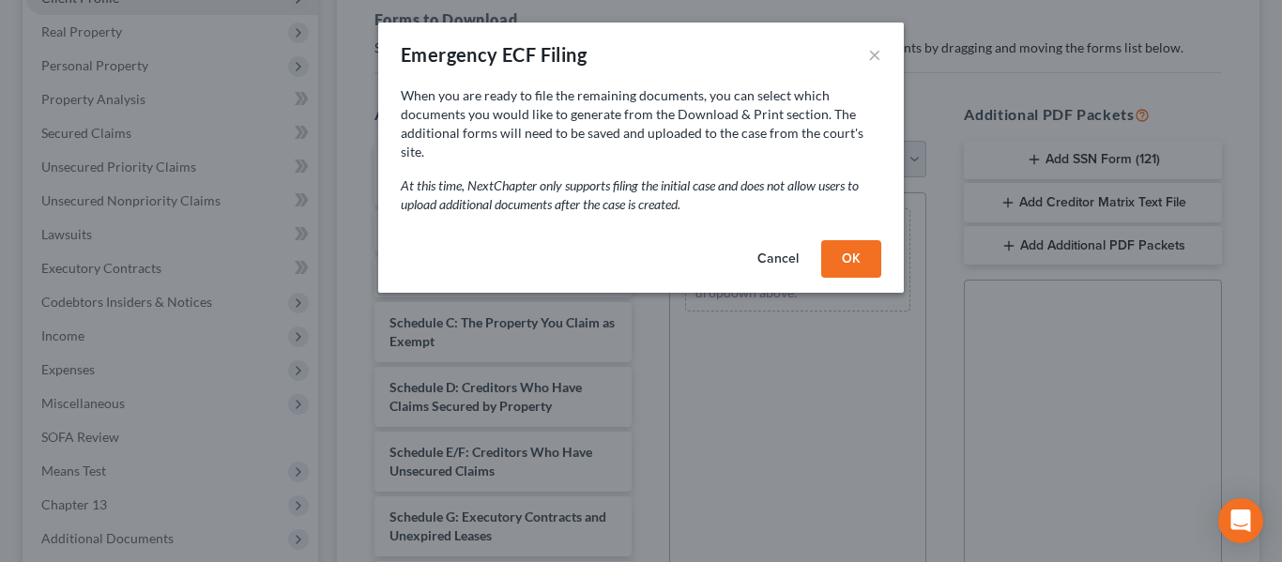
click at [855, 240] on button "OK" at bounding box center [851, 259] width 60 height 38
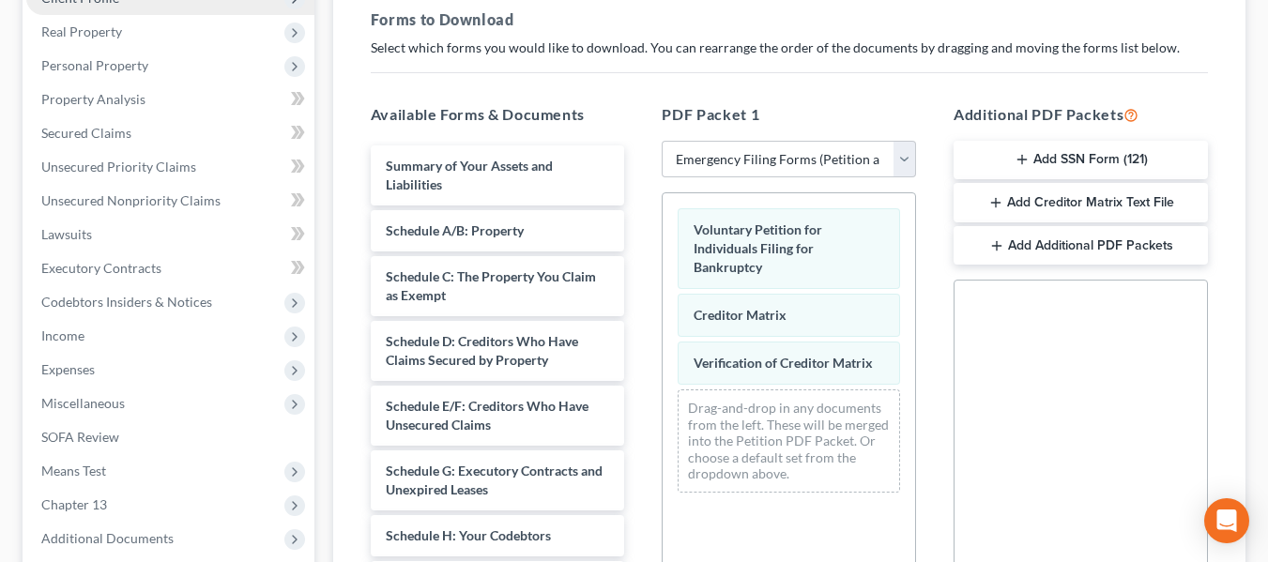
click at [1061, 159] on button "Add SSN Form (121)" at bounding box center [1081, 160] width 254 height 39
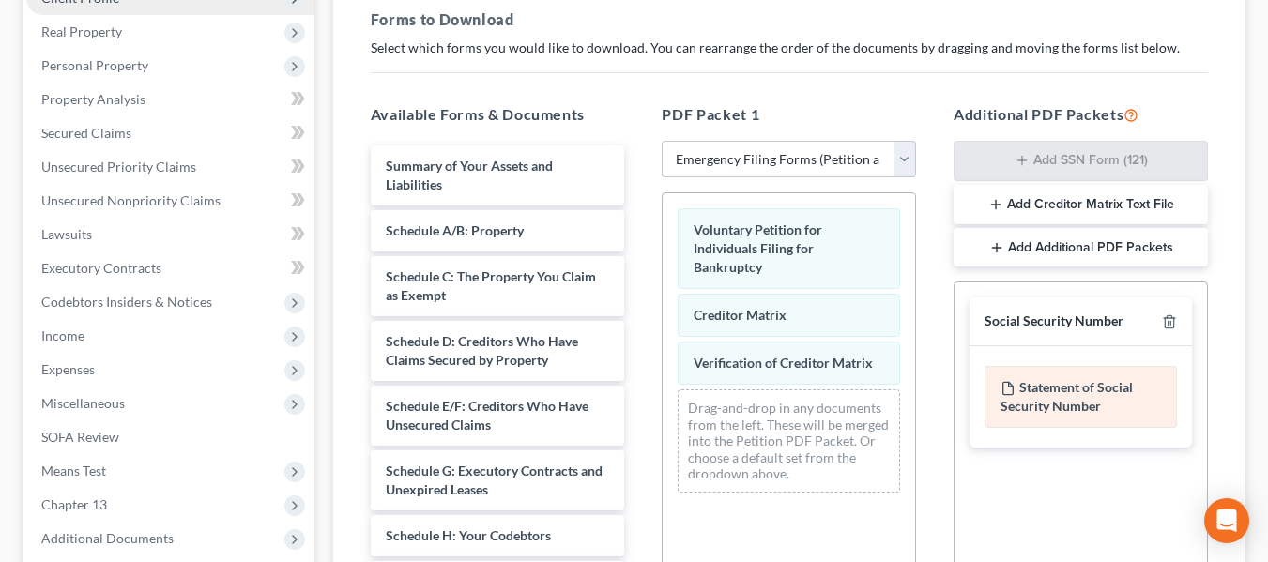
click at [1008, 385] on icon at bounding box center [1007, 388] width 15 height 15
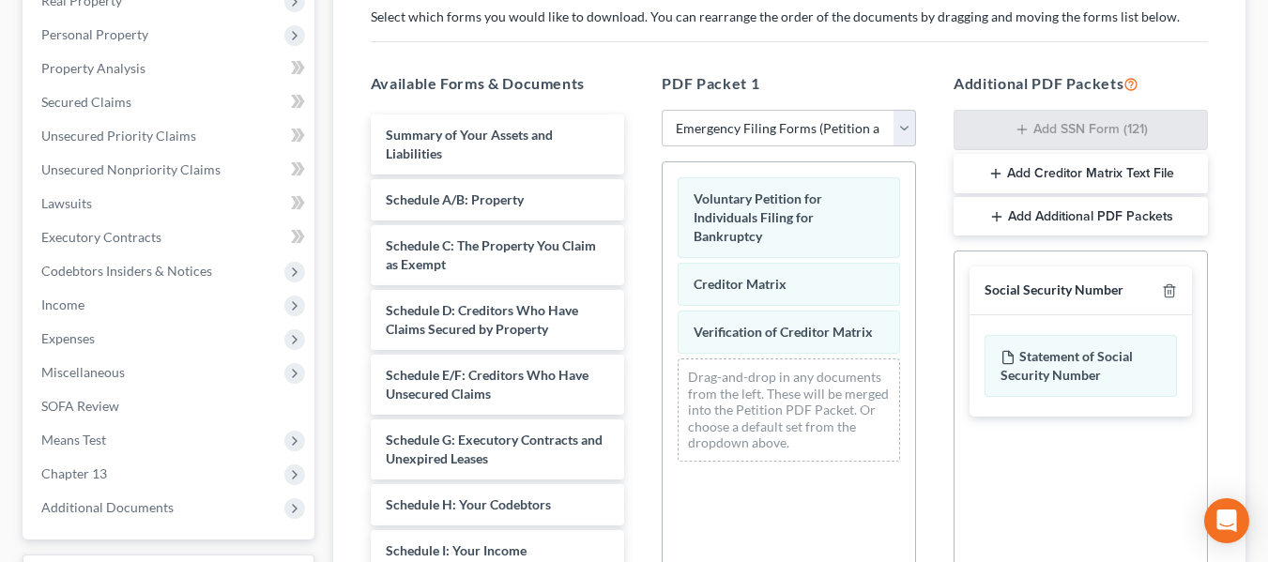
scroll to position [294, 0]
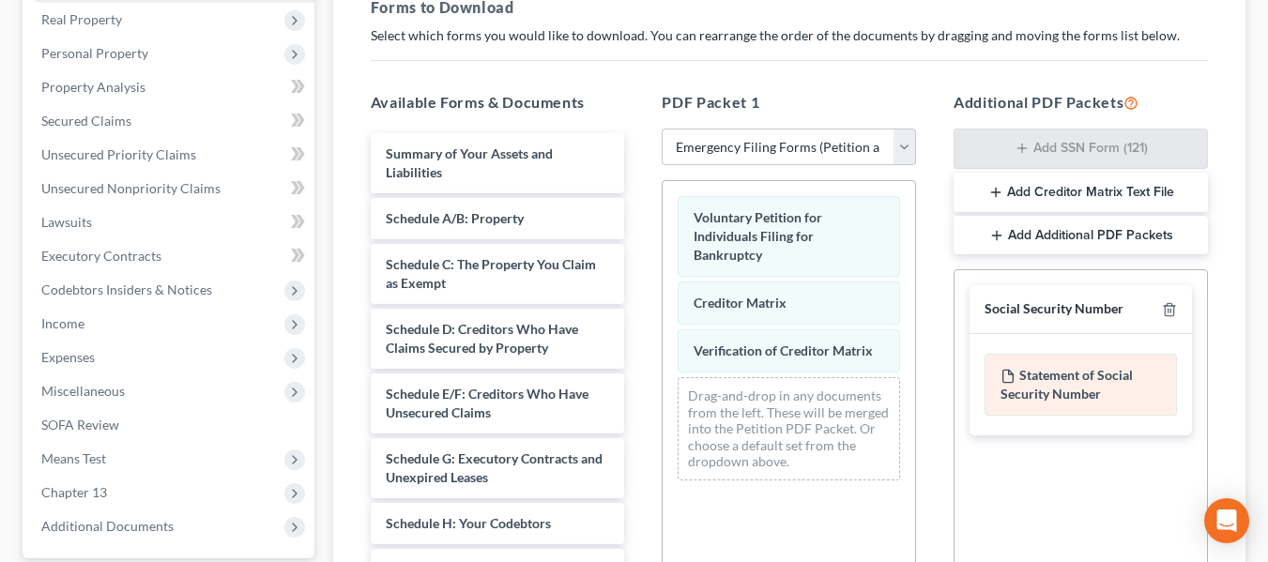
click at [1009, 376] on icon at bounding box center [1007, 376] width 15 height 15
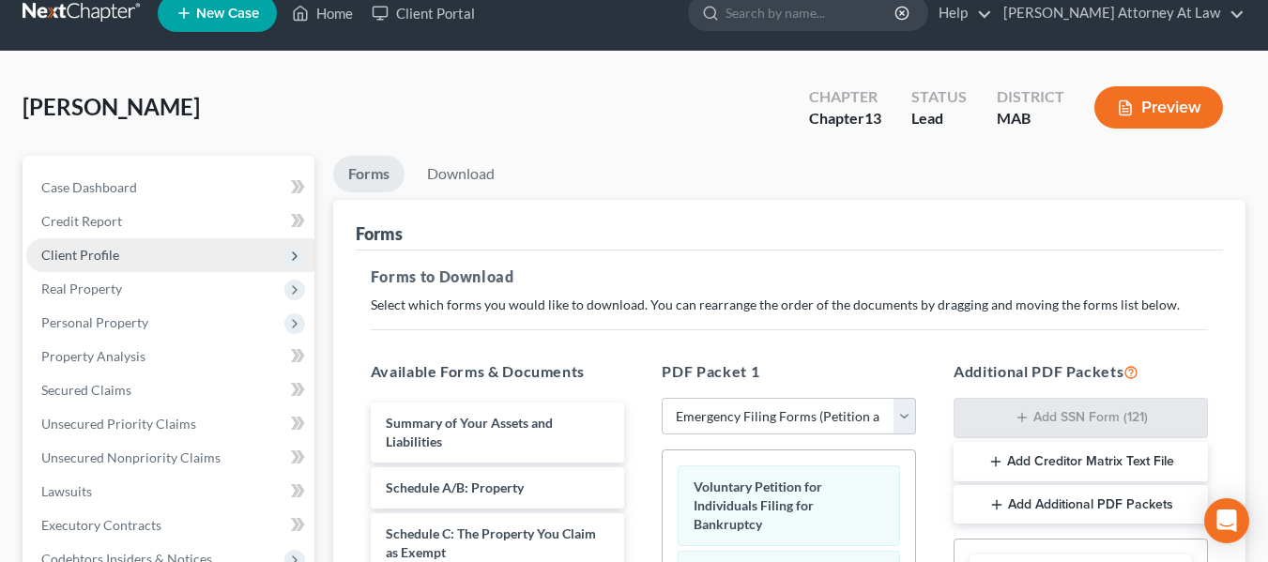
scroll to position [0, 0]
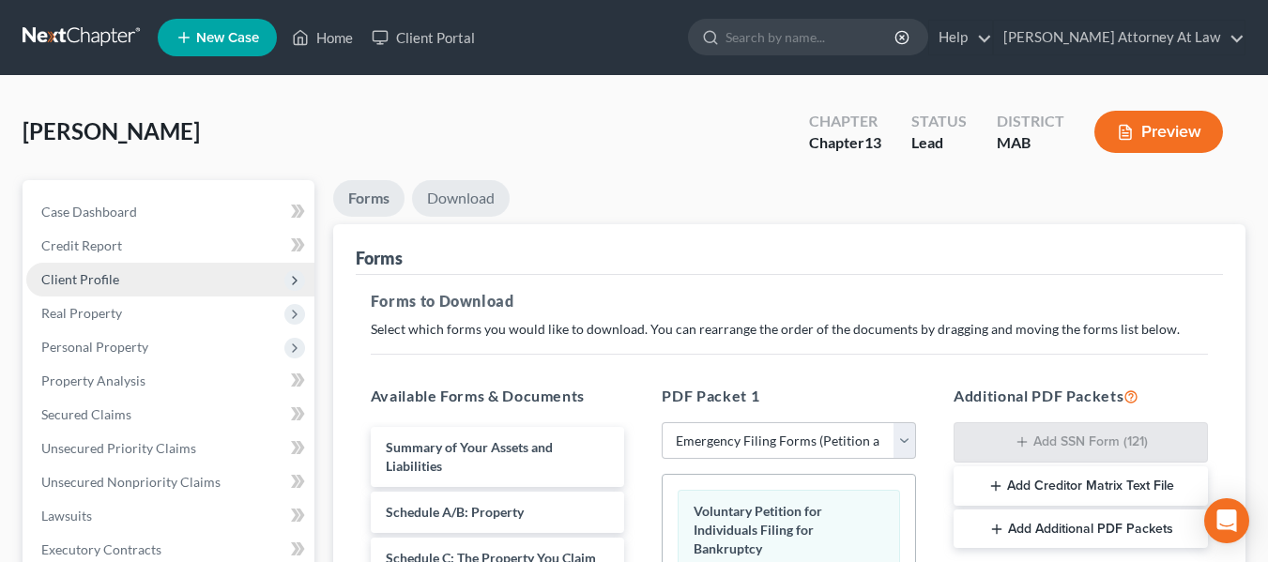
click at [472, 200] on link "Download" at bounding box center [461, 198] width 98 height 37
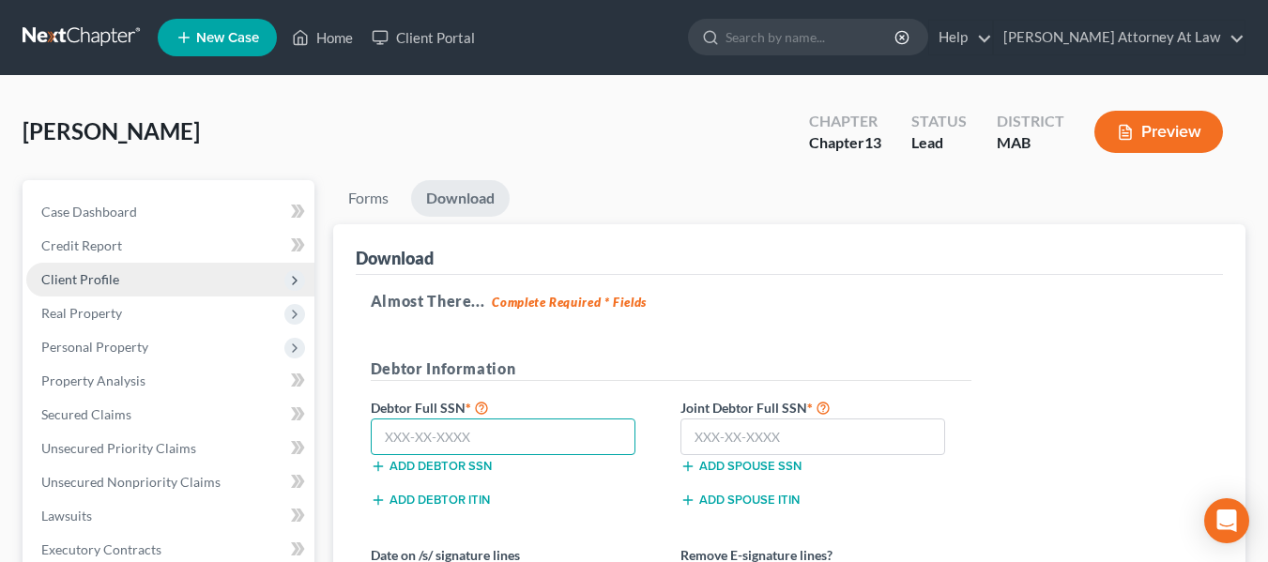
click at [482, 437] on input "text" at bounding box center [504, 438] width 266 height 38
type input "012-64-3320"
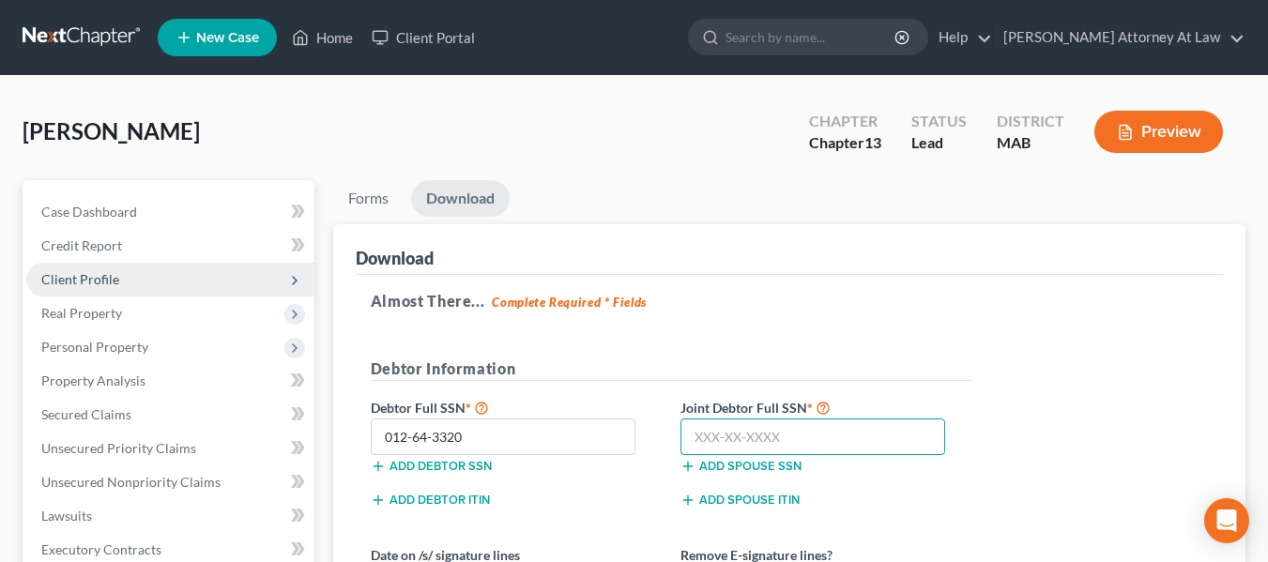
click at [690, 434] on input "text" at bounding box center [813, 438] width 266 height 38
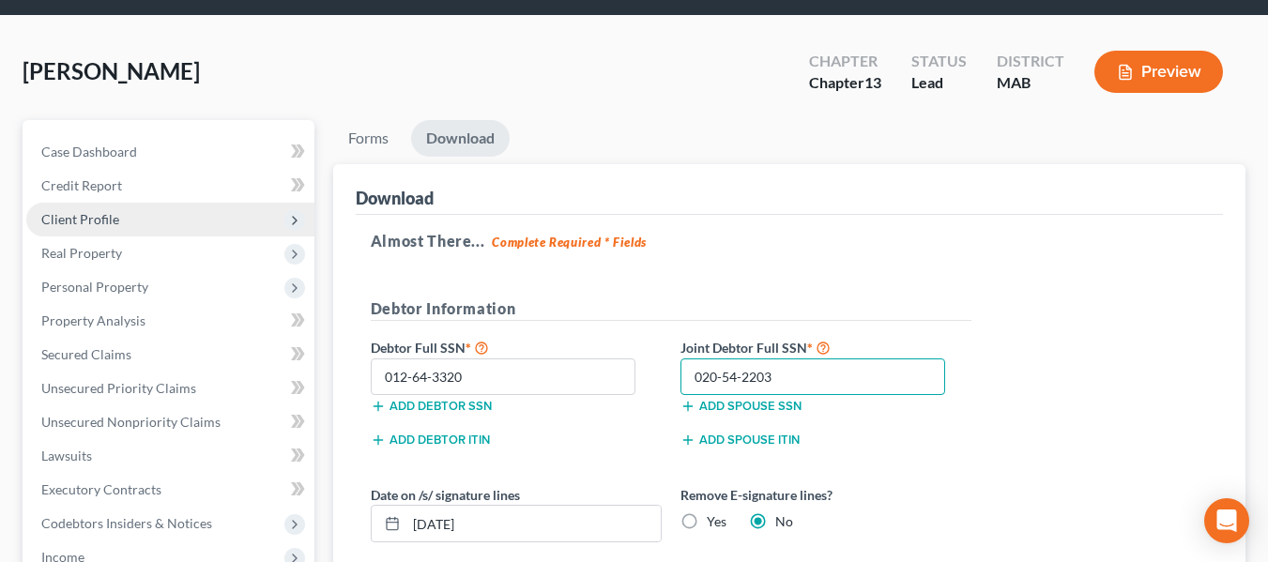
scroll to position [94, 0]
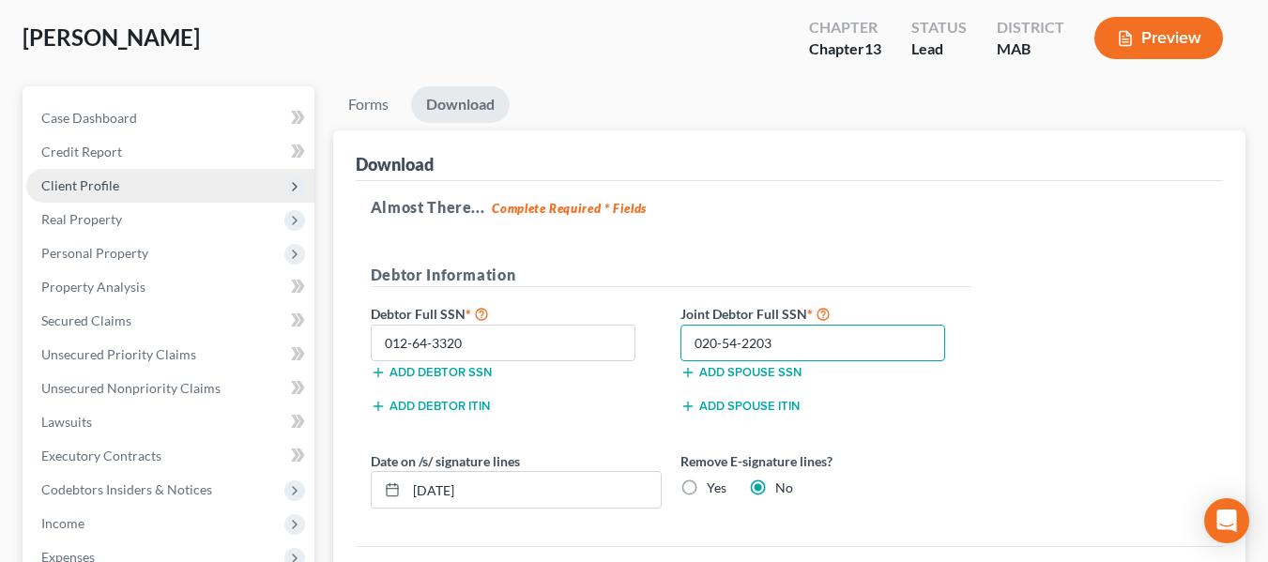
type input "020-54-2203"
click at [707, 483] on label "Yes" at bounding box center [717, 488] width 20 height 19
click at [714, 483] on input "Yes" at bounding box center [720, 485] width 12 height 12
radio input "true"
radio input "false"
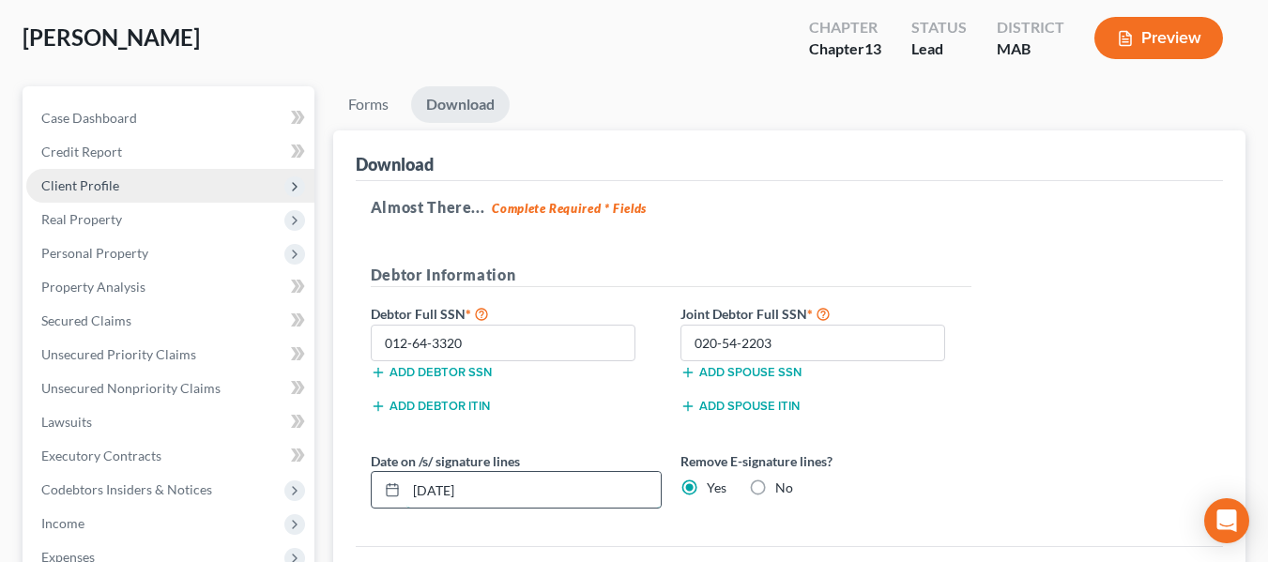
click at [477, 489] on input "08/16/2025" at bounding box center [533, 490] width 254 height 36
click at [484, 500] on input "08/16/2025" at bounding box center [533, 490] width 254 height 36
click at [391, 492] on icon at bounding box center [392, 489] width 15 height 15
drag, startPoint x: 391, startPoint y: 492, endPoint x: 531, endPoint y: 493, distance: 139.8
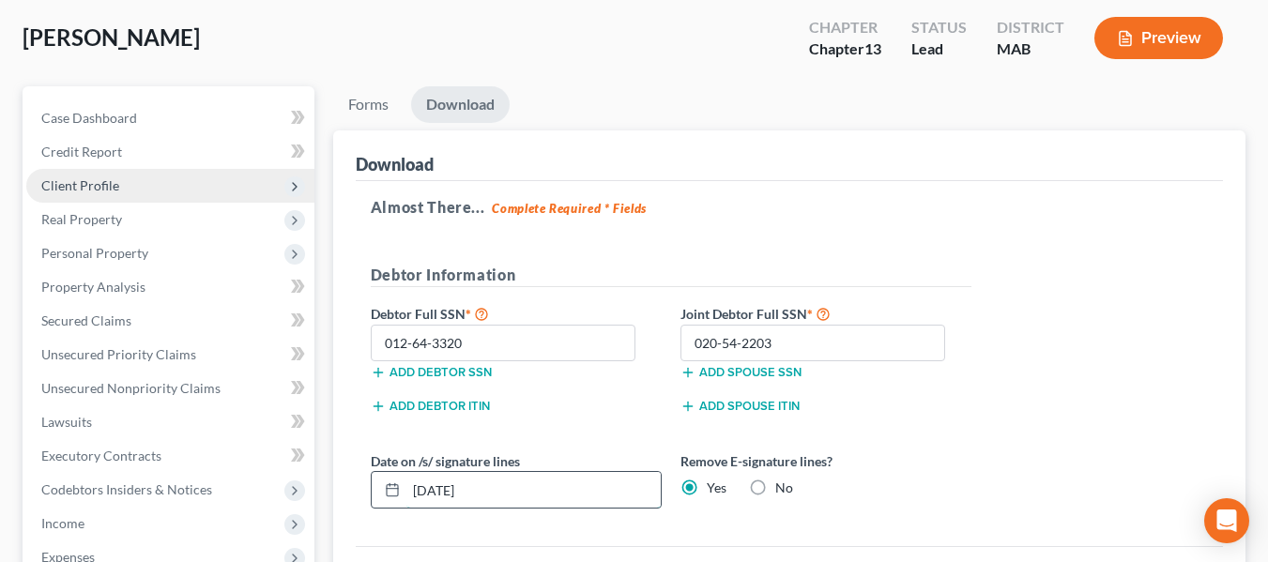
click at [531, 493] on input "08/16/2025" at bounding box center [533, 490] width 254 height 36
click at [443, 489] on input "08/16/2025" at bounding box center [533, 490] width 254 height 36
type input "0"
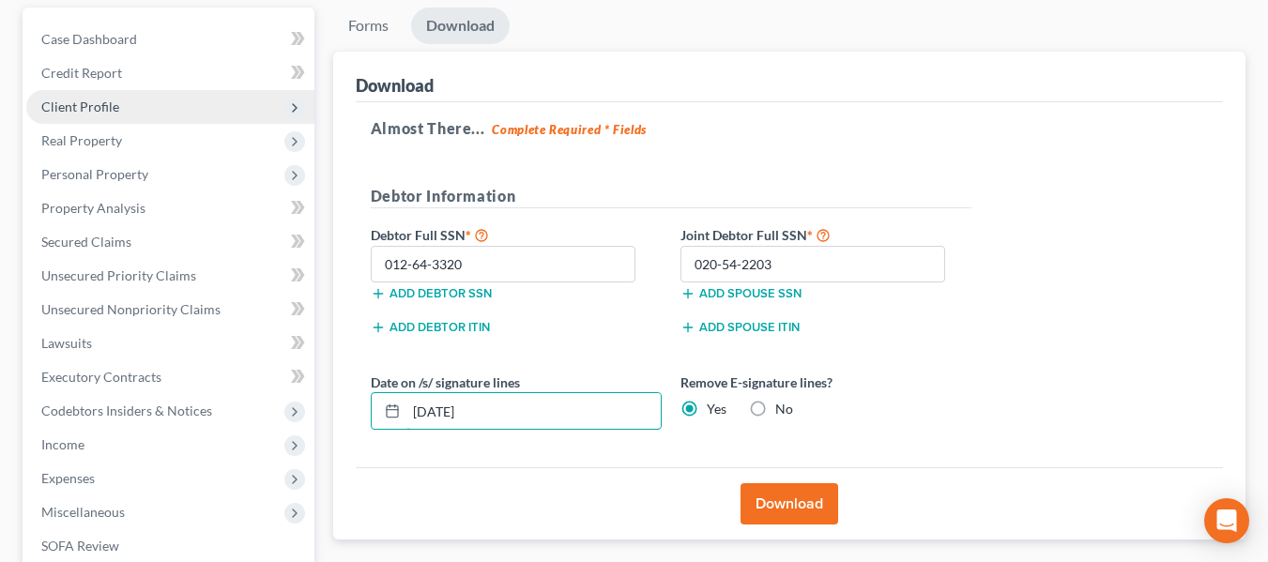
scroll to position [282, 0]
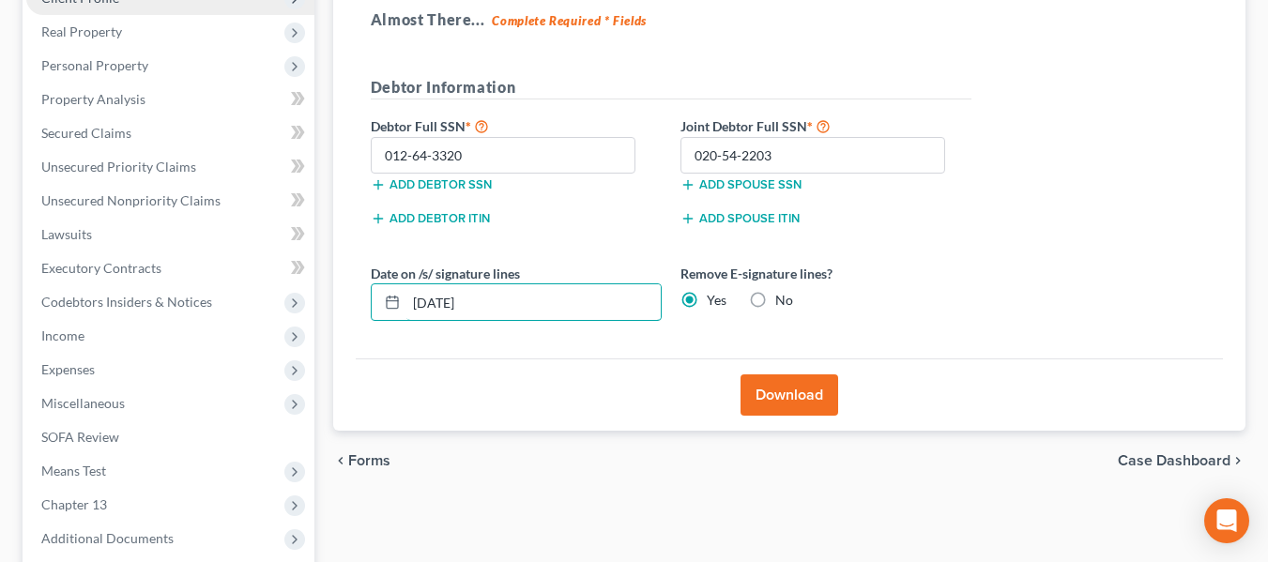
type input "08/18/2025"
click at [776, 392] on button "Download" at bounding box center [789, 394] width 98 height 41
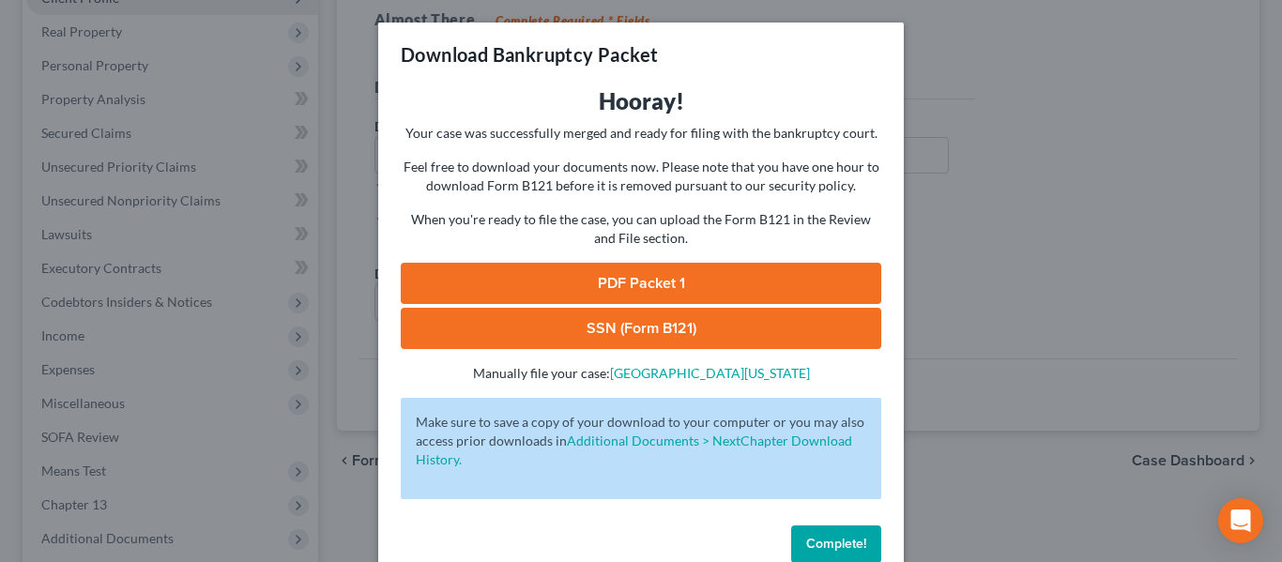
click at [644, 283] on link "PDF Packet 1" at bounding box center [641, 283] width 481 height 41
click at [617, 278] on link "PDF Packet 1" at bounding box center [641, 283] width 481 height 41
click at [587, 329] on link "SSN (Form B121)" at bounding box center [641, 328] width 481 height 41
click at [834, 542] on span "Complete!" at bounding box center [836, 544] width 60 height 16
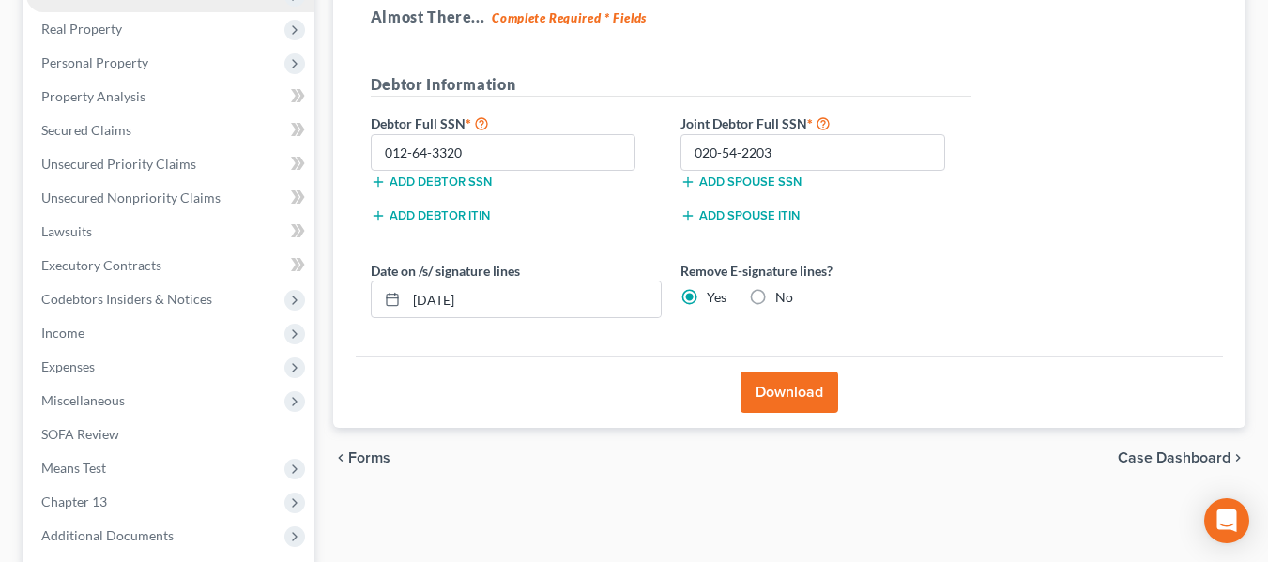
scroll to position [375, 0]
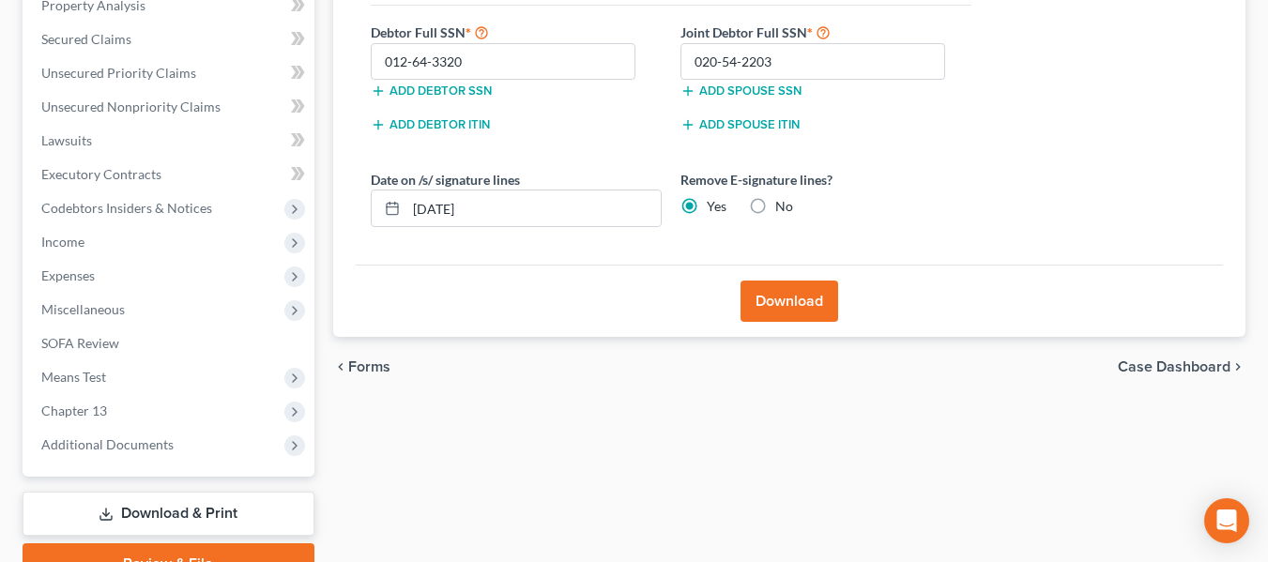
click at [212, 511] on link "Download & Print" at bounding box center [169, 514] width 292 height 44
click at [196, 511] on link "Download & Print" at bounding box center [169, 514] width 292 height 44
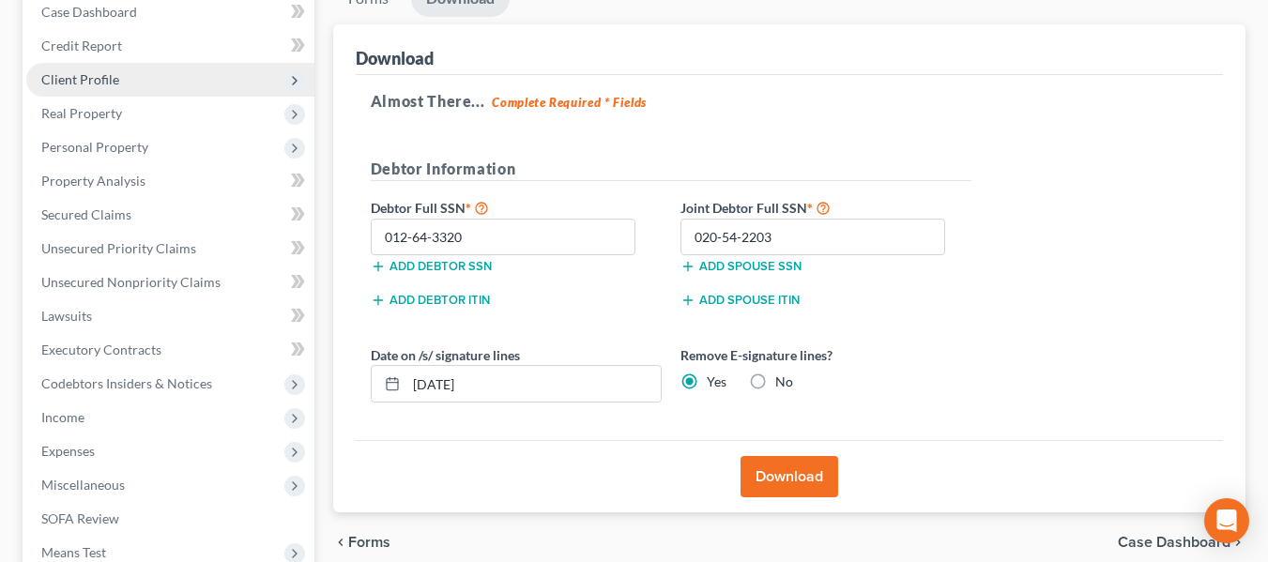
scroll to position [0, 0]
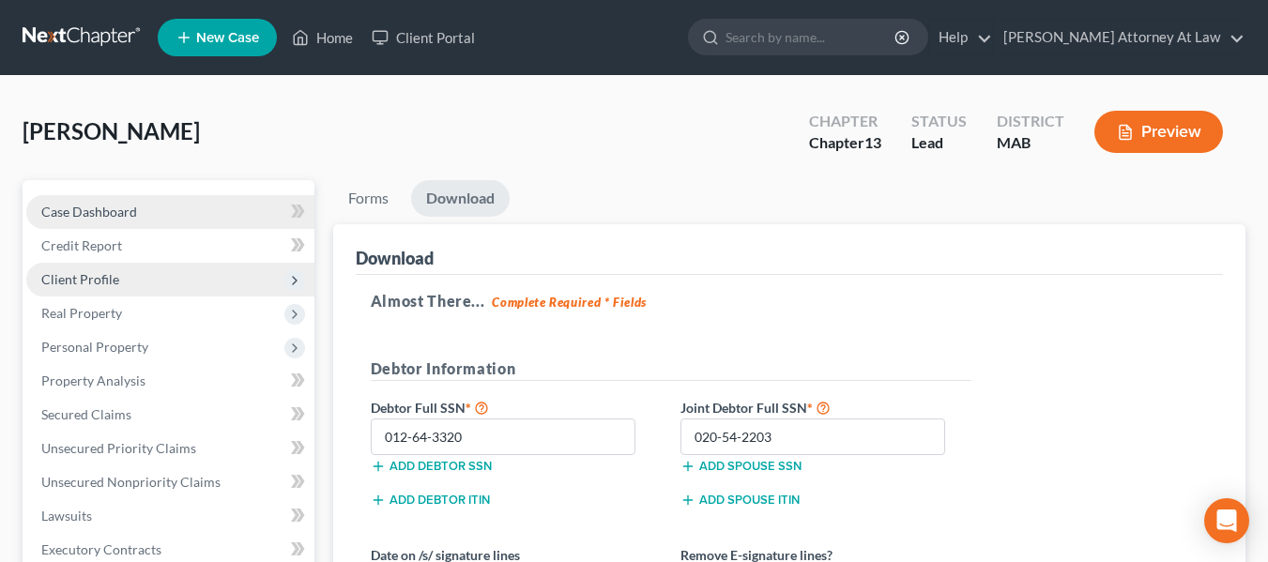
click at [96, 211] on span "Case Dashboard" at bounding box center [89, 212] width 96 height 16
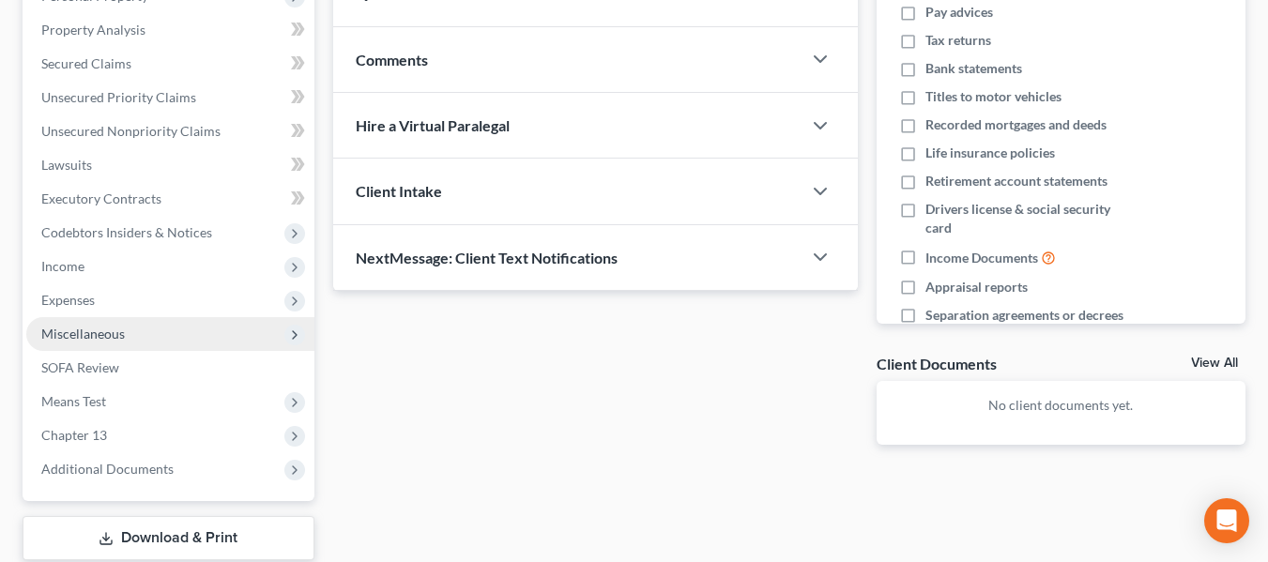
scroll to position [469, 0]
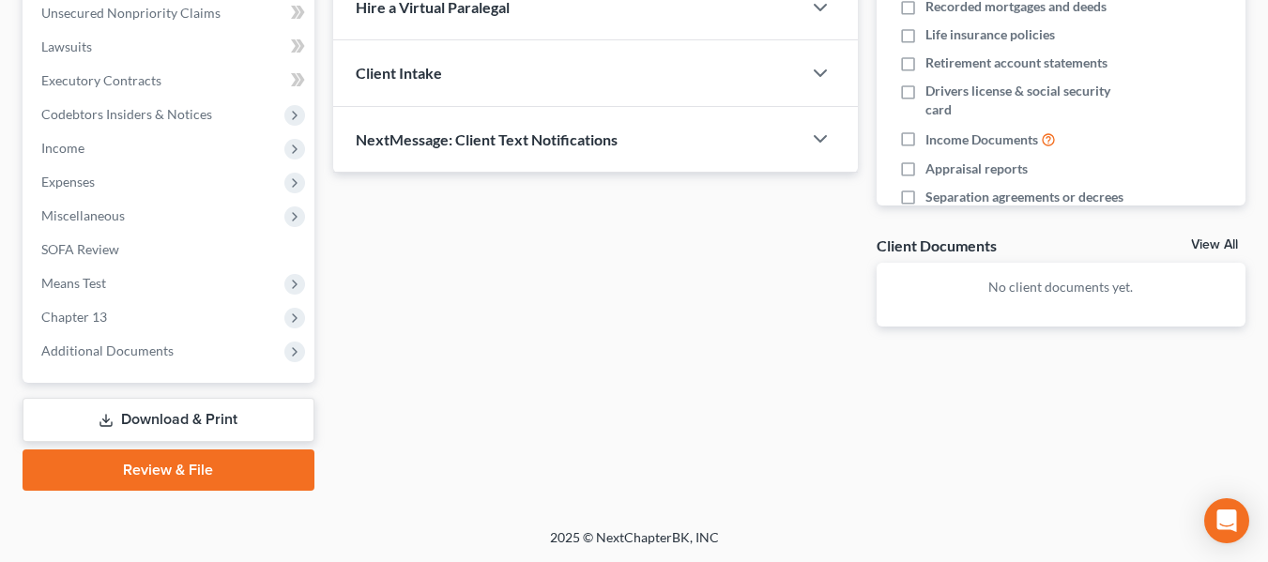
click at [168, 416] on link "Download & Print" at bounding box center [169, 420] width 292 height 44
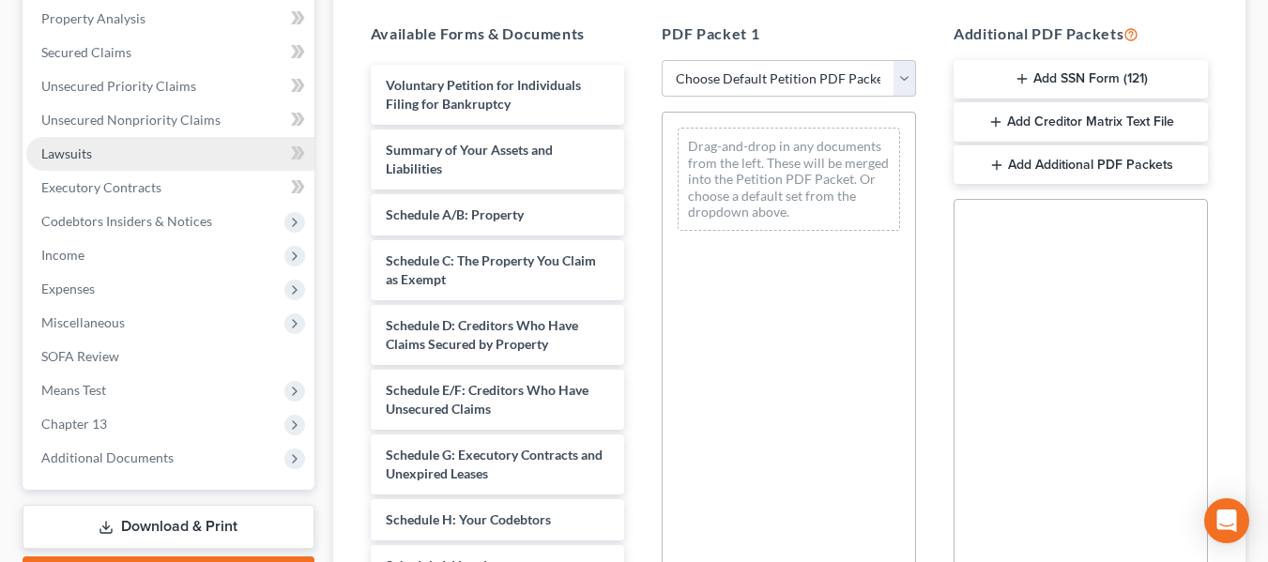
scroll to position [375, 0]
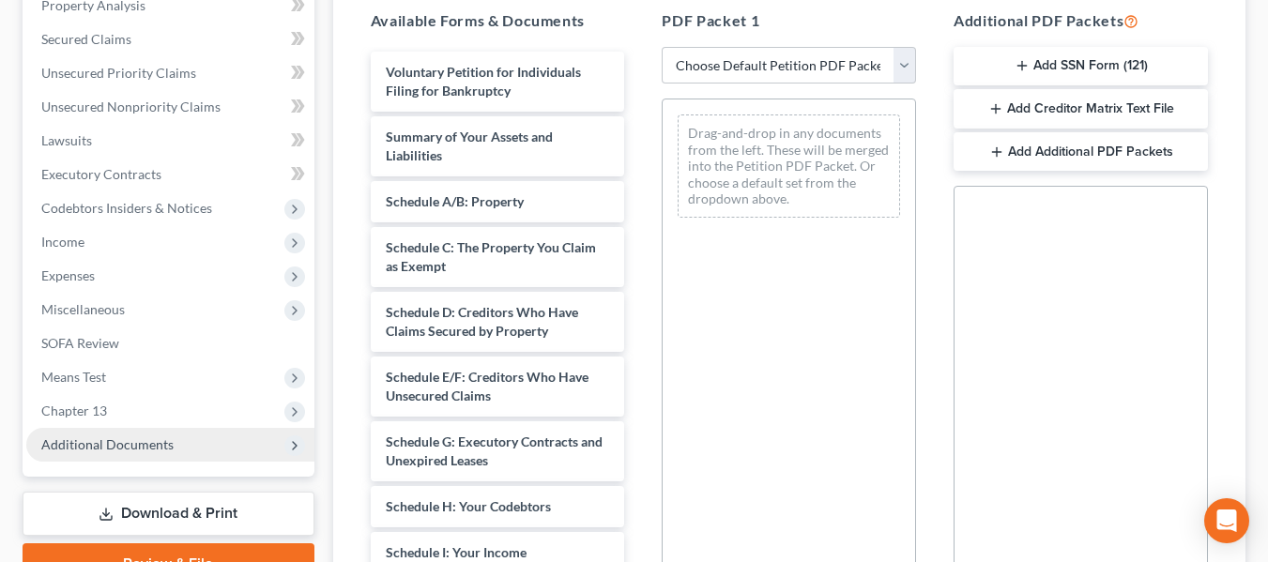
click at [78, 444] on span "Additional Documents" at bounding box center [107, 444] width 132 height 16
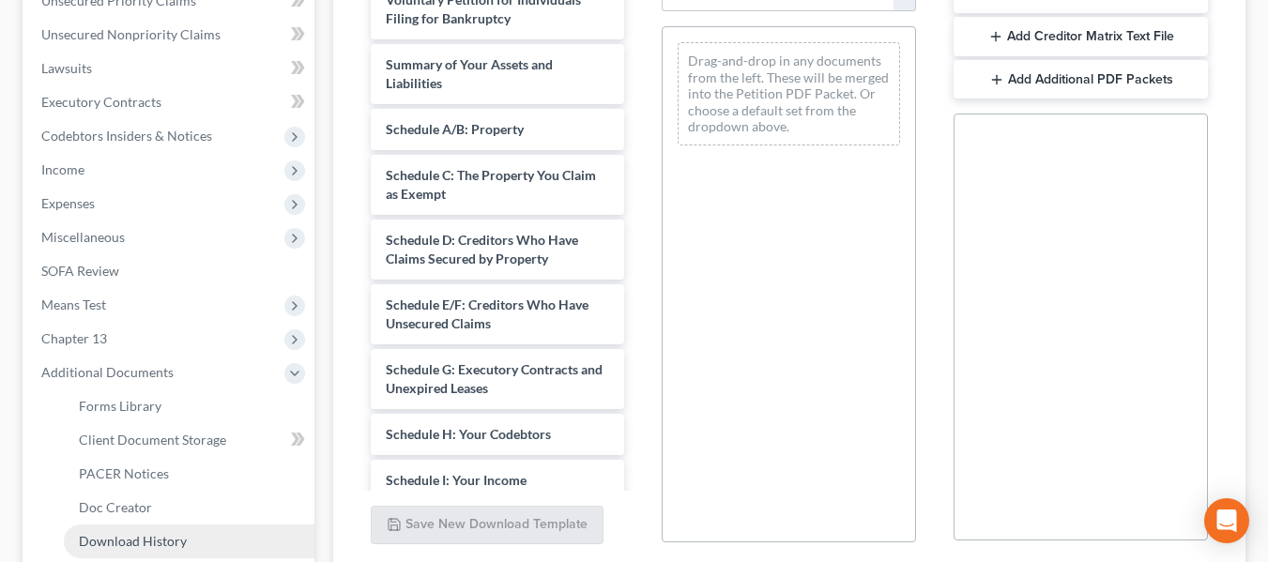
scroll to position [563, 0]
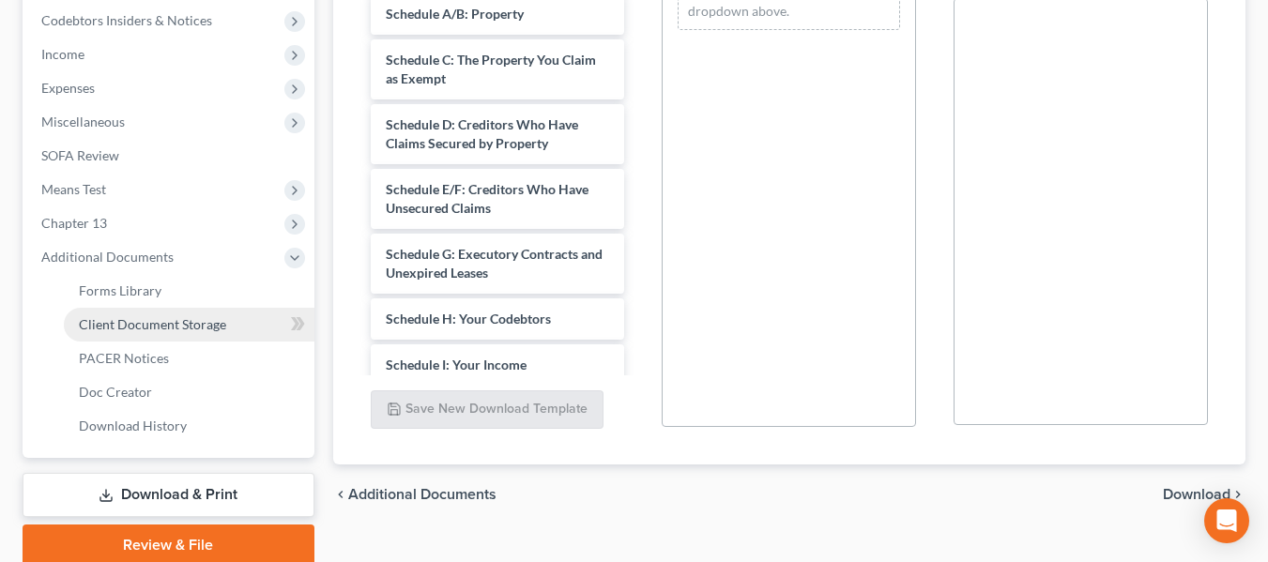
click at [221, 323] on span "Client Document Storage" at bounding box center [152, 324] width 147 height 16
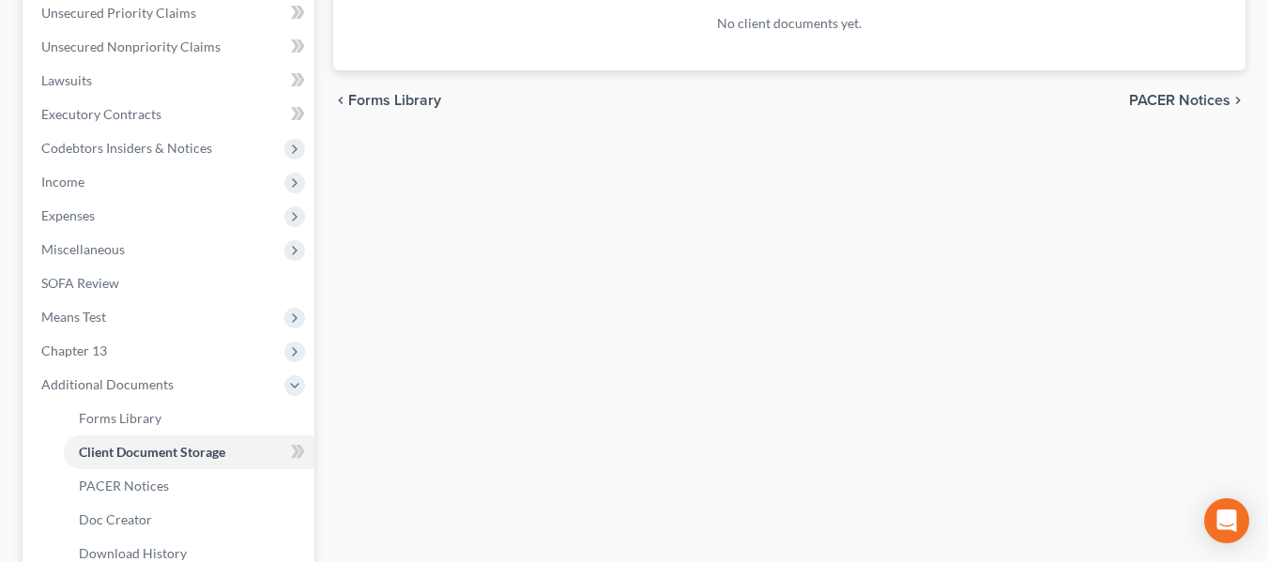
scroll to position [469, 0]
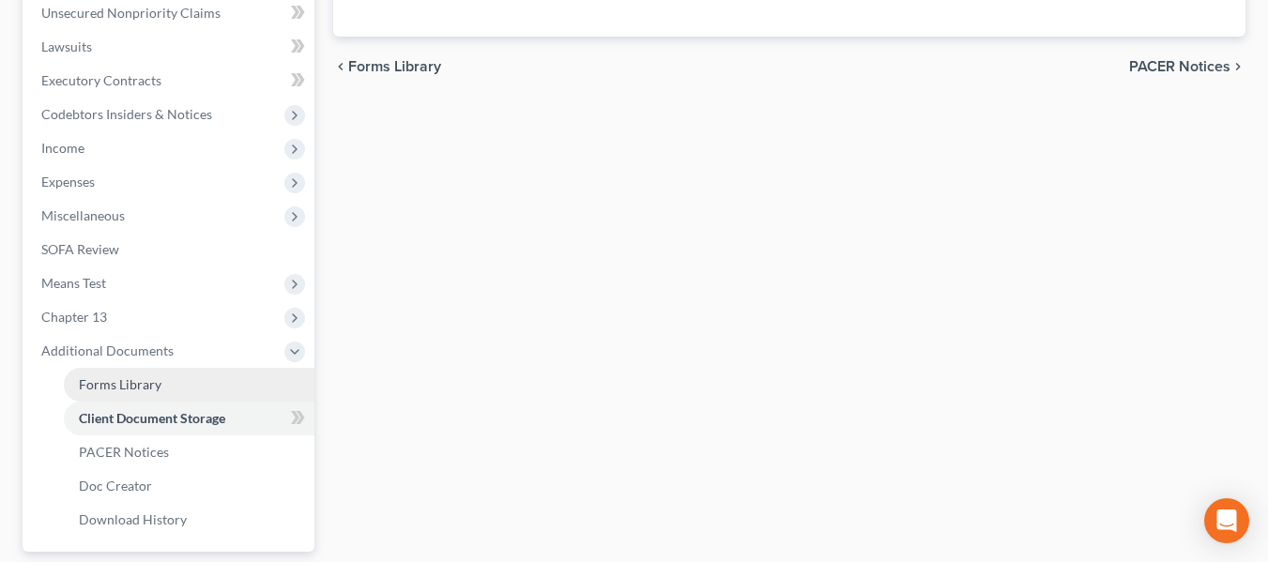
click at [126, 386] on span "Forms Library" at bounding box center [120, 384] width 83 height 16
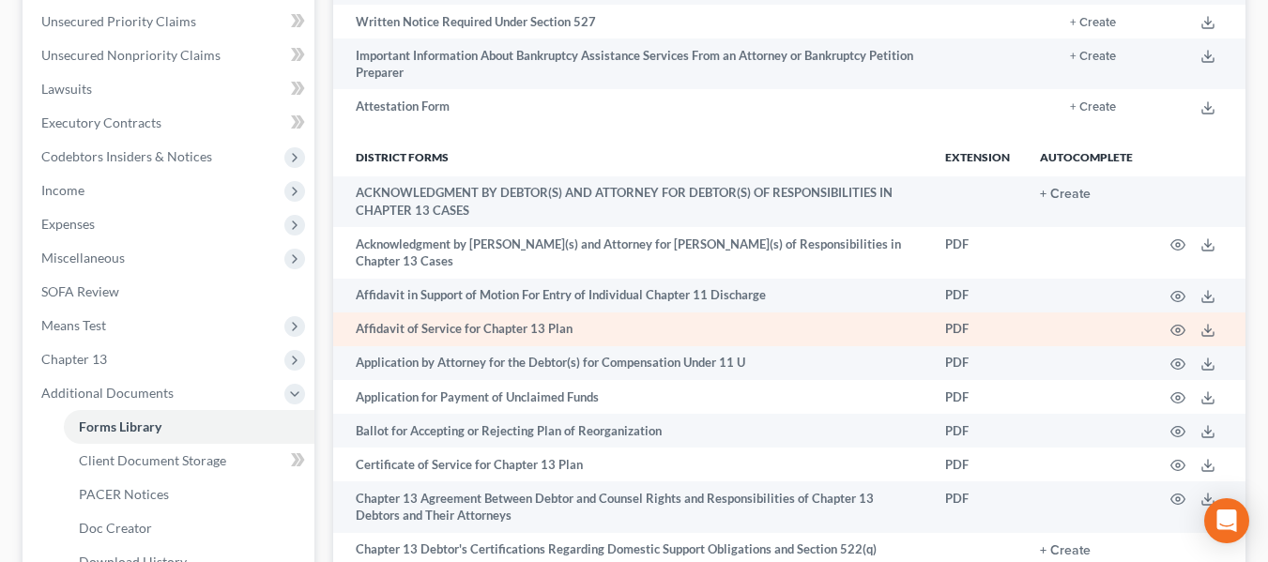
scroll to position [469, 0]
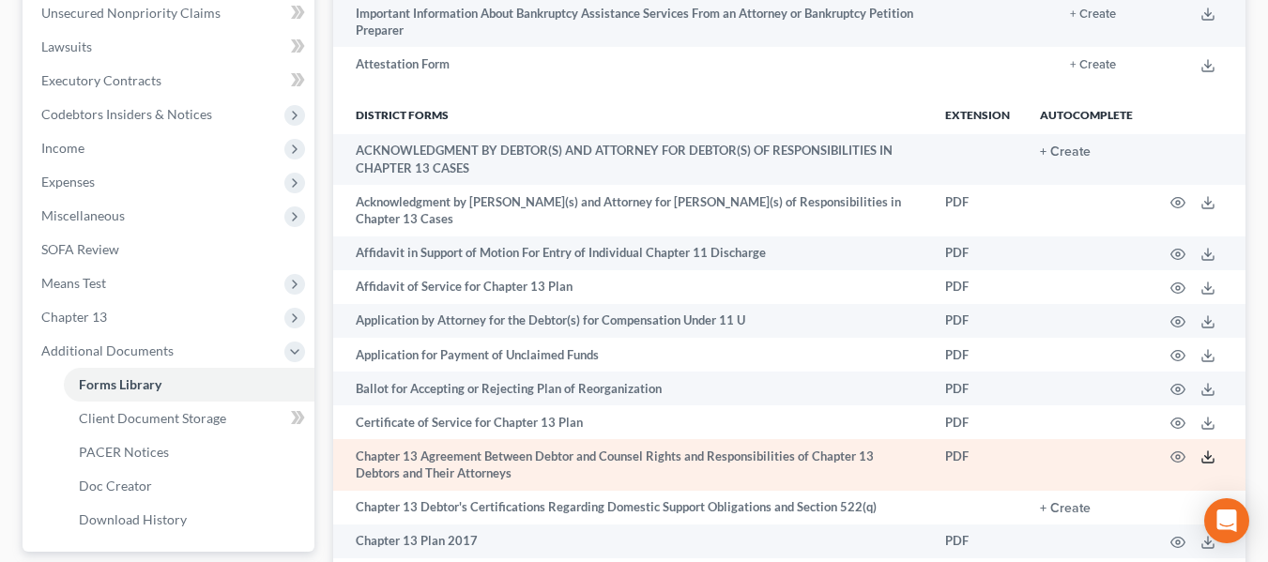
click at [1208, 450] on icon at bounding box center [1207, 457] width 15 height 15
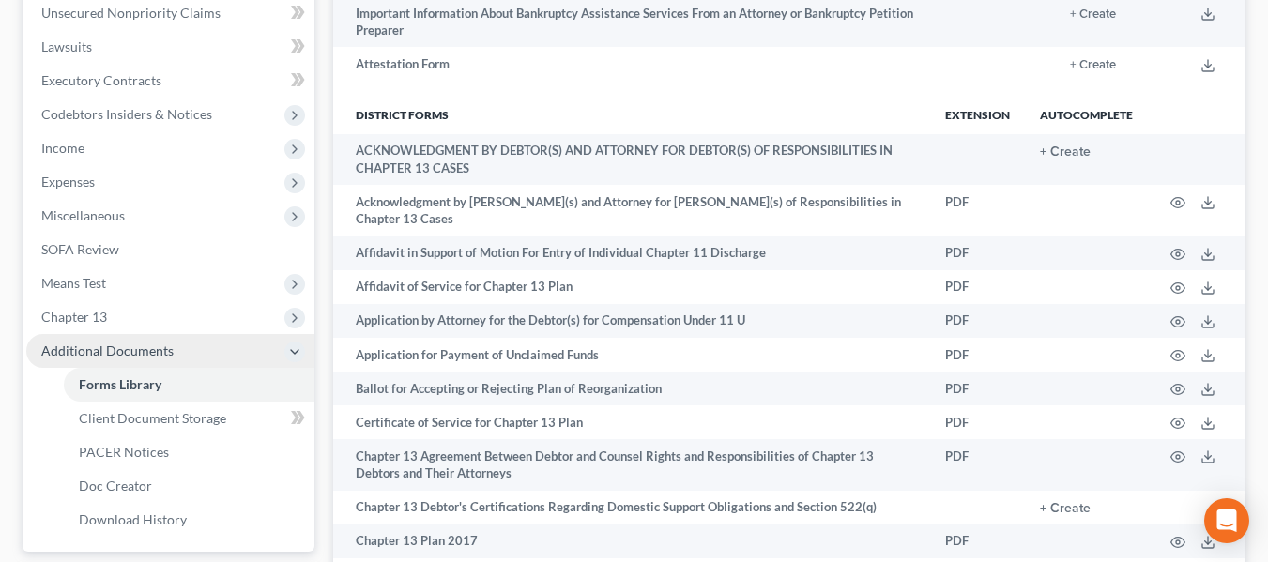
click at [154, 348] on span "Additional Documents" at bounding box center [107, 351] width 132 height 16
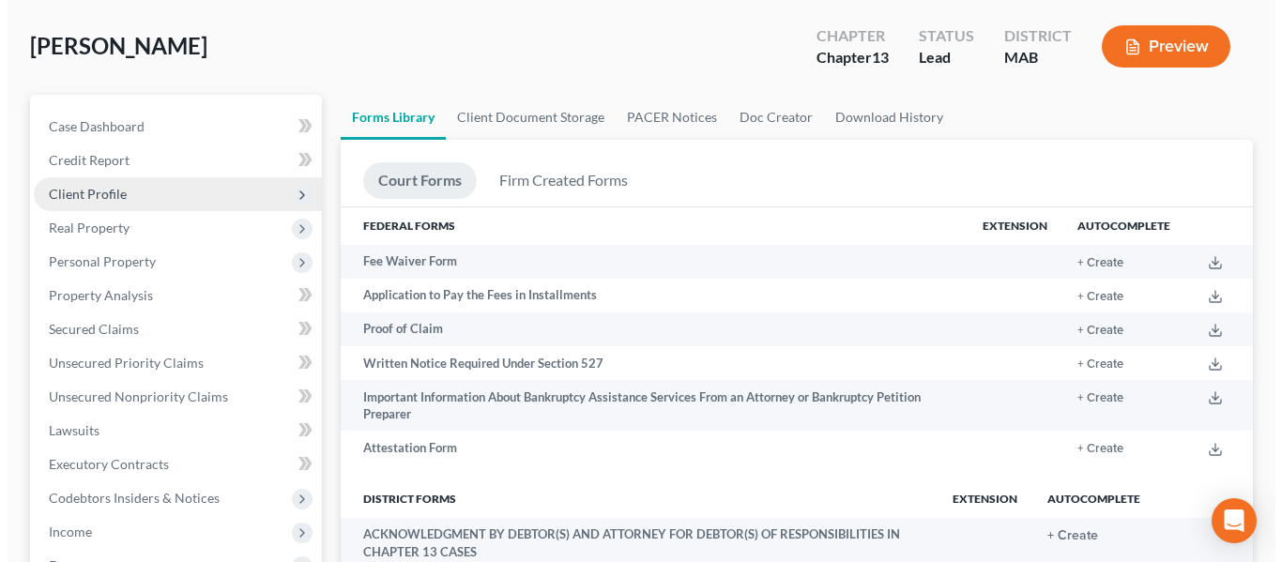
scroll to position [0, 0]
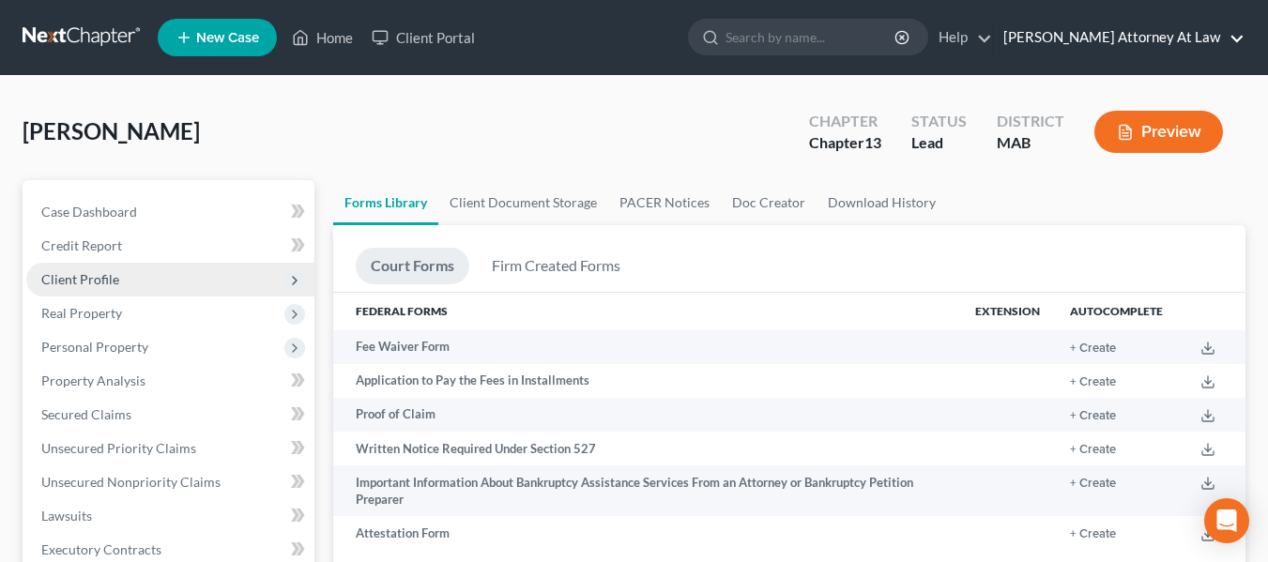
click at [1239, 42] on link "Elaine M. Benkoski Attorney At Law" at bounding box center [1119, 38] width 251 height 34
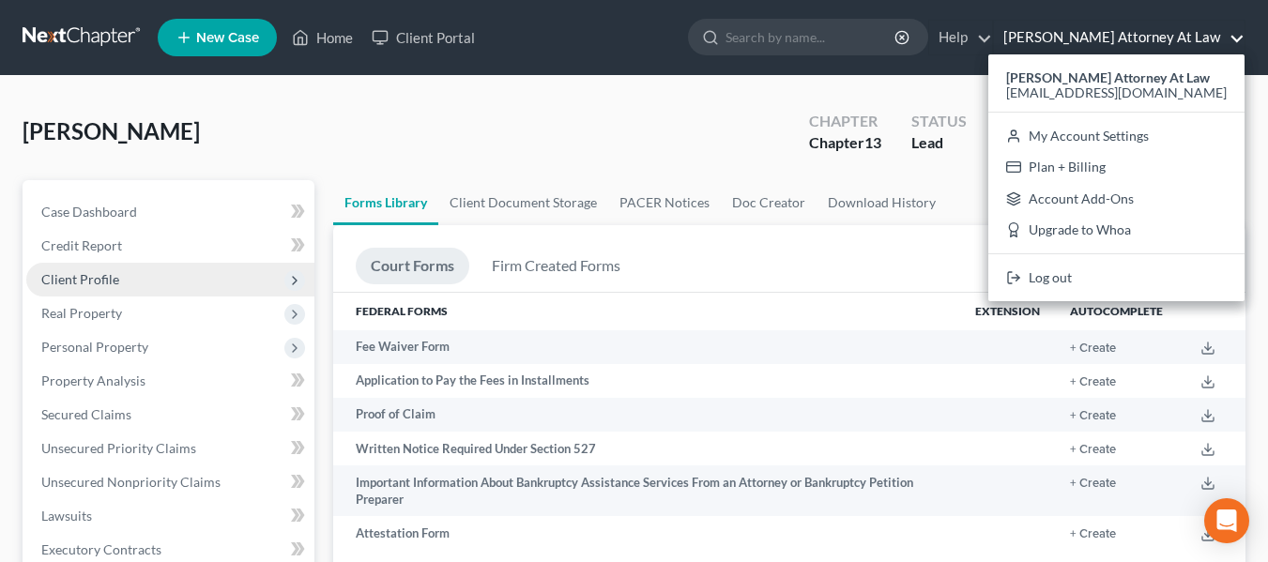
drag, startPoint x: 789, startPoint y: 101, endPoint x: 808, endPoint y: 111, distance: 21.0
click at [788, 102] on div "Chapter Chapter 13 Status Lead District MAB Preview" at bounding box center [1015, 132] width 459 height 67
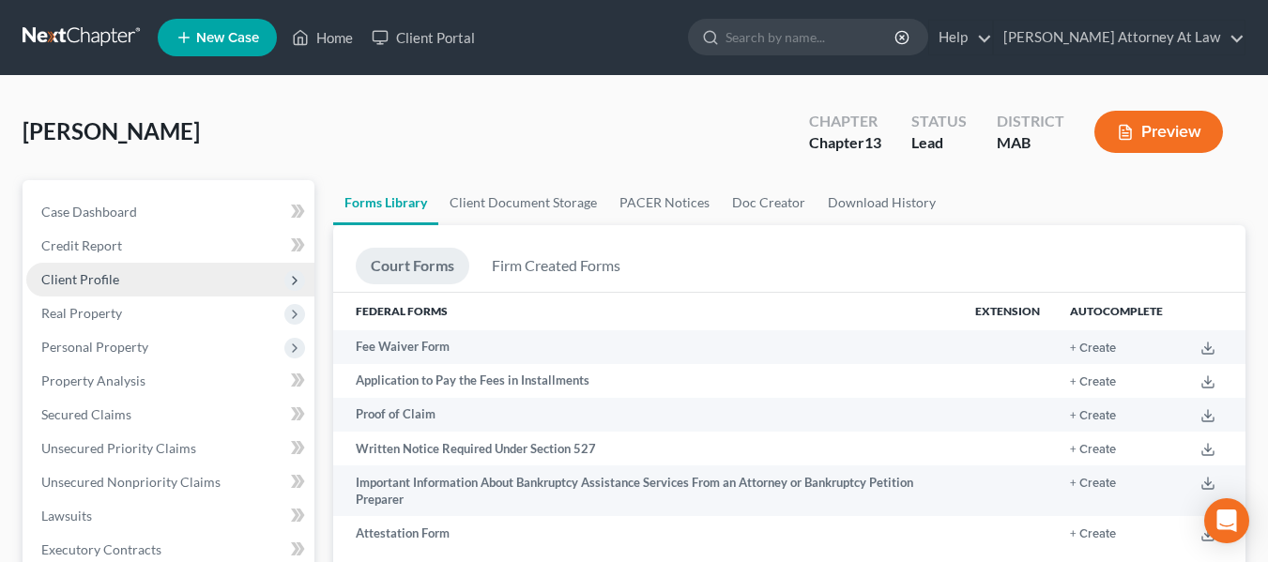
click at [1151, 127] on button "Preview" at bounding box center [1158, 132] width 129 height 42
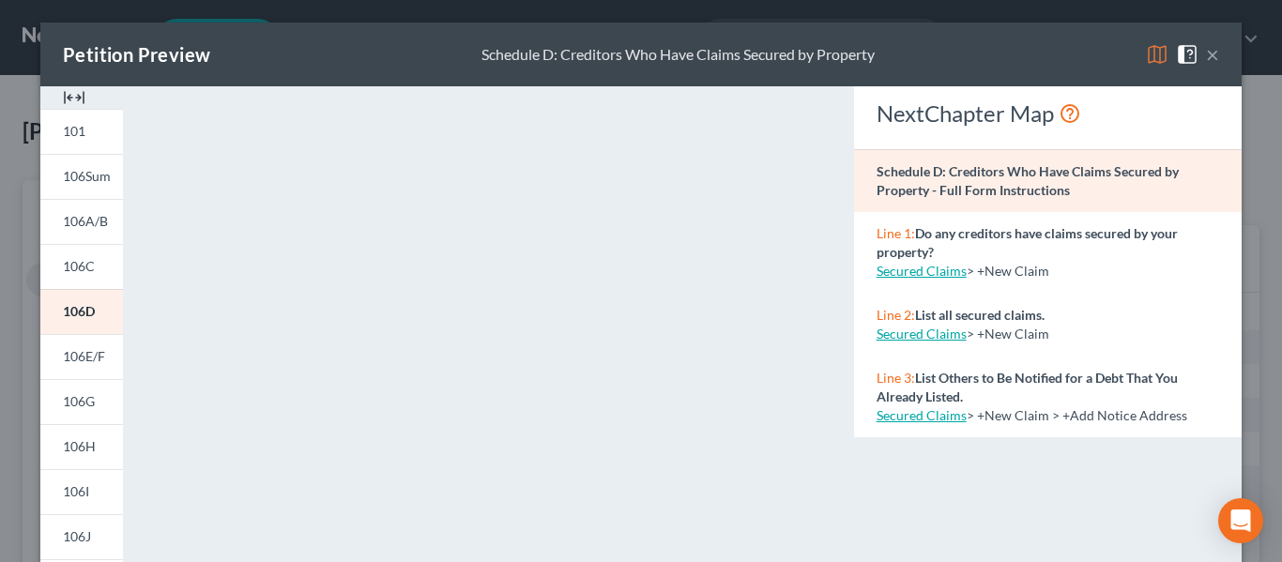
click at [1206, 56] on button "×" at bounding box center [1212, 54] width 13 height 23
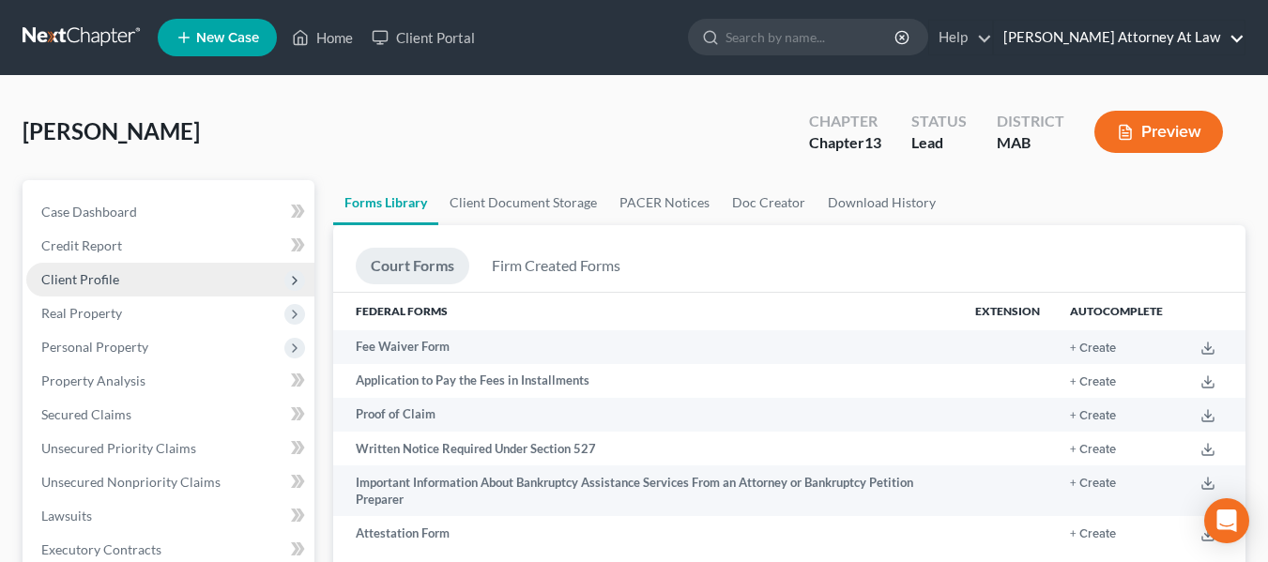
click at [1242, 38] on link "Elaine M. Benkoski Attorney At Law" at bounding box center [1119, 38] width 251 height 34
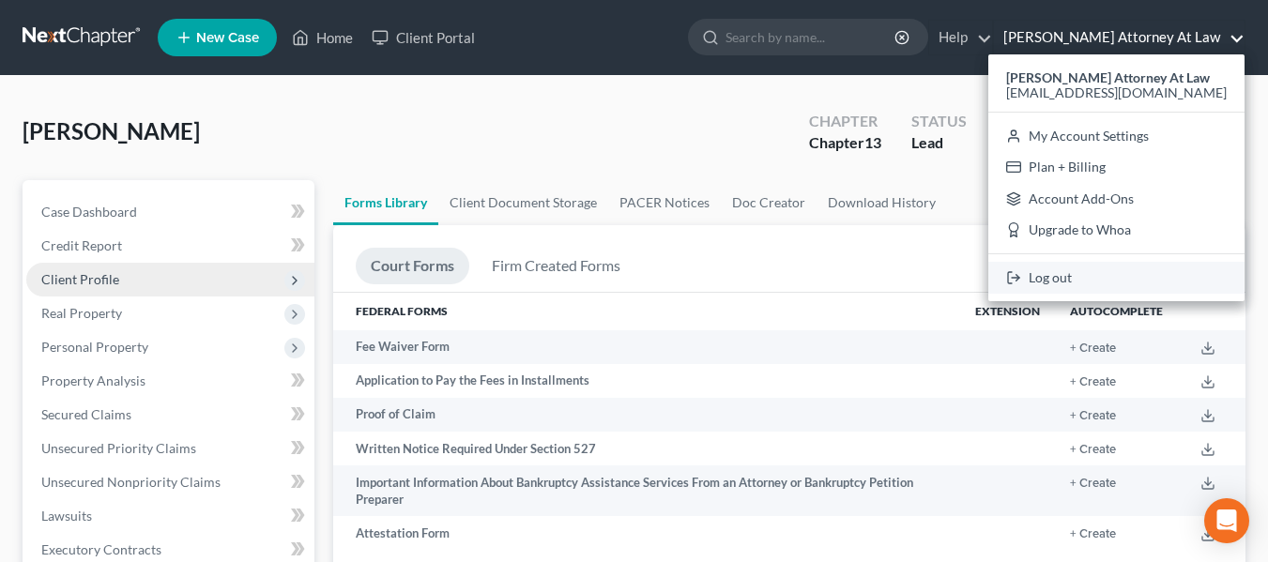
click at [1054, 276] on link "Log out" at bounding box center [1116, 278] width 256 height 32
